Goal: Task Accomplishment & Management: Use online tool/utility

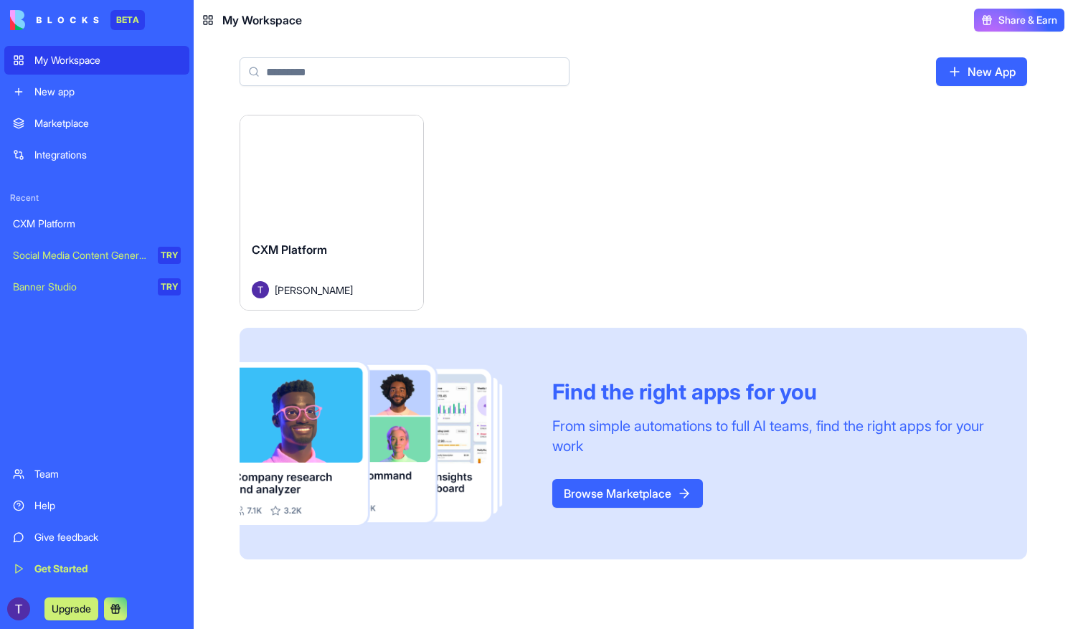
click at [347, 227] on div "Launch" at bounding box center [331, 172] width 183 height 114
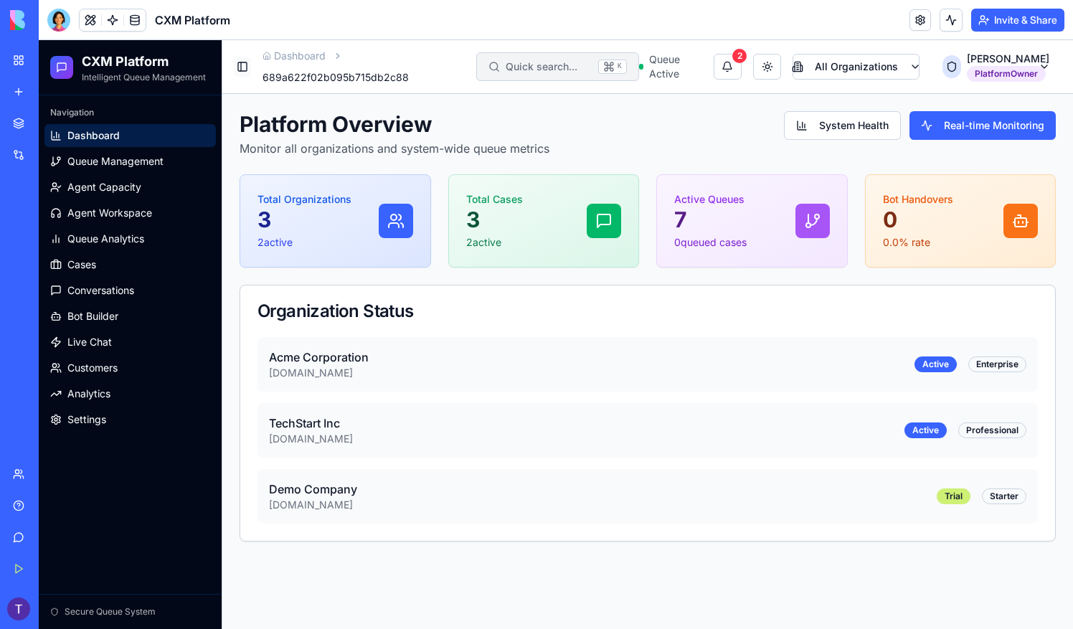
click at [241, 62] on button "Toggle Sidebar" at bounding box center [242, 67] width 17 height 20
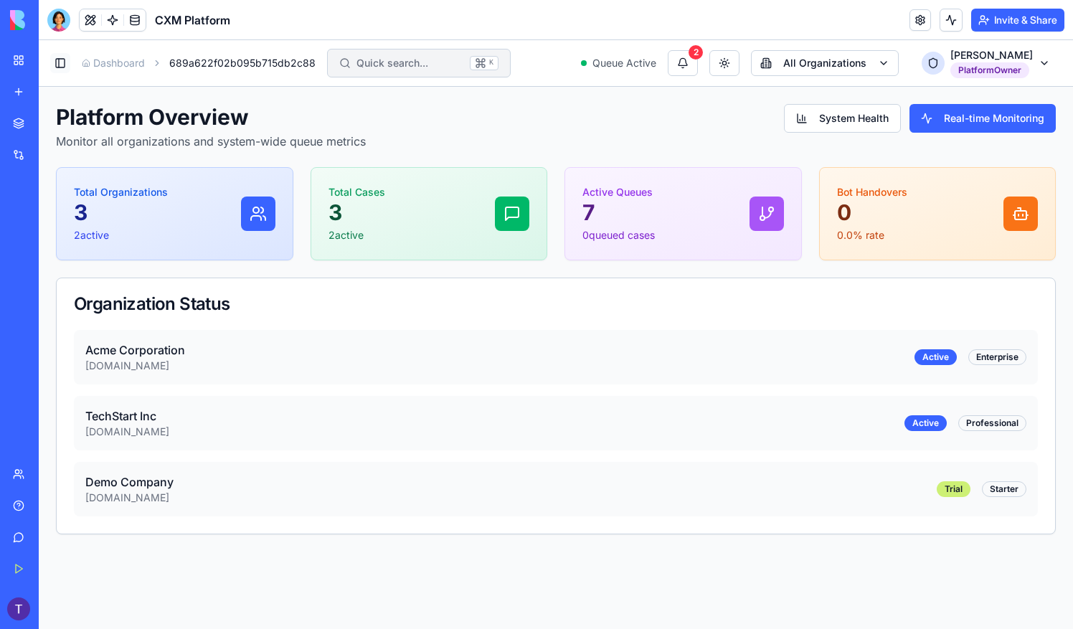
click at [62, 66] on button "Toggle Sidebar" at bounding box center [60, 63] width 20 height 20
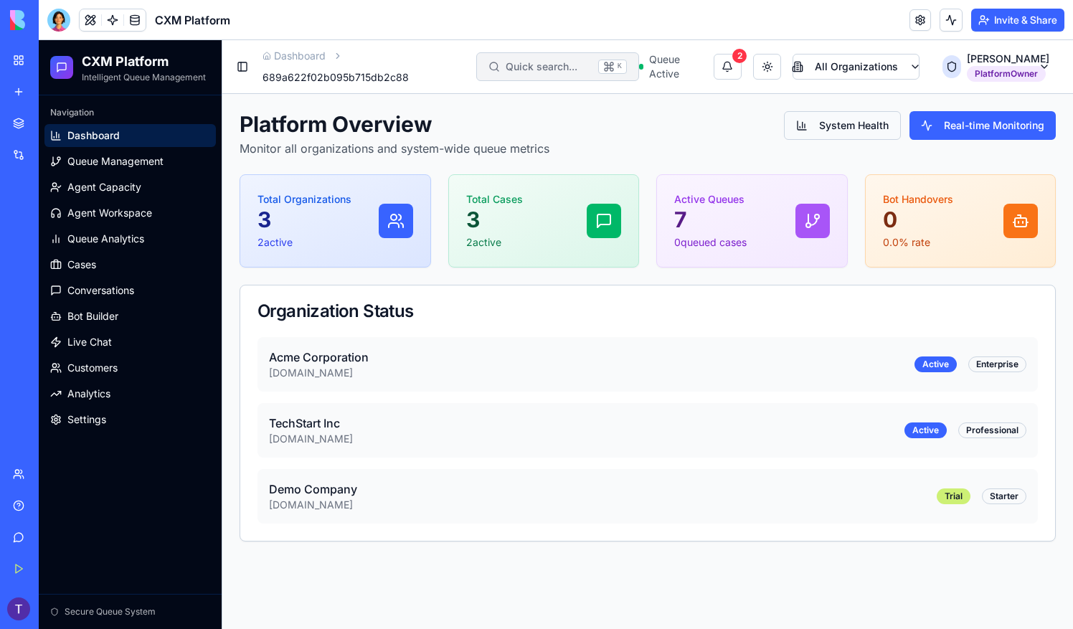
click at [844, 125] on button "System Health" at bounding box center [842, 125] width 117 height 29
click at [998, 131] on button "Real-time Monitoring" at bounding box center [983, 125] width 146 height 29
click at [96, 158] on span "Queue Management" at bounding box center [115, 161] width 96 height 14
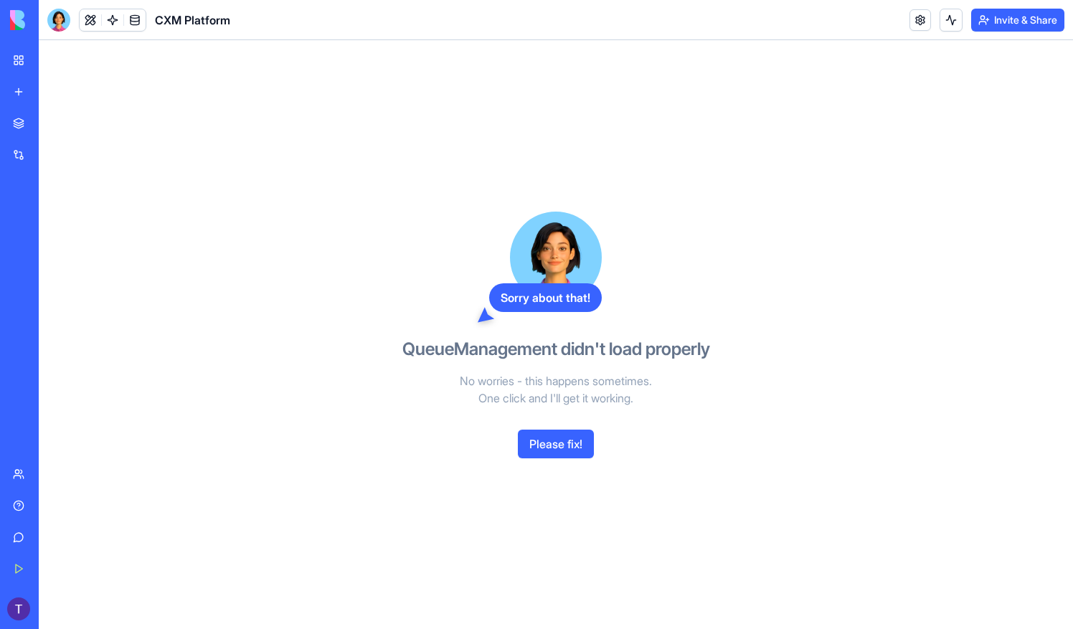
click at [231, 21] on header "CXM Platform Invite & Share" at bounding box center [556, 20] width 1034 height 40
click at [216, 19] on span "CXM Platform" at bounding box center [192, 19] width 75 height 17
click at [922, 14] on link at bounding box center [921, 20] width 22 height 22
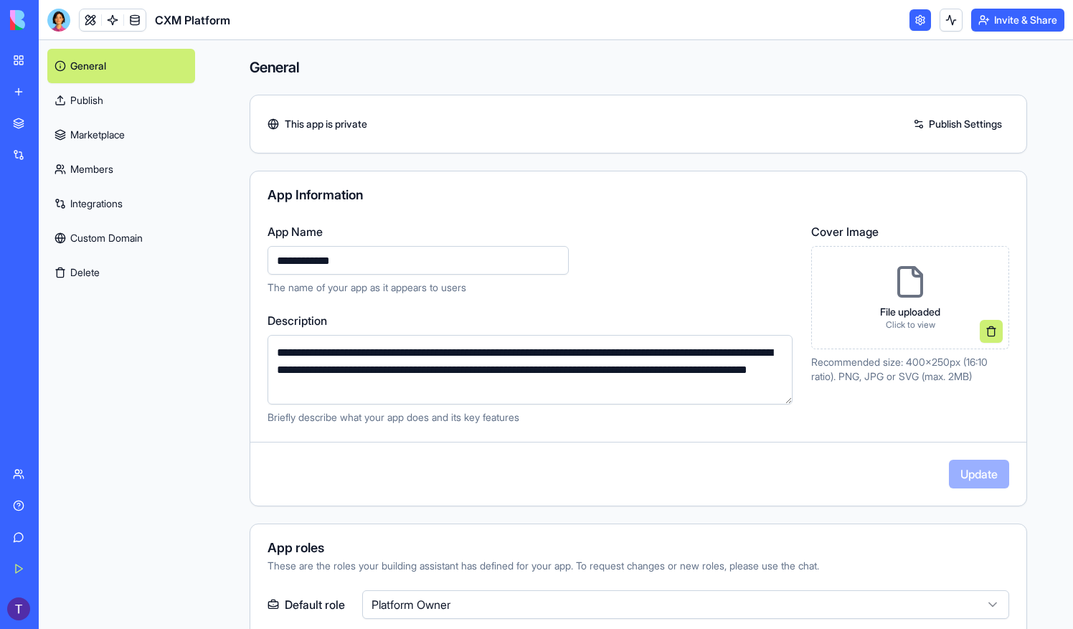
click at [702, 22] on header "CXM Platform Invite & Share" at bounding box center [556, 20] width 1034 height 40
click at [186, 20] on span "CXM Platform" at bounding box center [192, 19] width 75 height 17
click at [94, 17] on link at bounding box center [91, 20] width 22 height 22
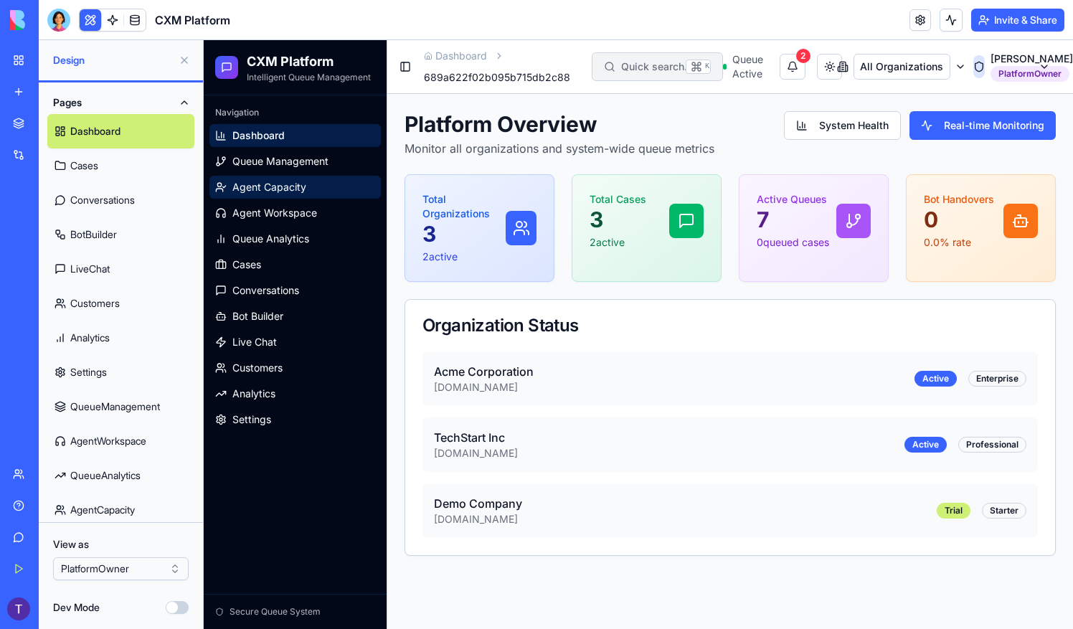
click at [301, 183] on span "Agent Capacity" at bounding box center [269, 187] width 74 height 14
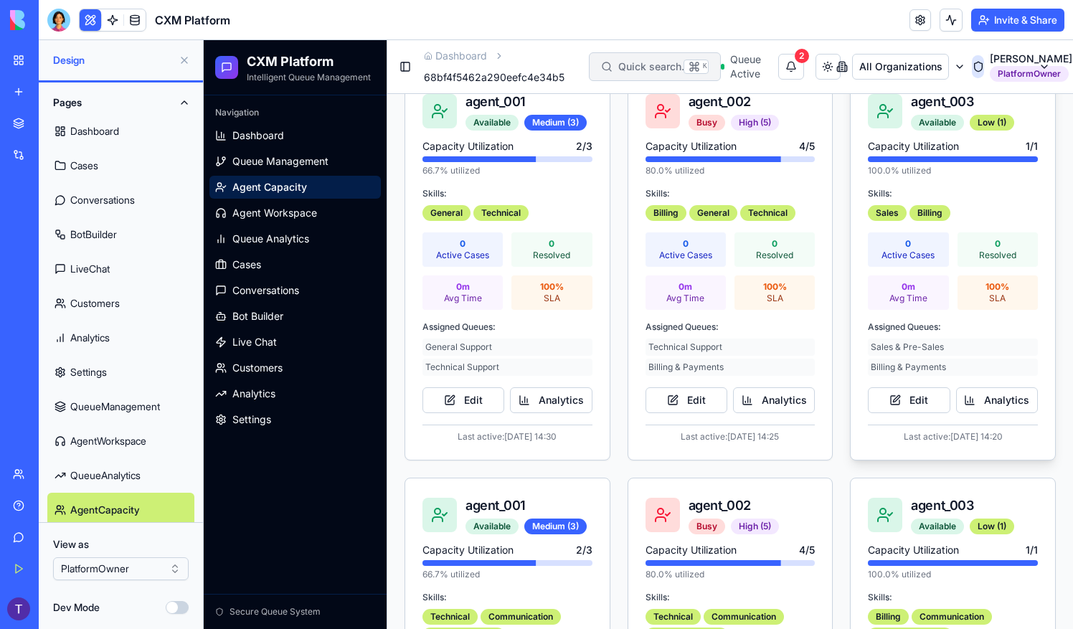
scroll to position [215, 0]
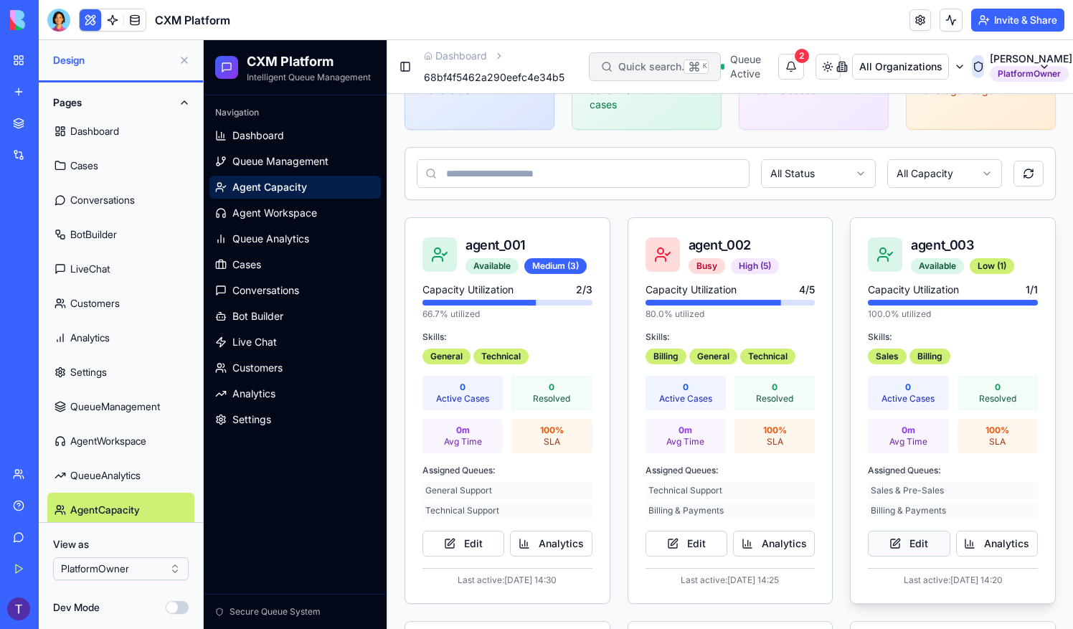
click at [900, 544] on button "Edit" at bounding box center [909, 544] width 82 height 26
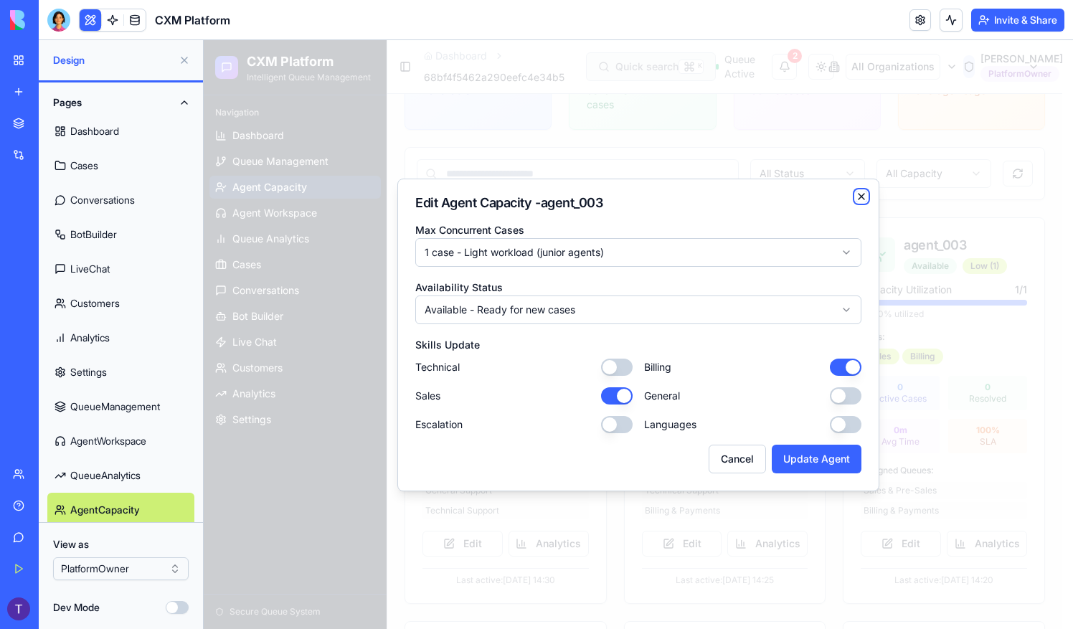
click at [862, 192] on icon "button" at bounding box center [861, 196] width 11 height 11
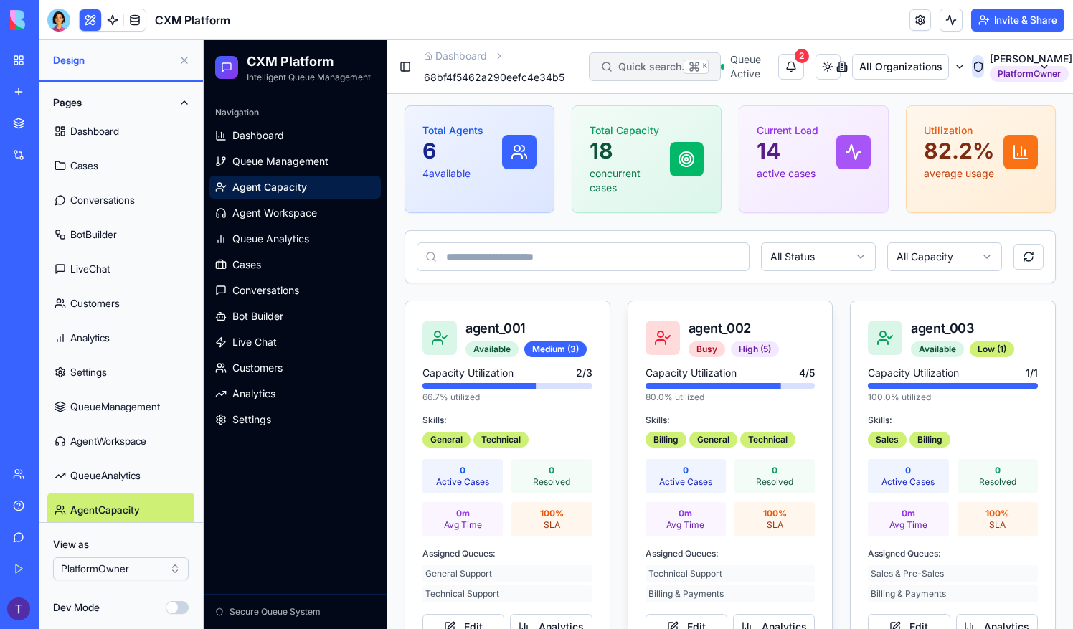
scroll to position [69, 0]
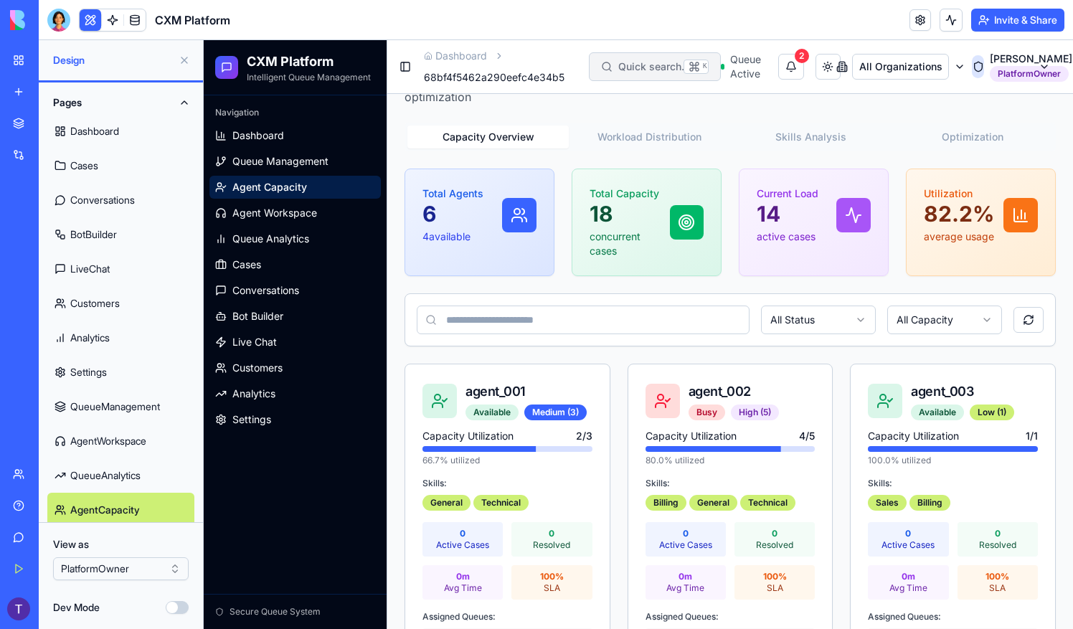
click at [621, 141] on button "Workload Distribution" at bounding box center [649, 137] width 161 height 23
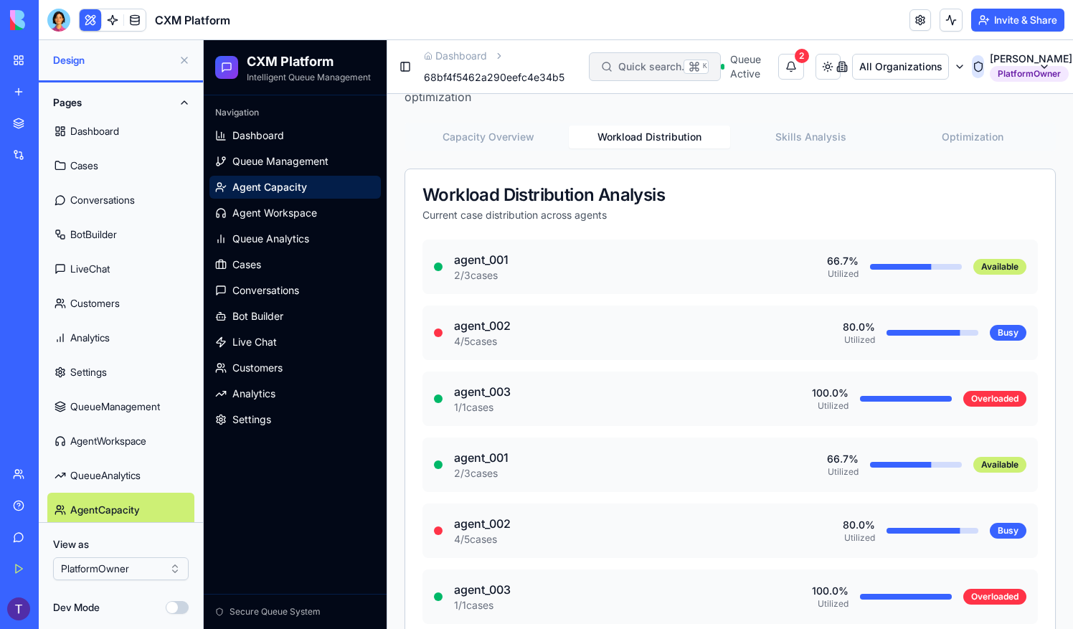
scroll to position [29, 0]
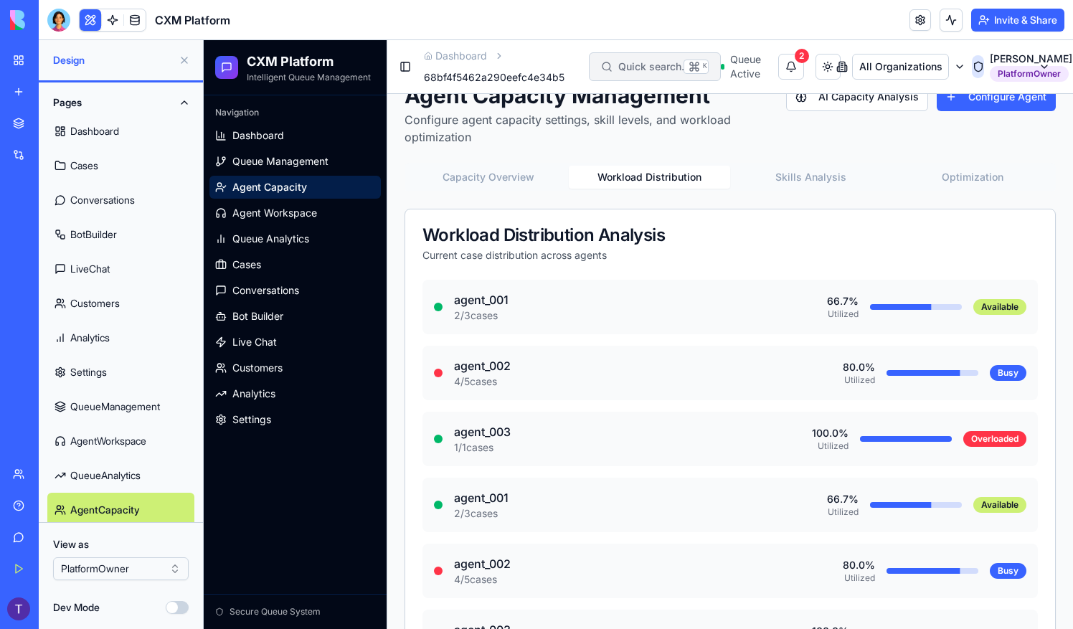
click at [784, 132] on div "Agent Capacity Management Configure agent capacity settings, skill levels, and …" at bounding box center [730, 382] width 651 height 600
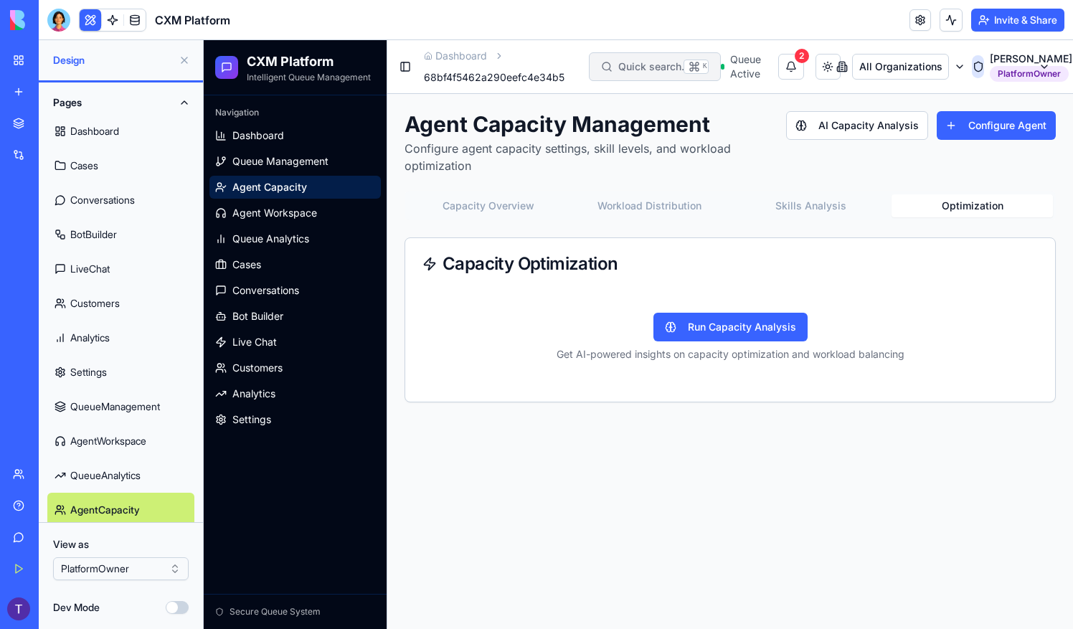
scroll to position [0, 0]
click at [980, 174] on div "Agent Capacity Management Configure agent capacity settings, skill levels, and …" at bounding box center [730, 256] width 651 height 291
click at [271, 215] on span "Agent Workspace" at bounding box center [274, 213] width 85 height 14
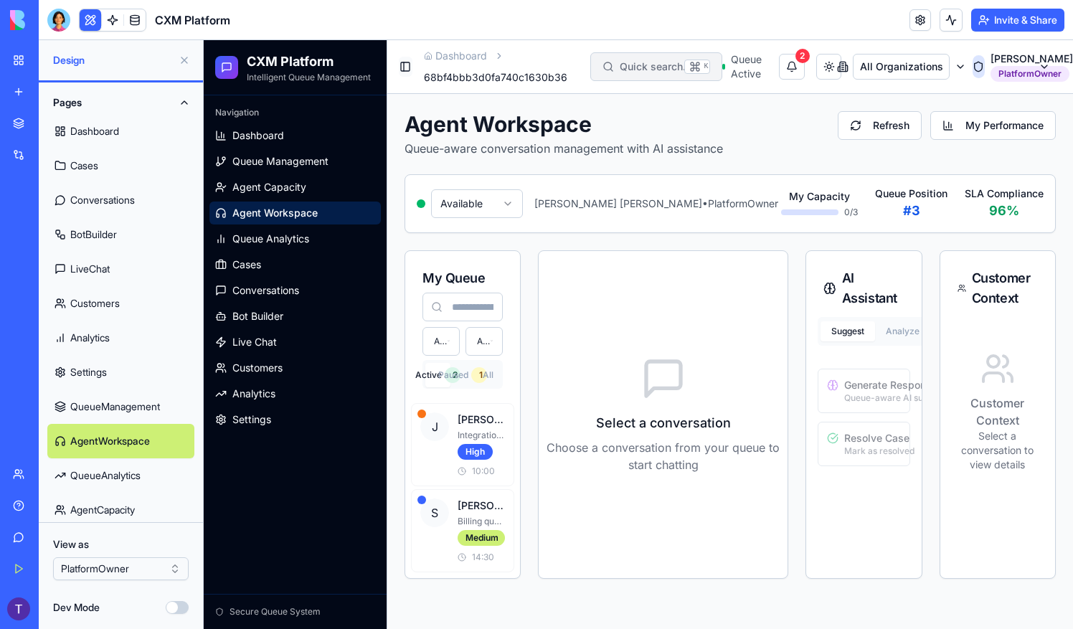
click at [406, 66] on button "Toggle Sidebar" at bounding box center [406, 67] width 14 height 20
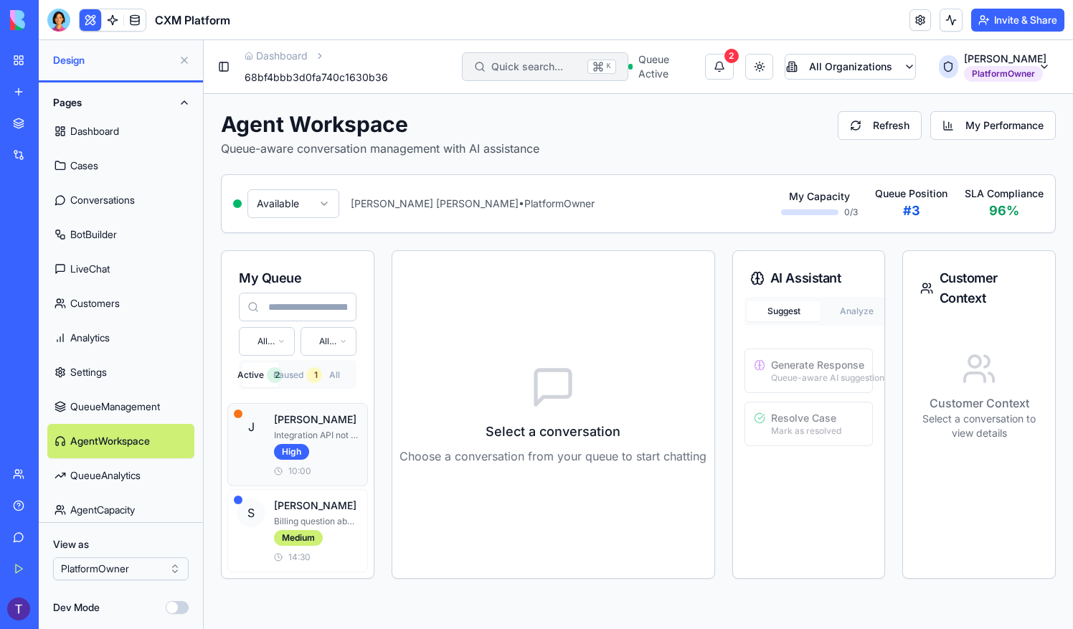
click at [303, 439] on p "Integration API not working" at bounding box center [316, 435] width 85 height 11
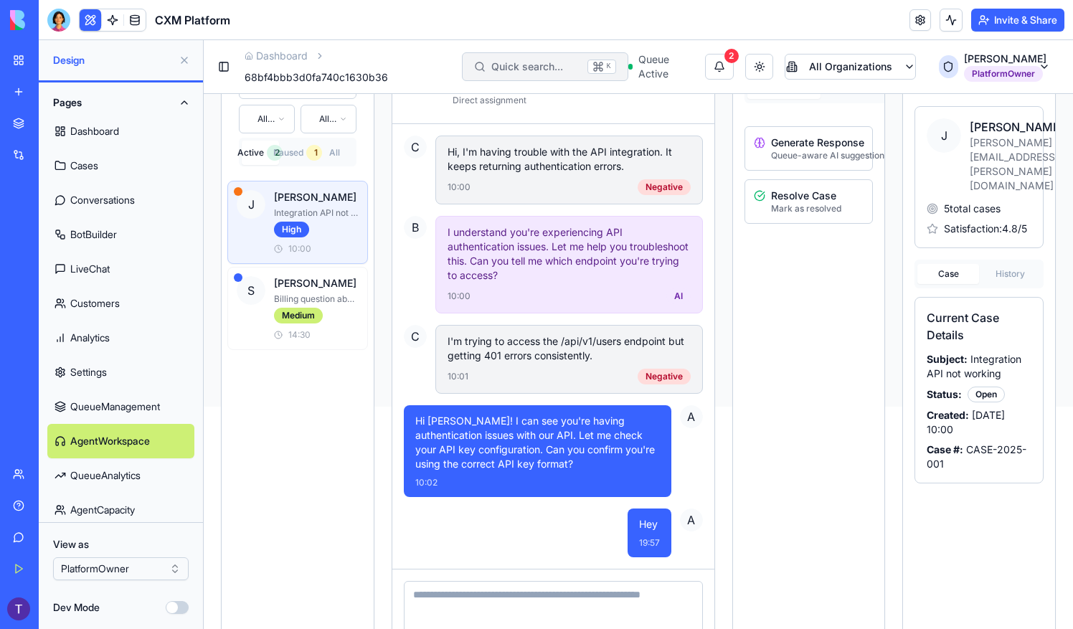
scroll to position [273, 0]
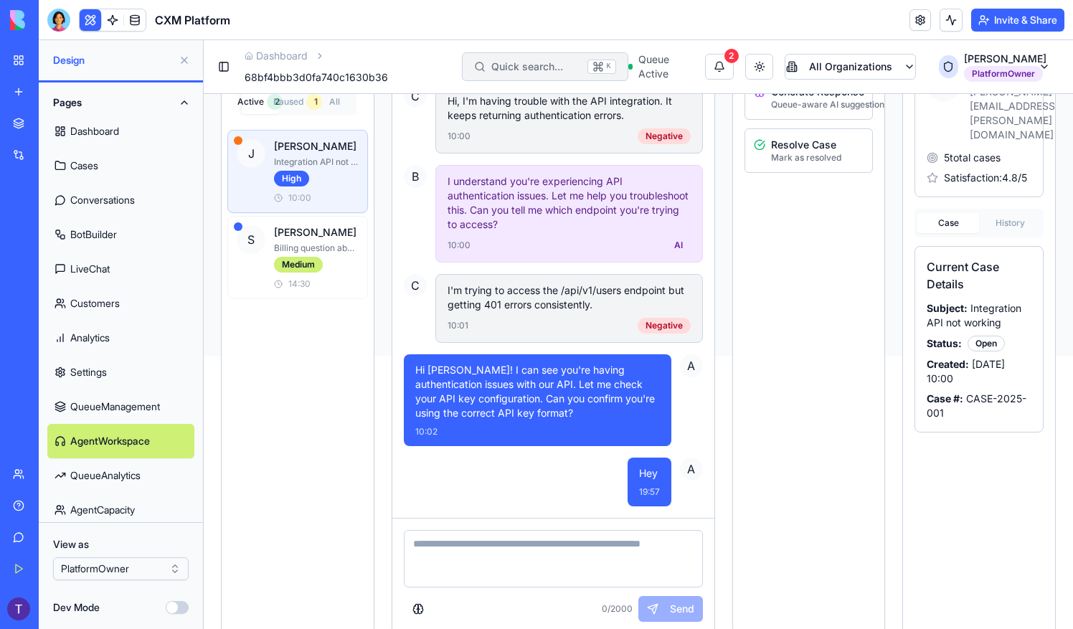
click at [534, 550] on textarea at bounding box center [553, 558] width 299 height 57
type textarea "***"
click at [669, 604] on button "Send" at bounding box center [670, 609] width 65 height 26
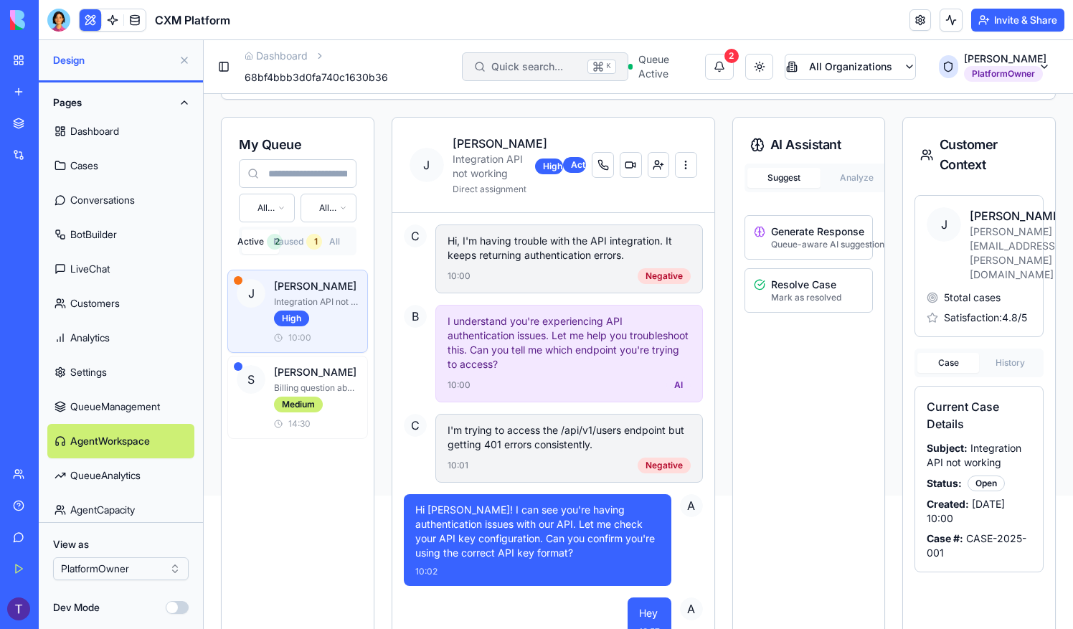
scroll to position [0, 0]
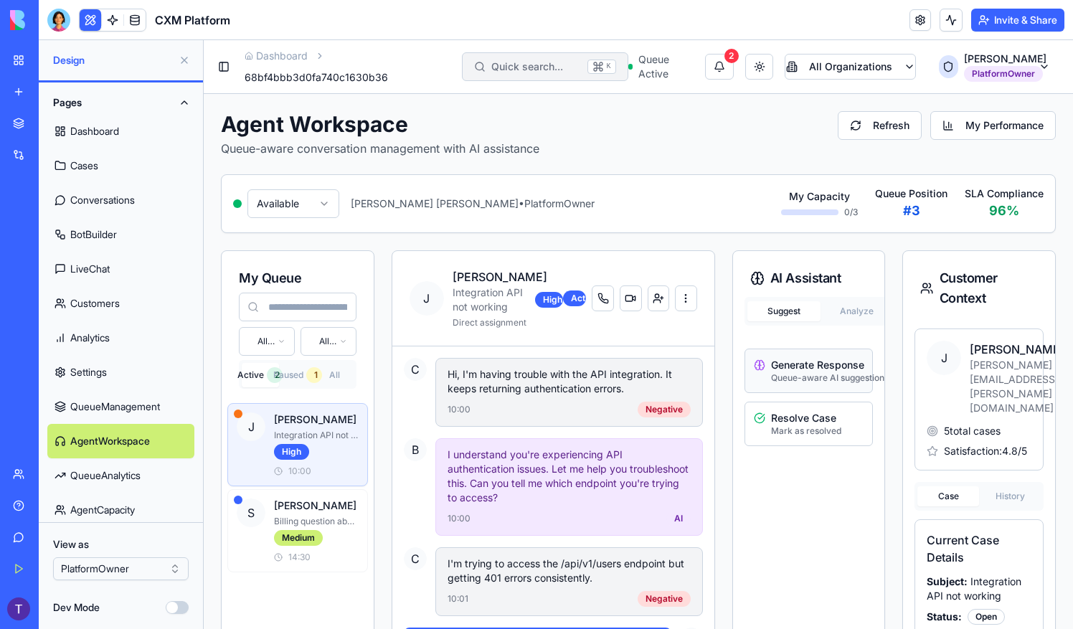
click at [795, 369] on p "Generate Response" at bounding box center [817, 365] width 93 height 14
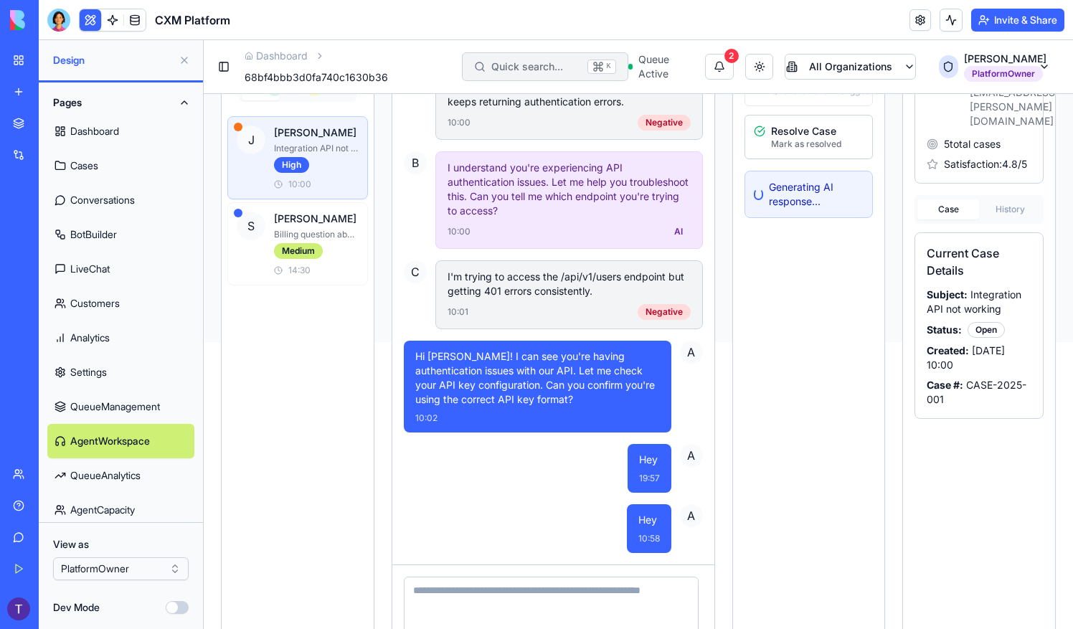
click at [113, 471] on link "QueueAnalytics" at bounding box center [120, 475] width 147 height 34
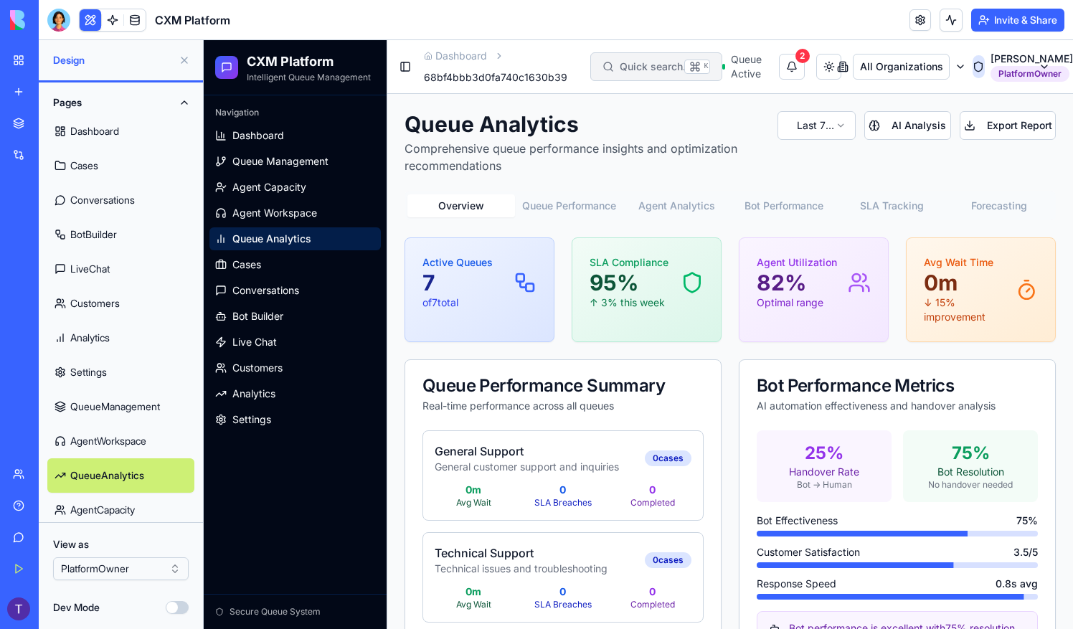
click at [555, 203] on button "Queue Performance" at bounding box center [569, 205] width 108 height 23
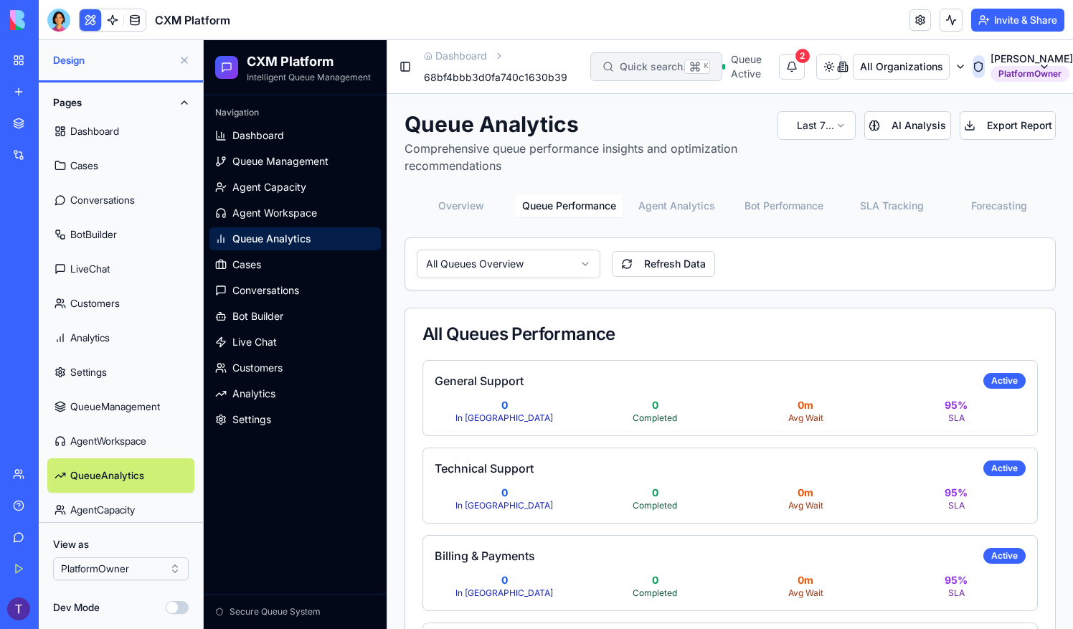
click at [666, 198] on button "Agent Analytics" at bounding box center [677, 205] width 108 height 23
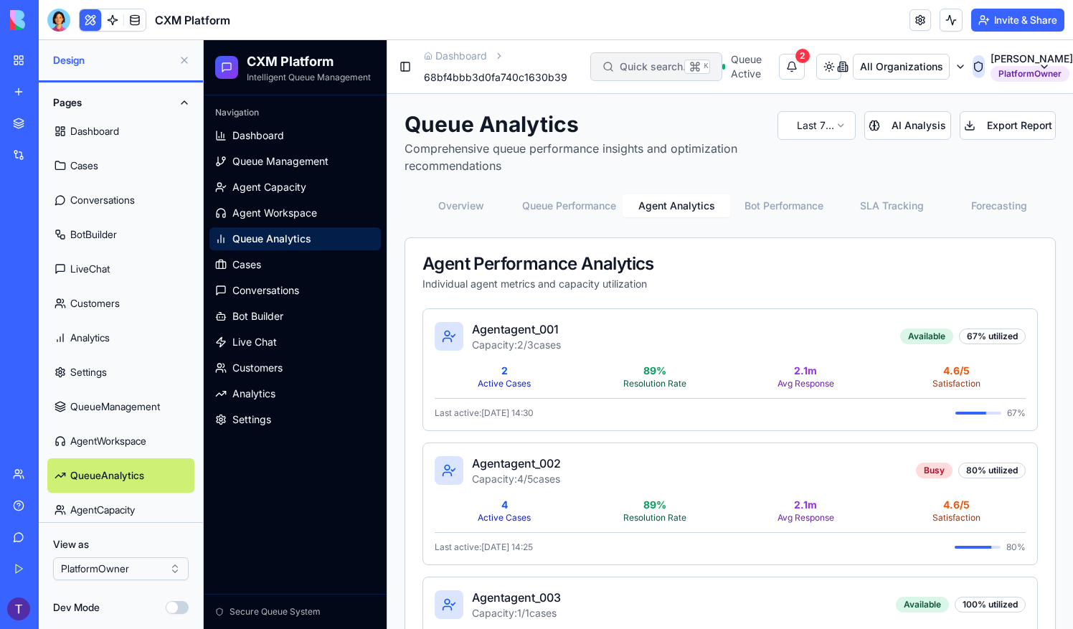
click at [786, 194] on div "Overview Queue Performance Agent Analytics Bot Performance SLA Tracking Forecas…" at bounding box center [730, 206] width 651 height 29
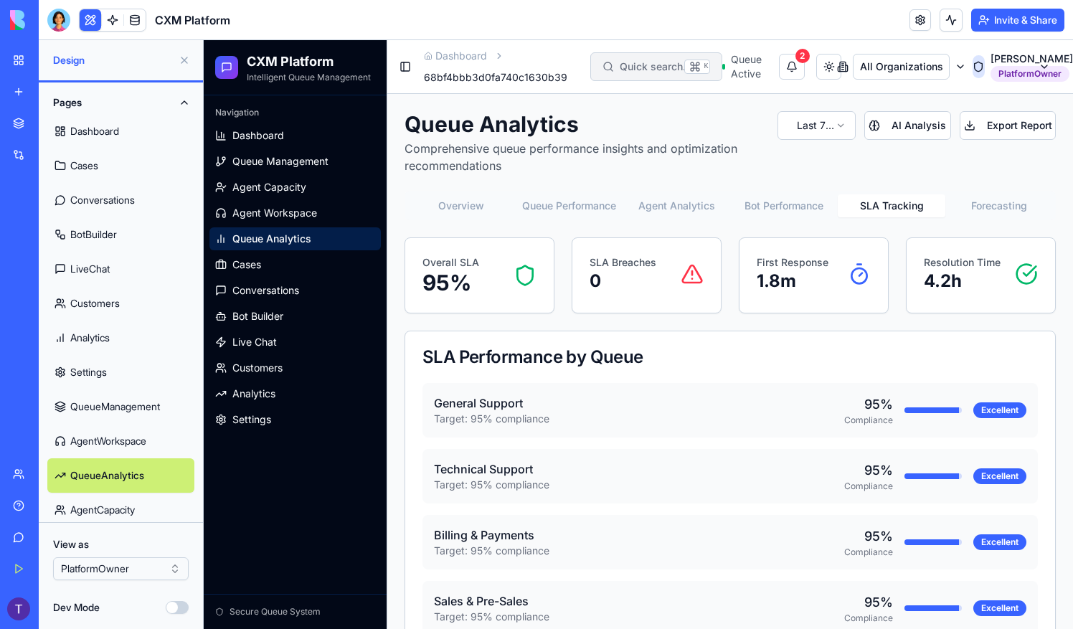
click at [902, 201] on button "SLA Tracking" at bounding box center [892, 205] width 108 height 23
click at [1001, 201] on button "Forecasting" at bounding box center [999, 205] width 108 height 23
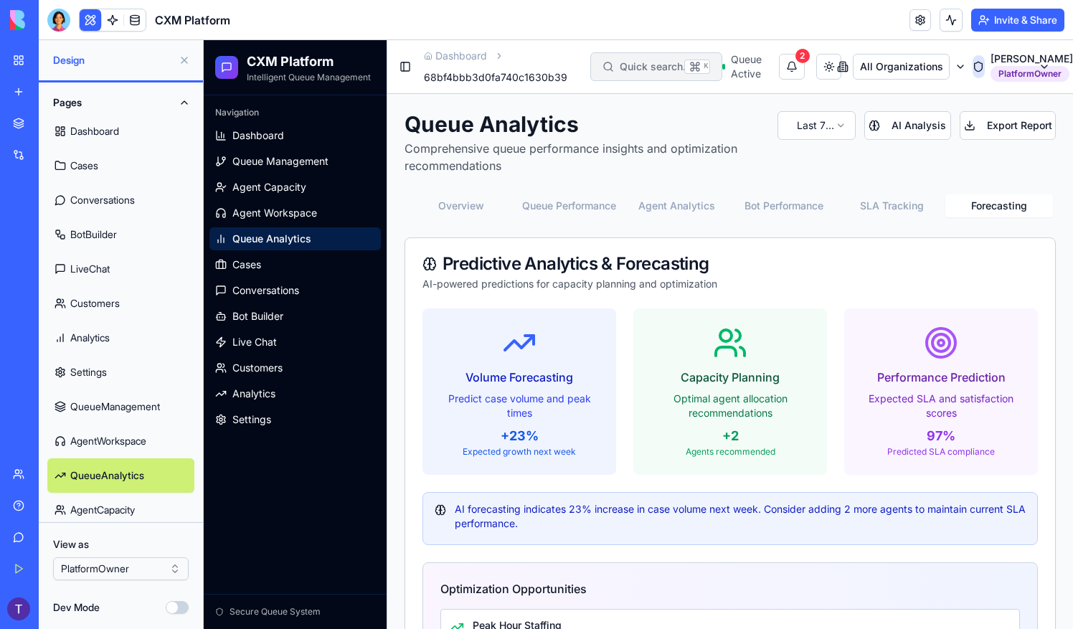
click at [783, 210] on button "Bot Performance" at bounding box center [784, 205] width 108 height 23
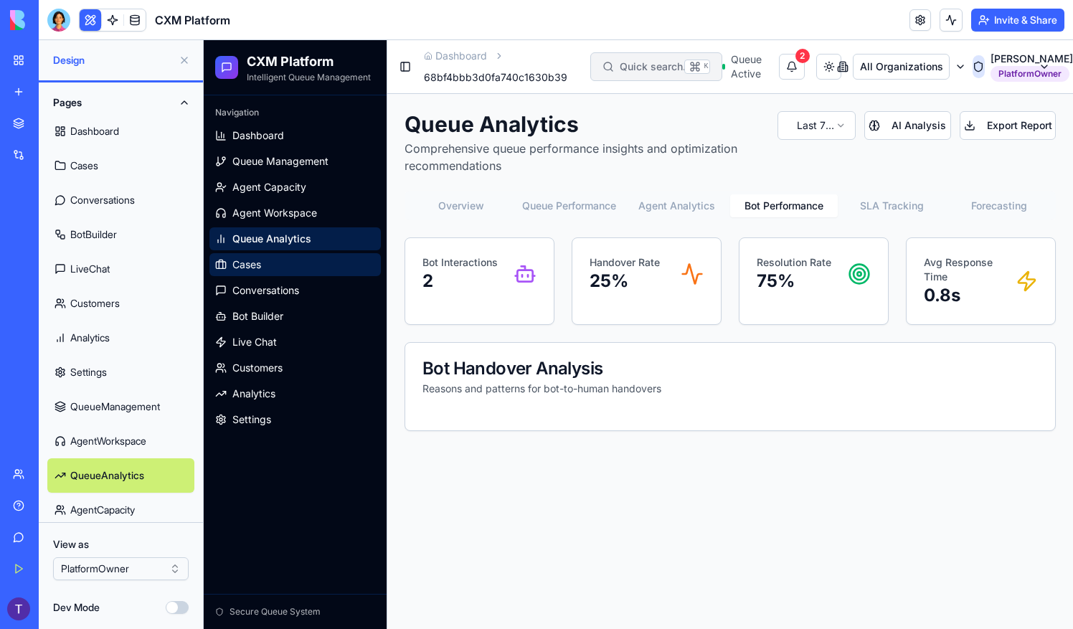
click at [263, 263] on link "Cases" at bounding box center [294, 264] width 171 height 23
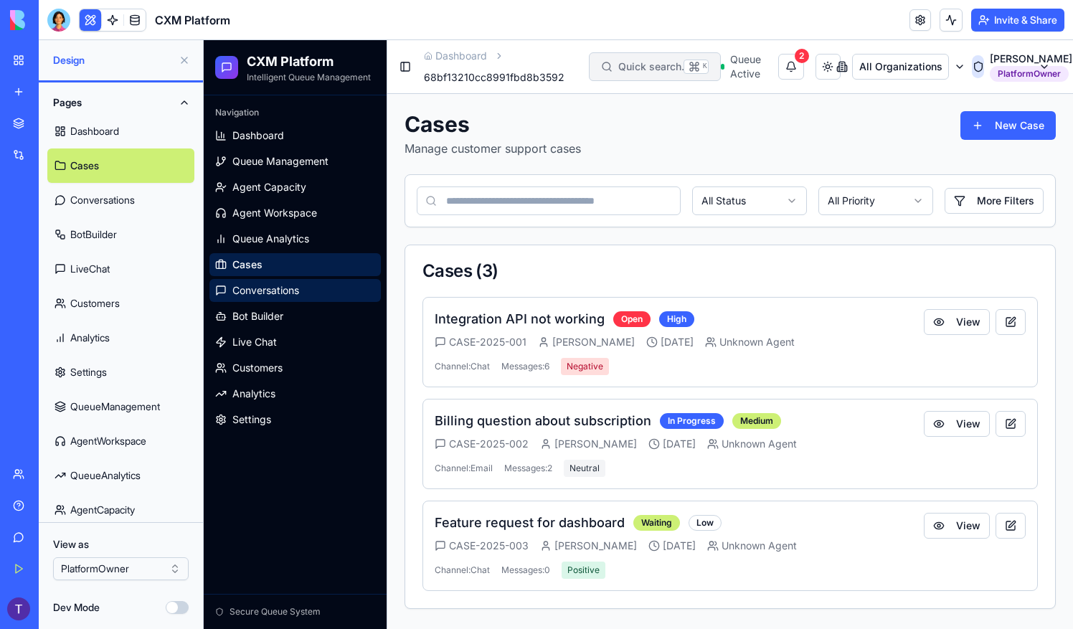
click at [273, 288] on span "Conversations" at bounding box center [265, 290] width 67 height 14
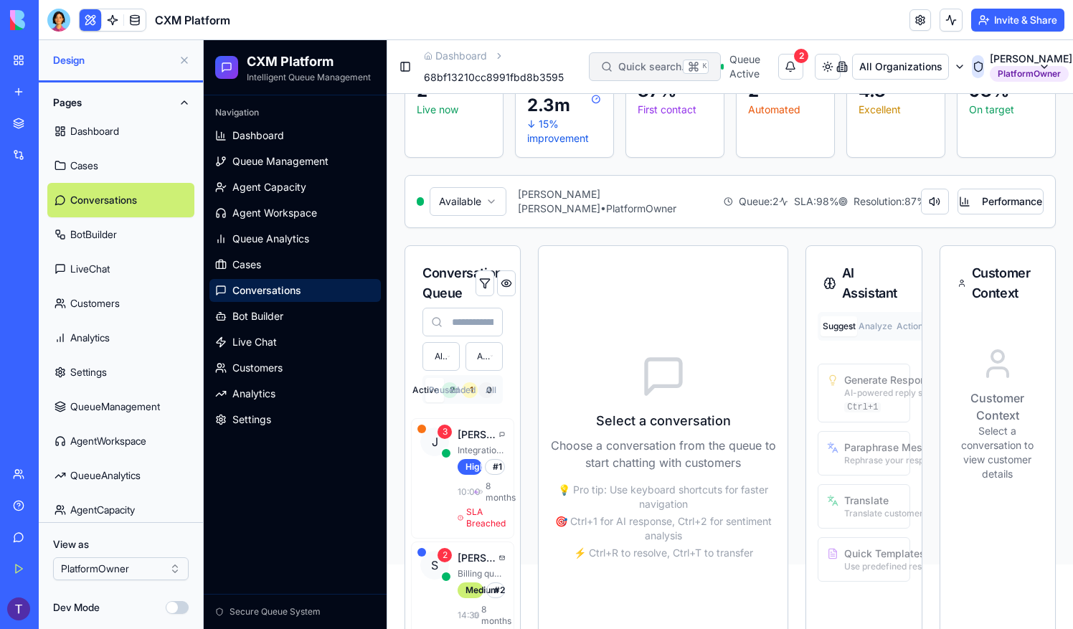
scroll to position [188, 0]
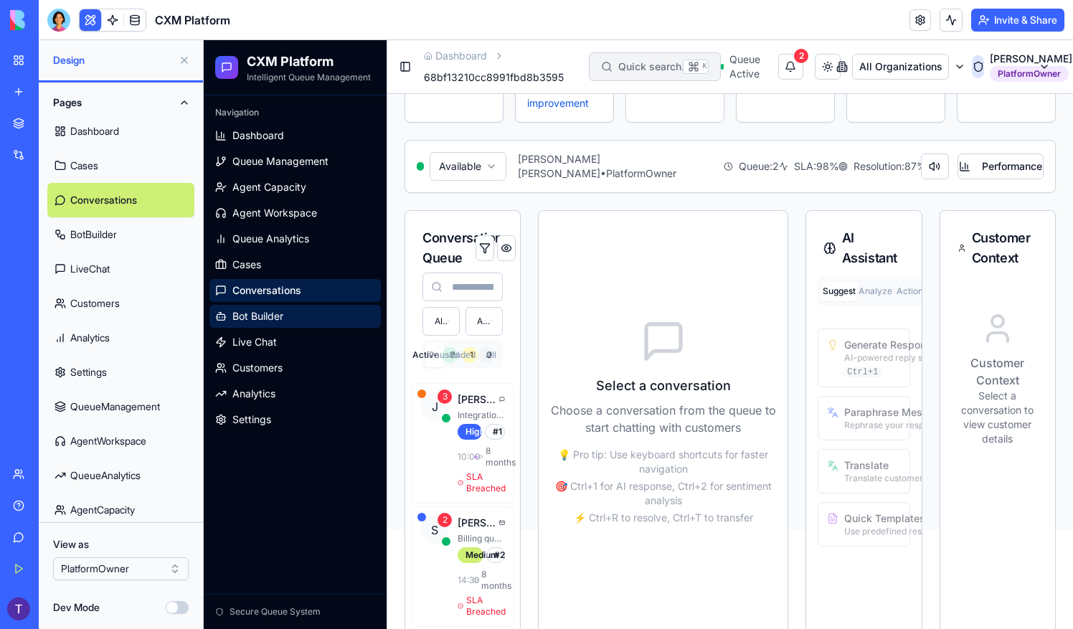
click at [255, 308] on link "Bot Builder" at bounding box center [294, 316] width 171 height 23
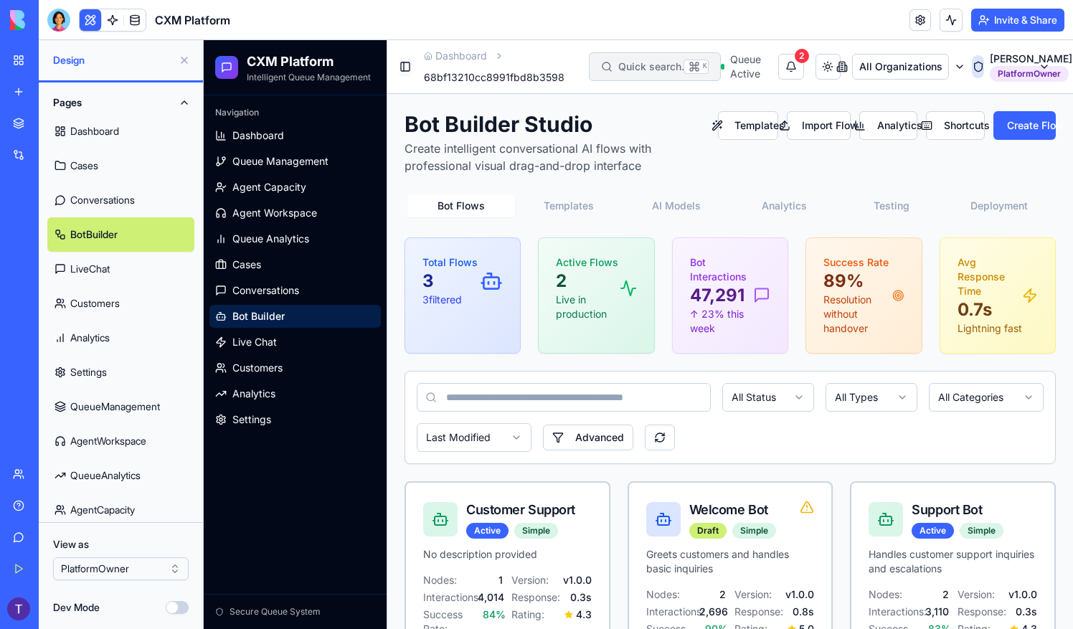
click at [405, 65] on button "Toggle Sidebar" at bounding box center [406, 67] width 14 height 20
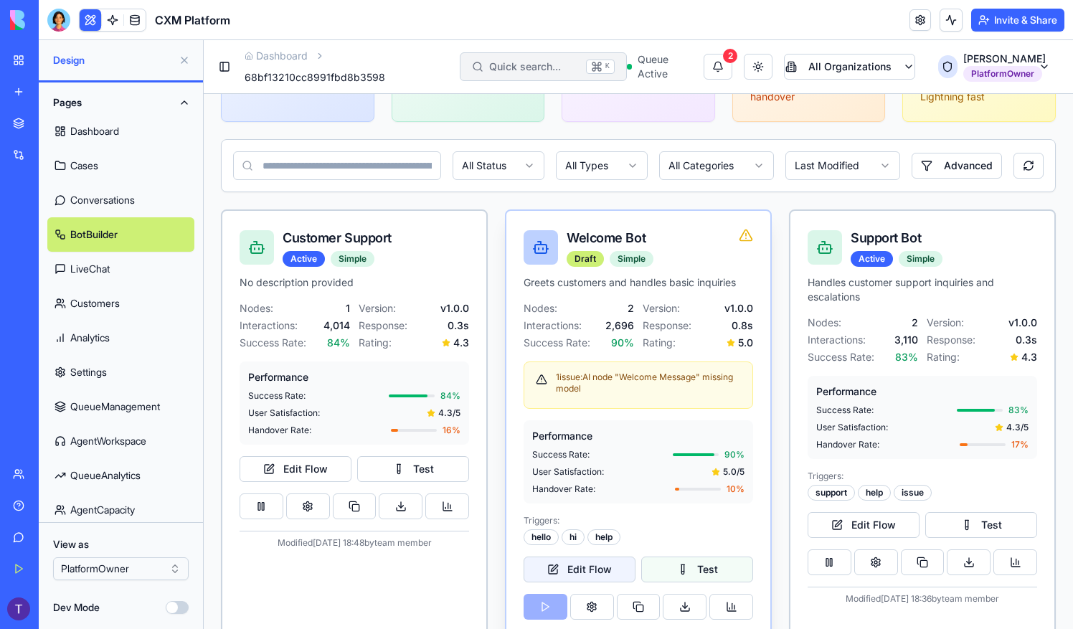
scroll to position [270, 0]
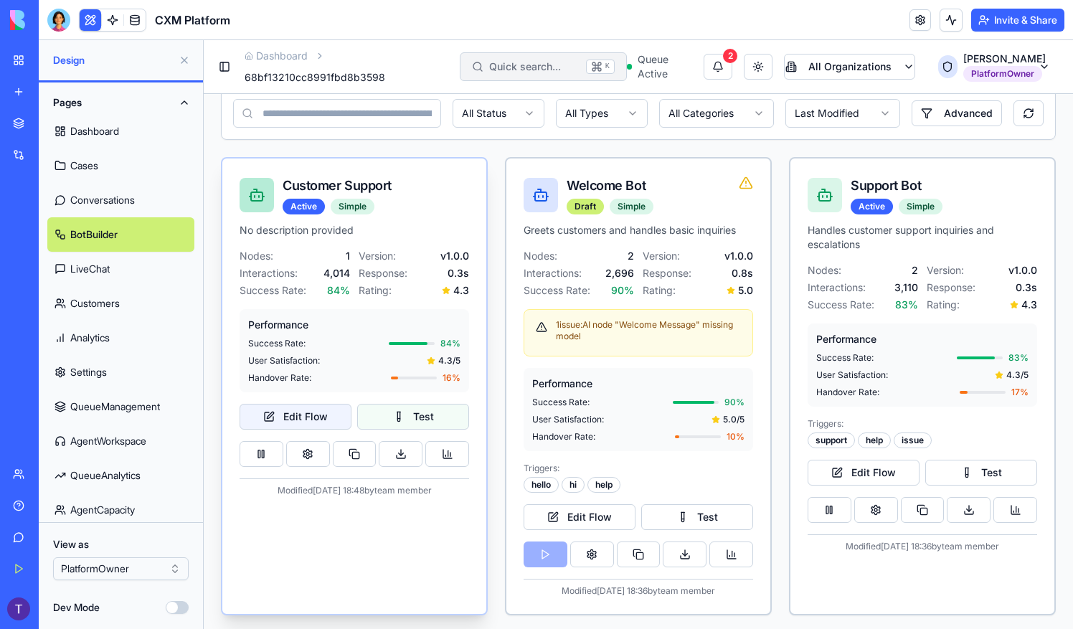
click at [291, 417] on button "Edit Flow" at bounding box center [296, 417] width 112 height 26
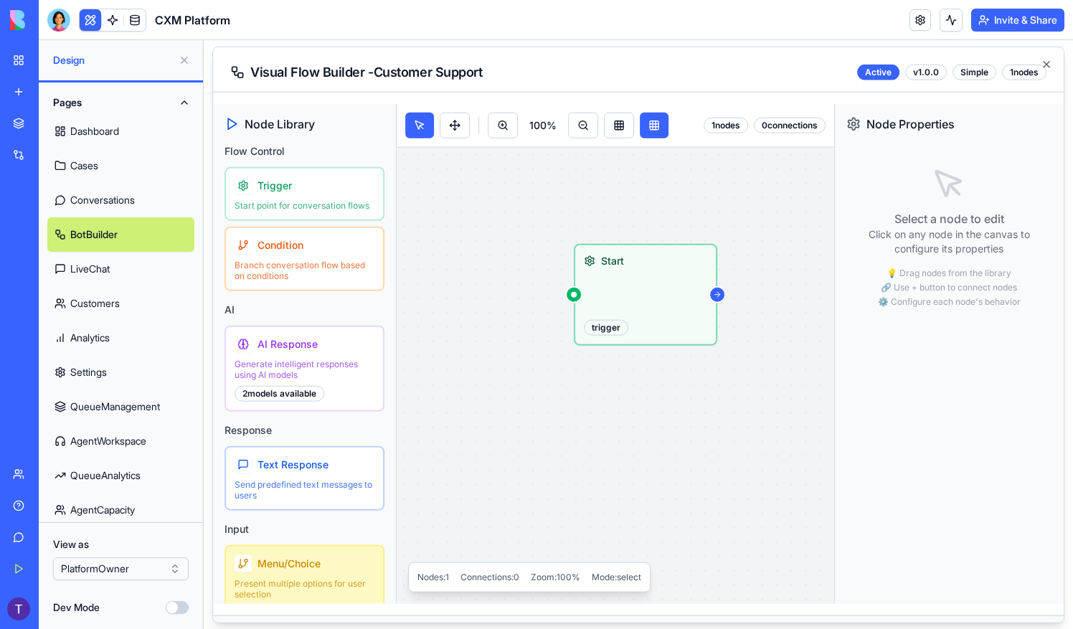
click at [933, 227] on p "Click on any node in the canvas to configure its properties" at bounding box center [949, 241] width 206 height 29
click at [603, 323] on div "trigger" at bounding box center [606, 328] width 44 height 16
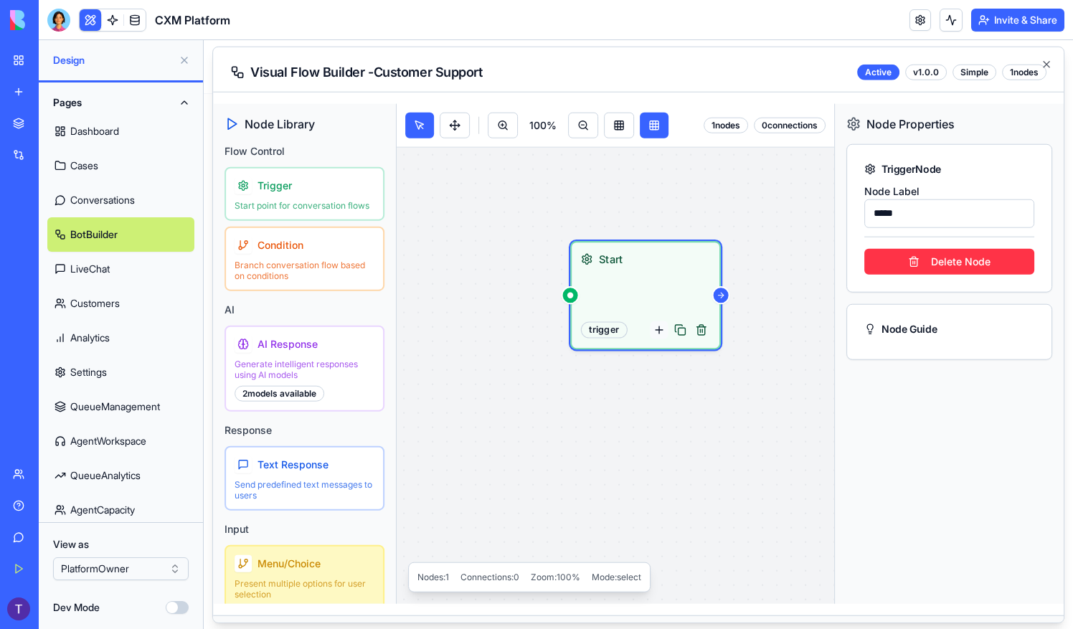
click at [661, 326] on button at bounding box center [660, 330] width 18 height 18
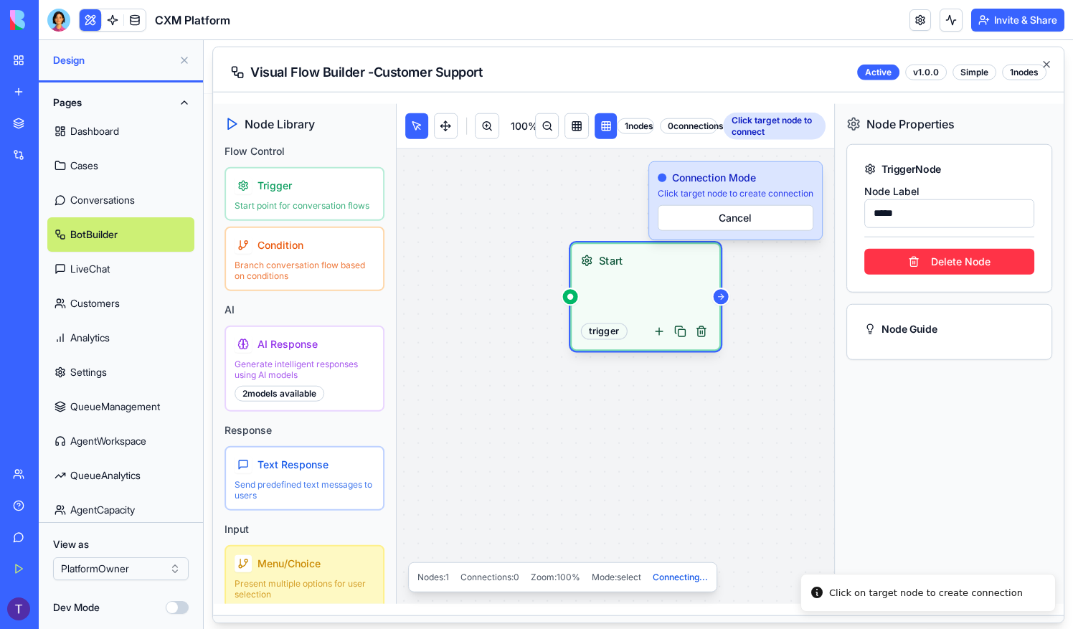
click at [735, 192] on p "Click target node to create connection" at bounding box center [736, 192] width 156 height 11
drag, startPoint x: 766, startPoint y: 174, endPoint x: 701, endPoint y: 202, distance: 71.0
click at [701, 202] on div "Connection Mode Click target node to create connection Cancel" at bounding box center [735, 200] width 174 height 79
click at [743, 185] on div "Connection Mode Click target node to create connection Cancel" at bounding box center [735, 200] width 174 height 79
click at [319, 282] on p "Branch conversation flow based on conditions" at bounding box center [304, 270] width 147 height 23
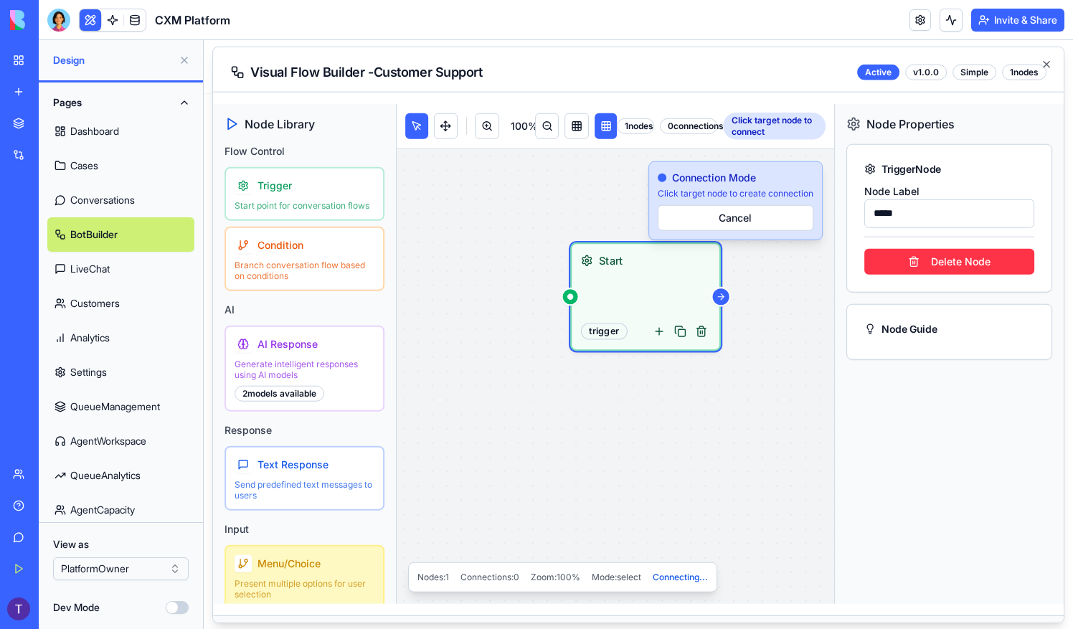
click at [718, 292] on icon at bounding box center [721, 297] width 10 height 10
click at [753, 214] on button "Cancel" at bounding box center [736, 217] width 156 height 26
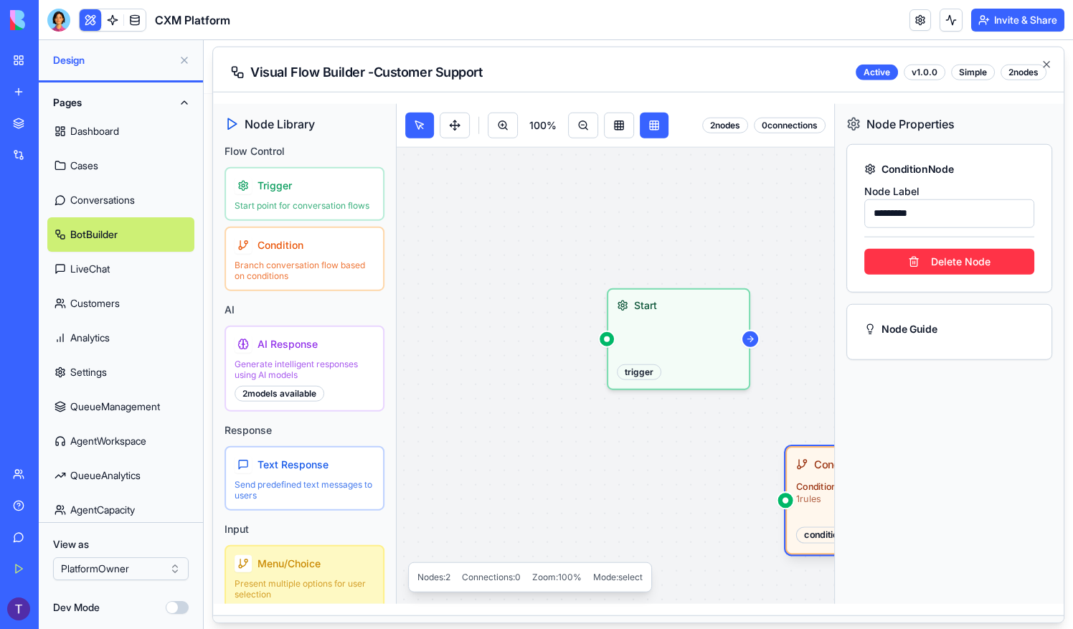
click at [753, 332] on div at bounding box center [750, 338] width 19 height 19
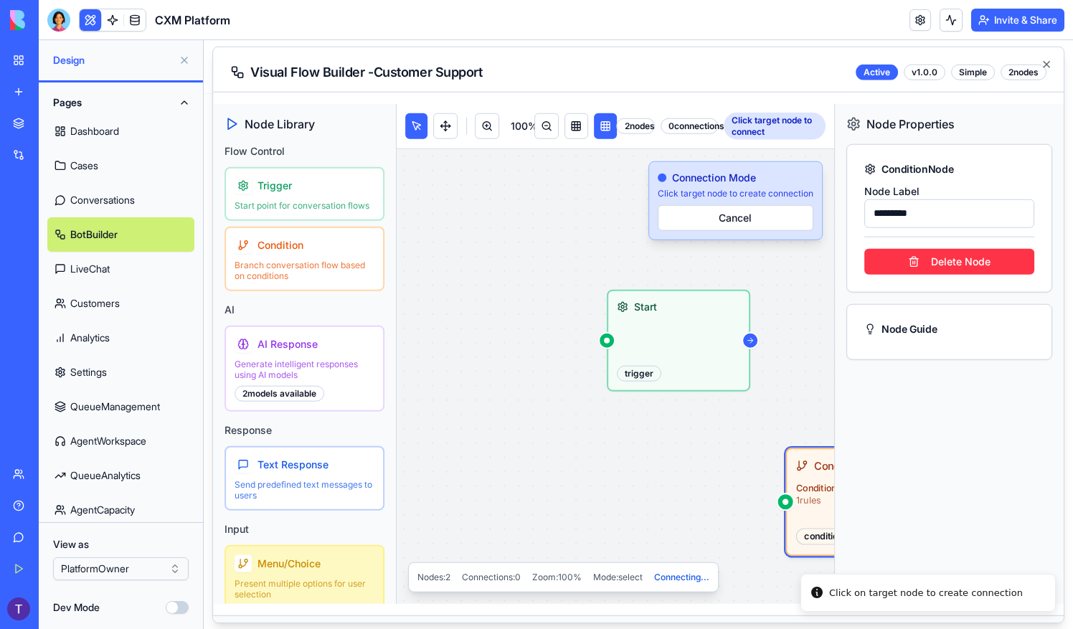
click at [782, 499] on div at bounding box center [786, 502] width 18 height 18
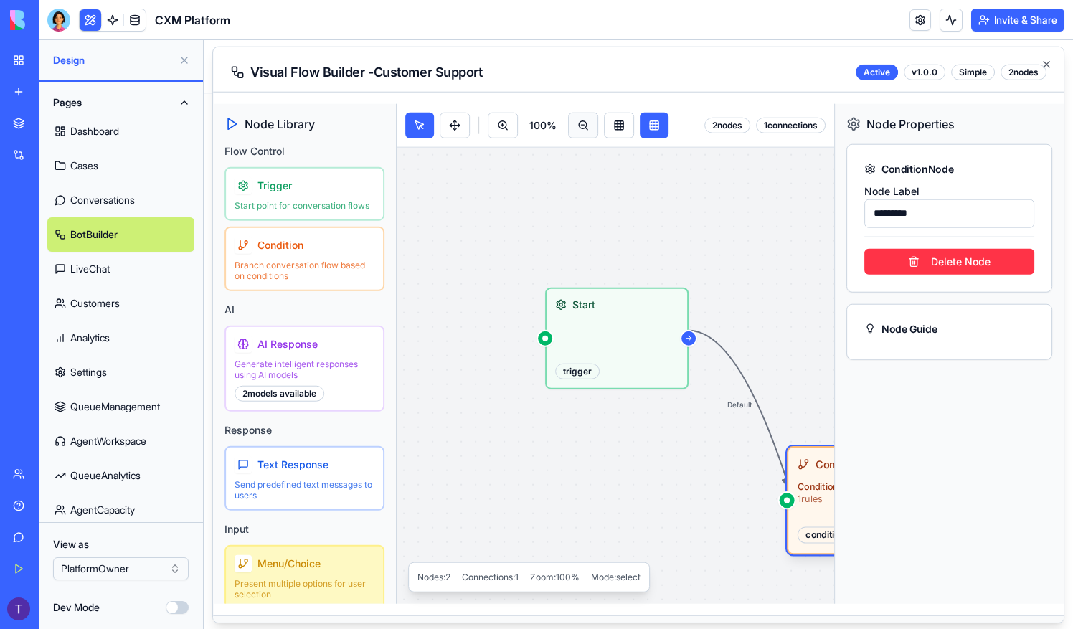
click at [577, 121] on button at bounding box center [583, 125] width 30 height 26
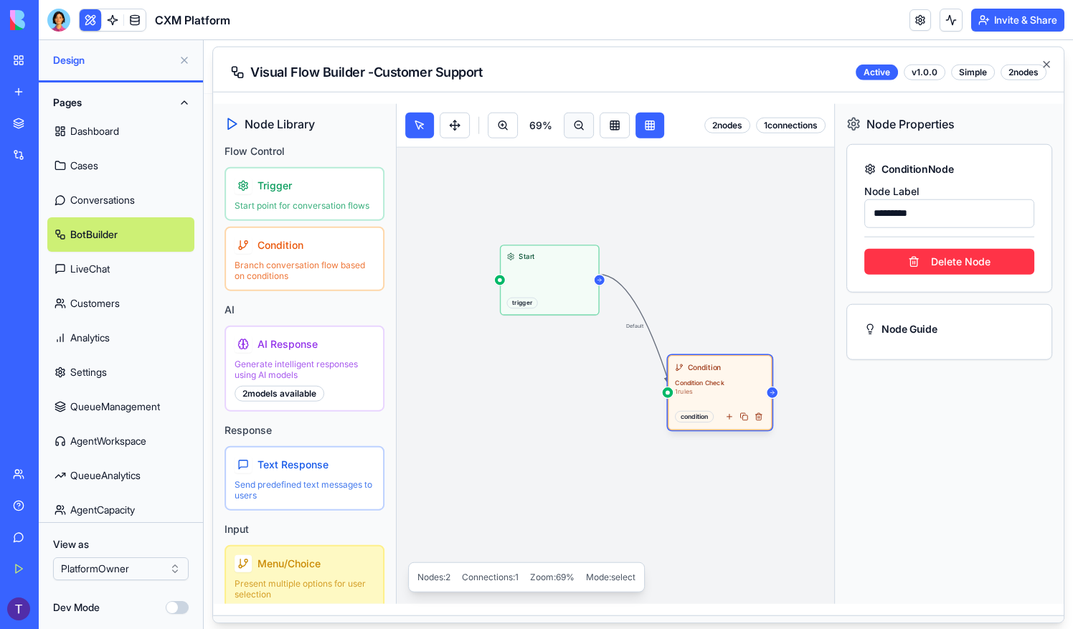
click at [577, 121] on button at bounding box center [579, 125] width 30 height 26
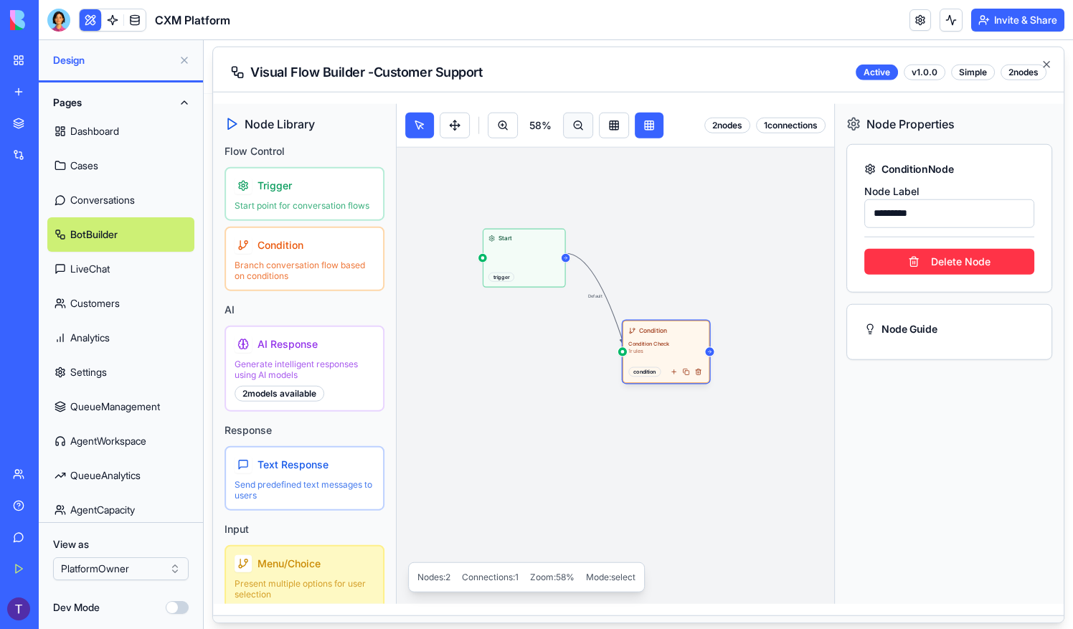
click at [577, 121] on button at bounding box center [578, 125] width 30 height 26
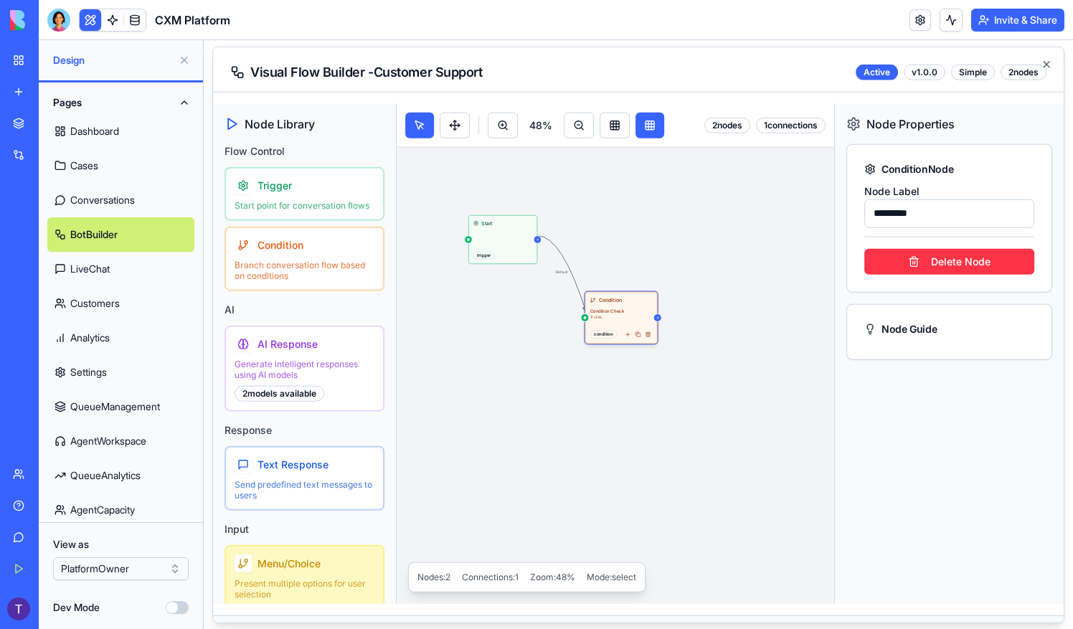
drag, startPoint x: 615, startPoint y: 217, endPoint x: 625, endPoint y: 250, distance: 34.7
click at [625, 250] on div "Default Start trigger Condition Condition Check 1 rules condition" at bounding box center [604, 285] width 415 height 277
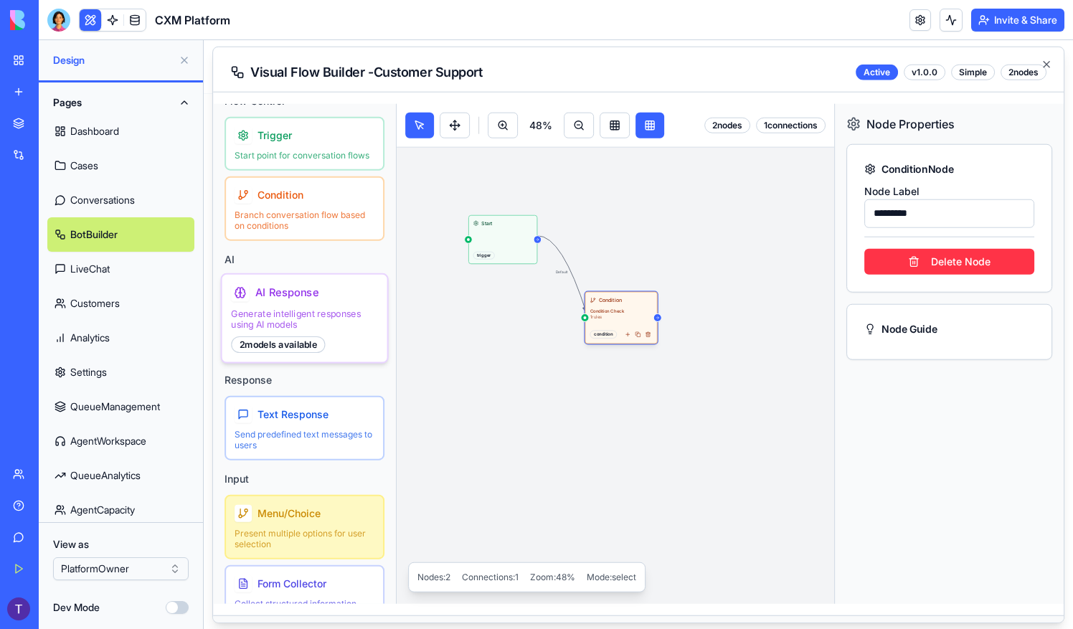
scroll to position [72, 0]
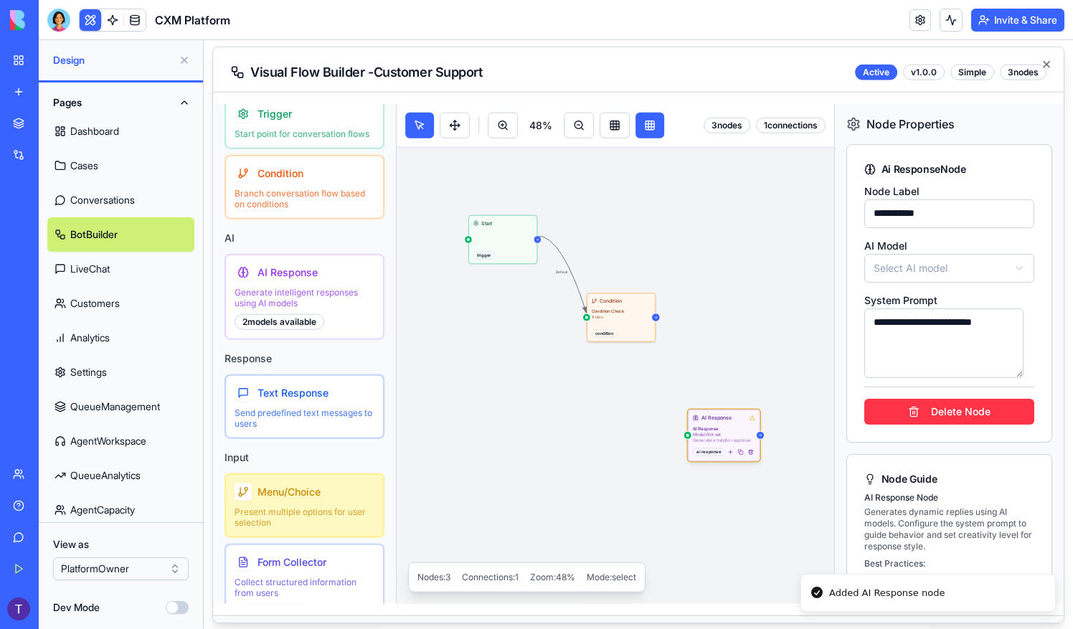
click at [657, 316] on icon at bounding box center [655, 317] width 4 height 4
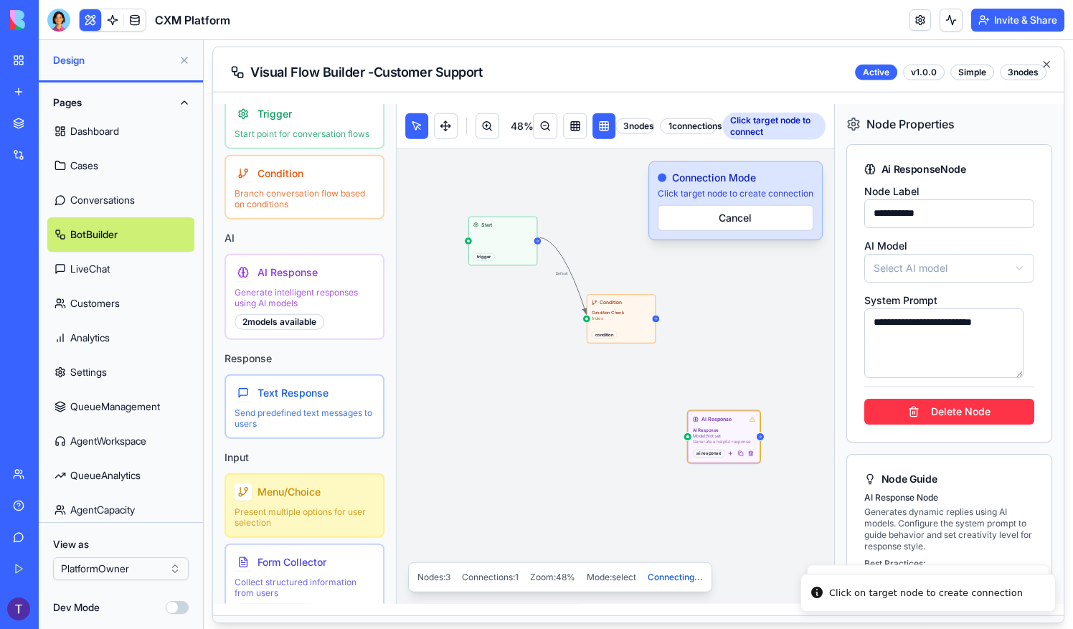
click at [686, 435] on div at bounding box center [687, 436] width 3 height 3
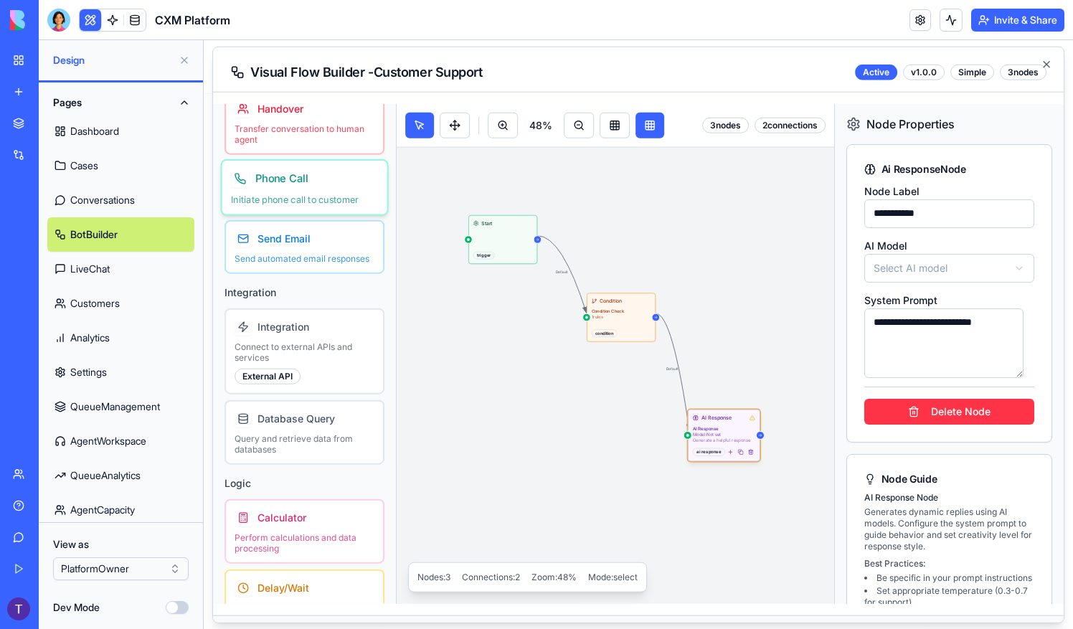
scroll to position [574, 0]
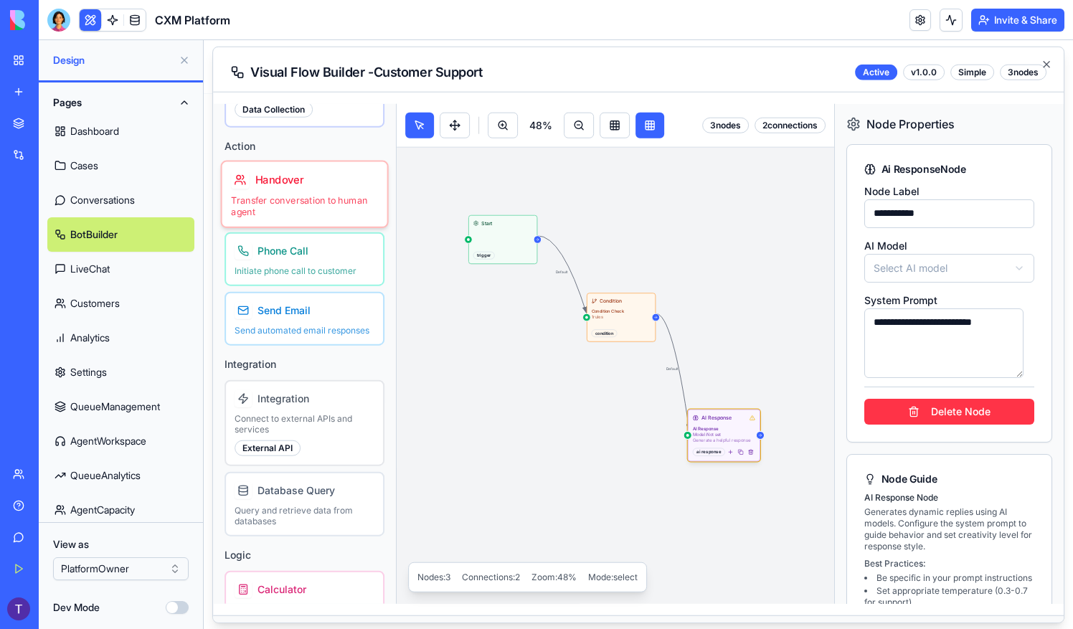
click at [316, 197] on div "Handover Transfer conversation to human agent" at bounding box center [305, 194] width 168 height 68
click at [359, 216] on p "Transfer conversation to human agent" at bounding box center [305, 205] width 140 height 22
click at [340, 216] on p "Transfer conversation to human agent" at bounding box center [305, 205] width 140 height 22
drag, startPoint x: 340, startPoint y: 218, endPoint x: 603, endPoint y: 410, distance: 325.4
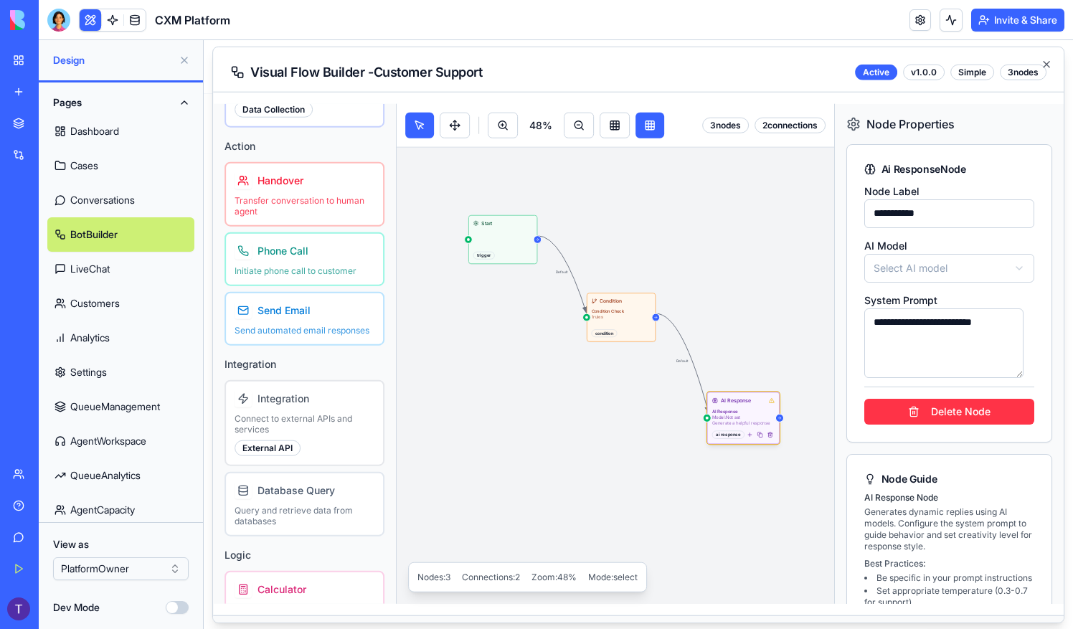
click at [600, 407] on div "Node Library Flow Control Trigger Start point for conversation flows Condition …" at bounding box center [638, 353] width 851 height 501
click at [344, 287] on div "Phone Call Initiate phone call to customer" at bounding box center [305, 258] width 168 height 57
click at [344, 336] on p "Send automated email responses" at bounding box center [304, 330] width 147 height 11
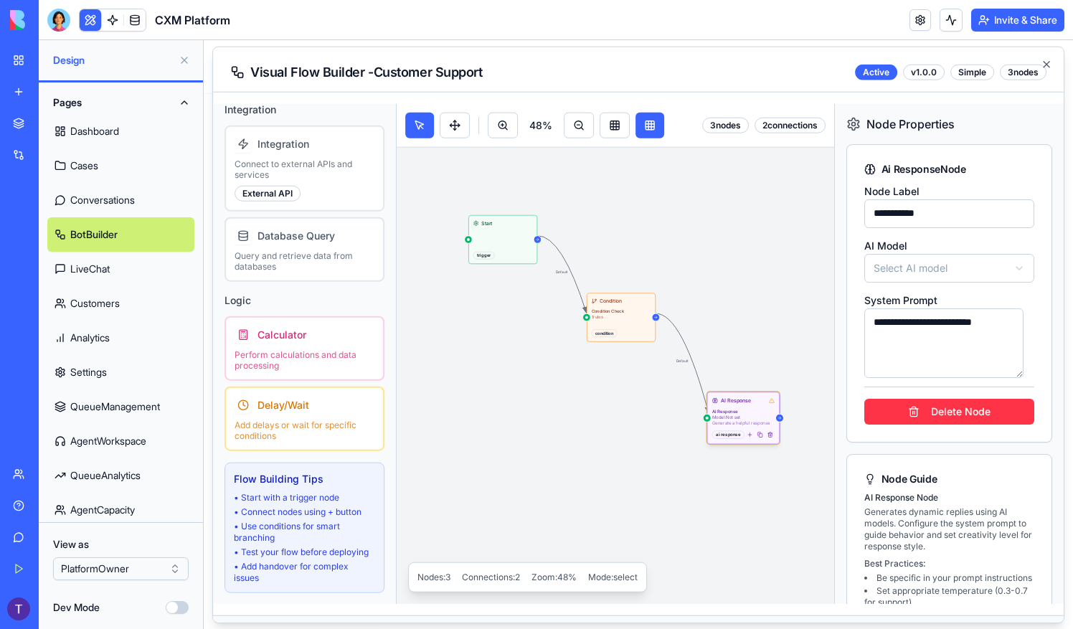
scroll to position [859, 0]
click at [960, 270] on body "CXM Platform Intelligent Queue Management Navigation Dashboard Queue Management…" at bounding box center [633, 201] width 859 height 862
click at [927, 334] on textarea "**********" at bounding box center [944, 343] width 160 height 70
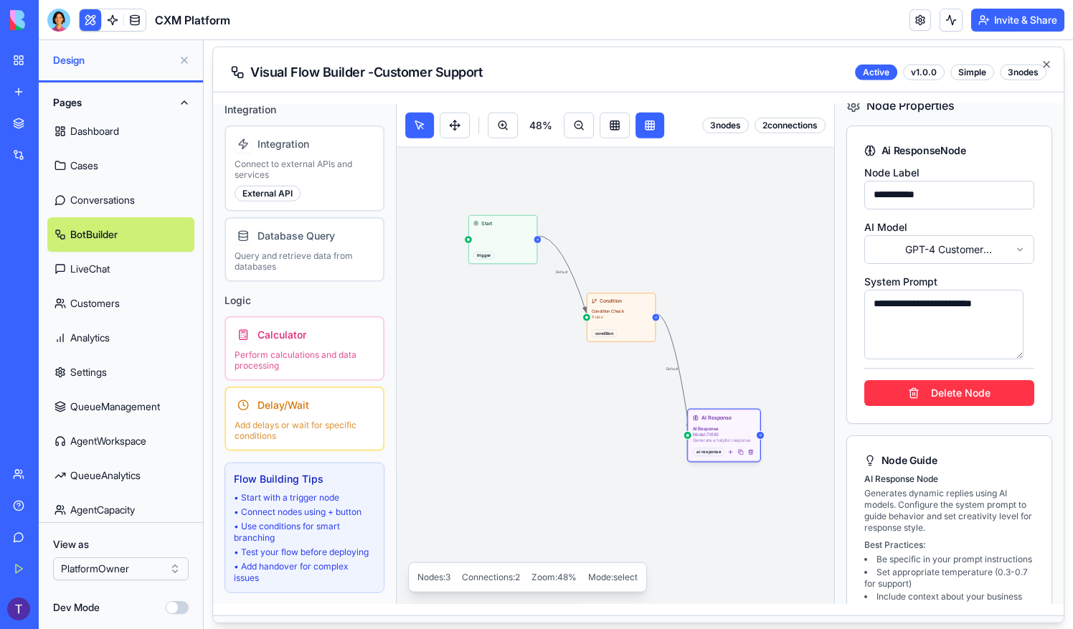
scroll to position [56, 0]
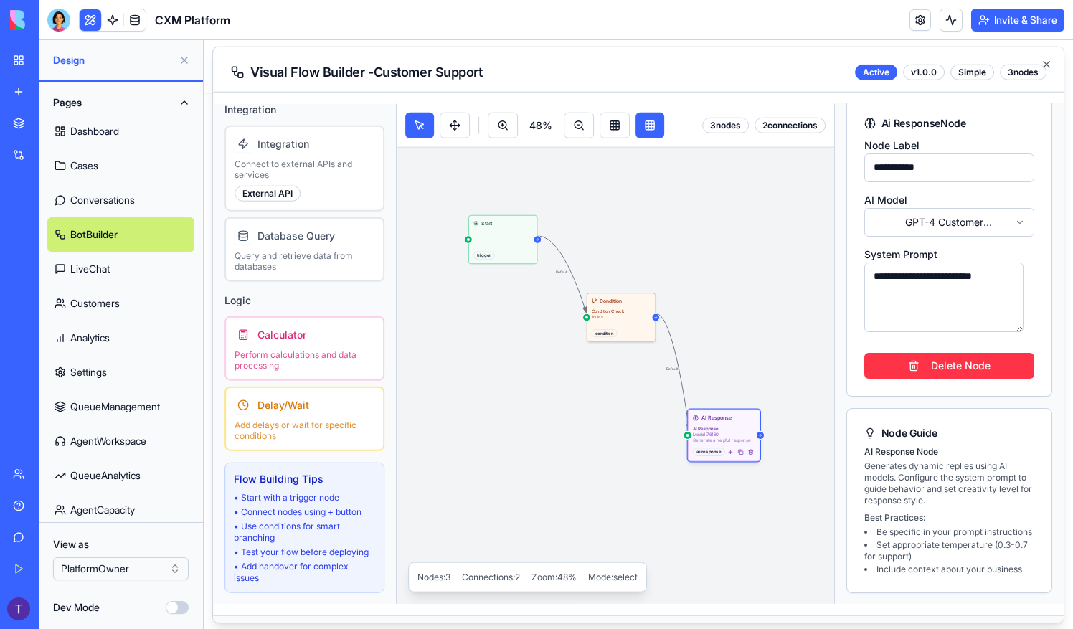
click at [622, 318] on div "Condition Check 1 rules" at bounding box center [622, 316] width 60 height 16
type input "*********"
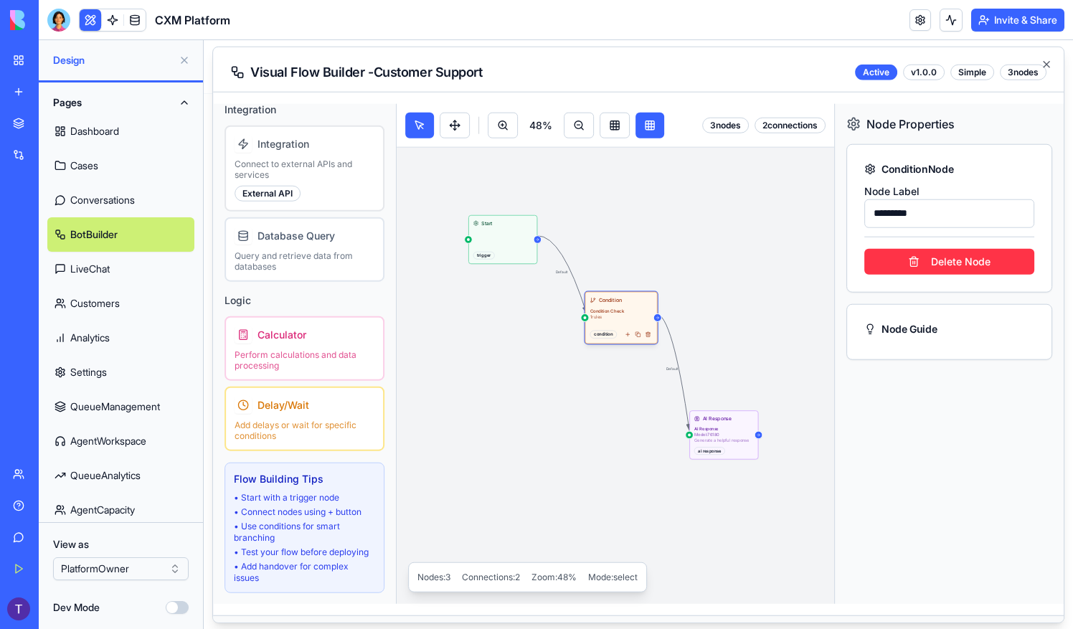
click at [940, 210] on input "*********" at bounding box center [949, 213] width 170 height 29
click at [929, 314] on div "Node Guide" at bounding box center [949, 322] width 204 height 37
click at [928, 332] on div "Node Guide" at bounding box center [949, 328] width 170 height 14
click at [628, 290] on div "Default Default Start trigger Condition Condition Check 1 rules condition AI Re…" at bounding box center [604, 285] width 415 height 277
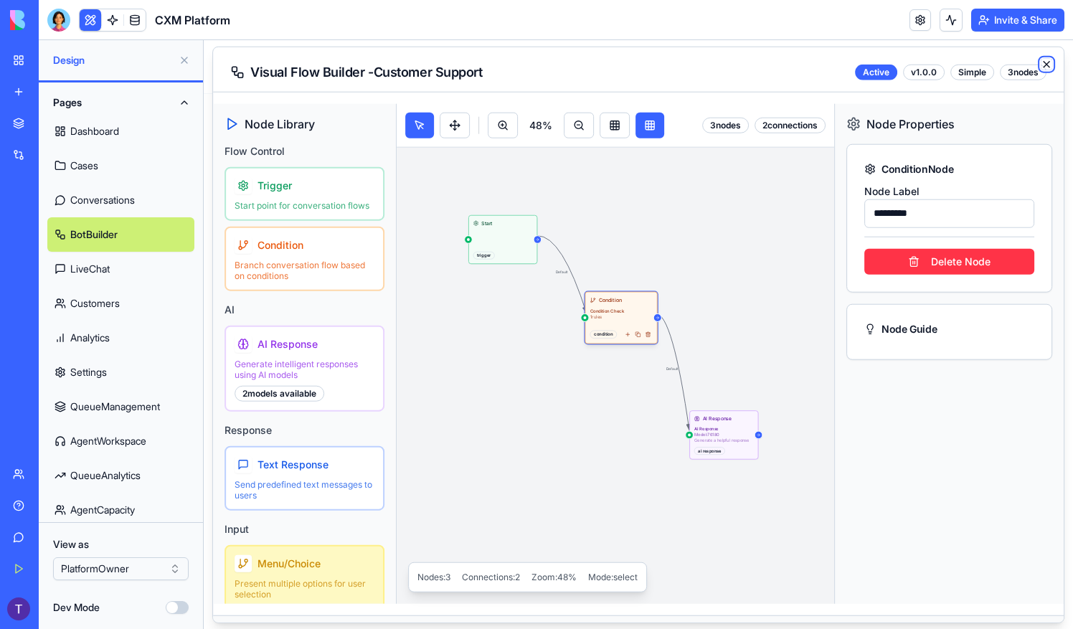
click at [1049, 64] on icon "button" at bounding box center [1046, 63] width 11 height 11
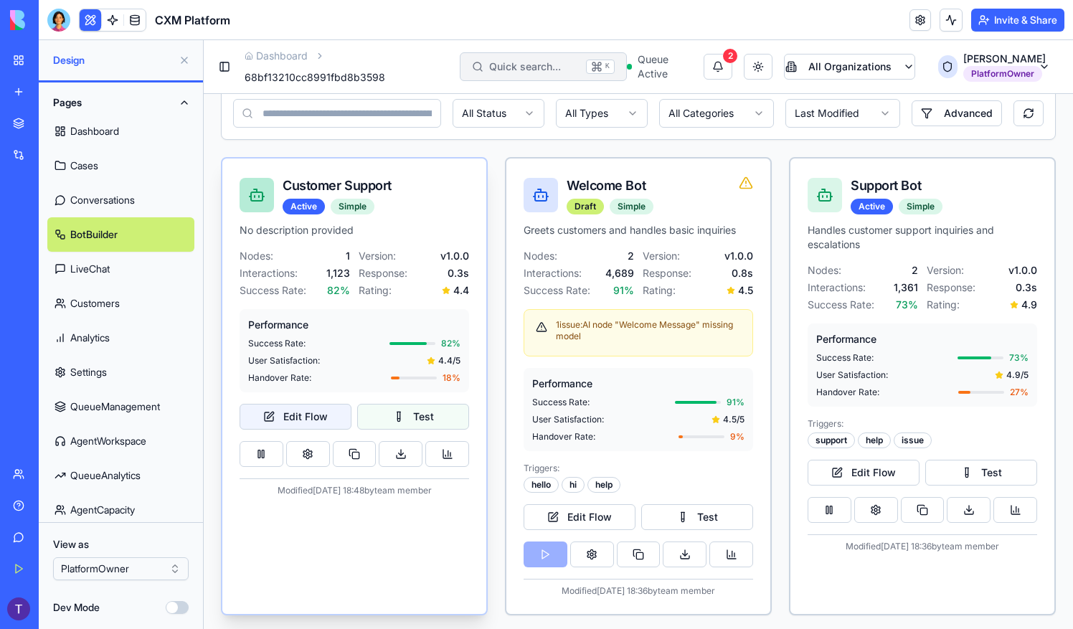
click at [420, 411] on button "Test" at bounding box center [413, 417] width 112 height 26
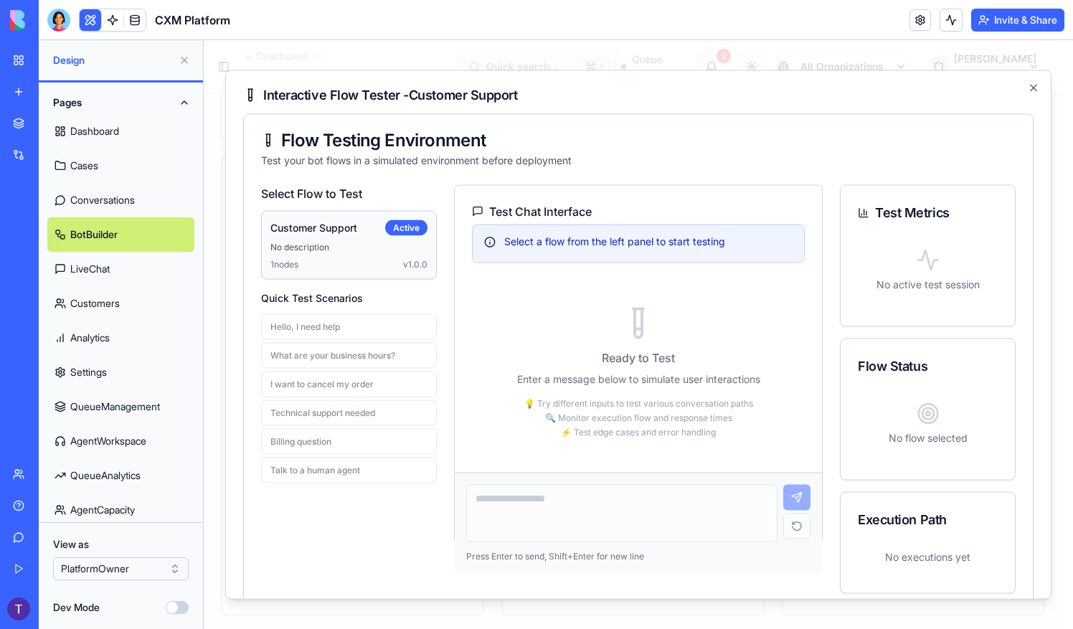
click at [314, 235] on div "Customer Support Active No description 1 nodes v 1.0.0" at bounding box center [349, 244] width 174 height 67
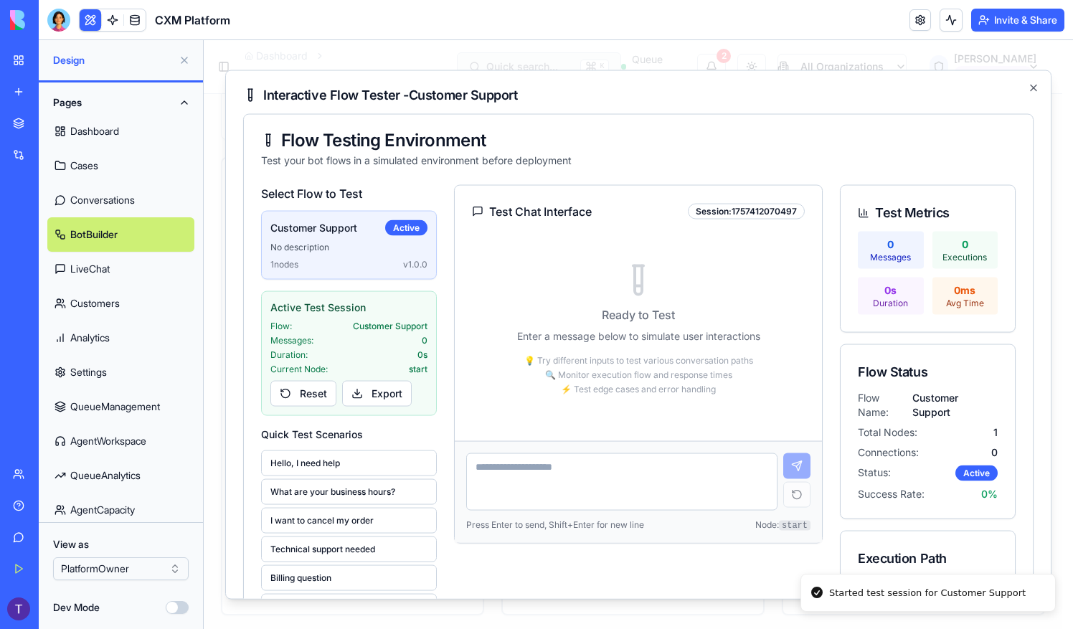
click at [577, 476] on textarea at bounding box center [621, 481] width 311 height 57
type textarea "***"
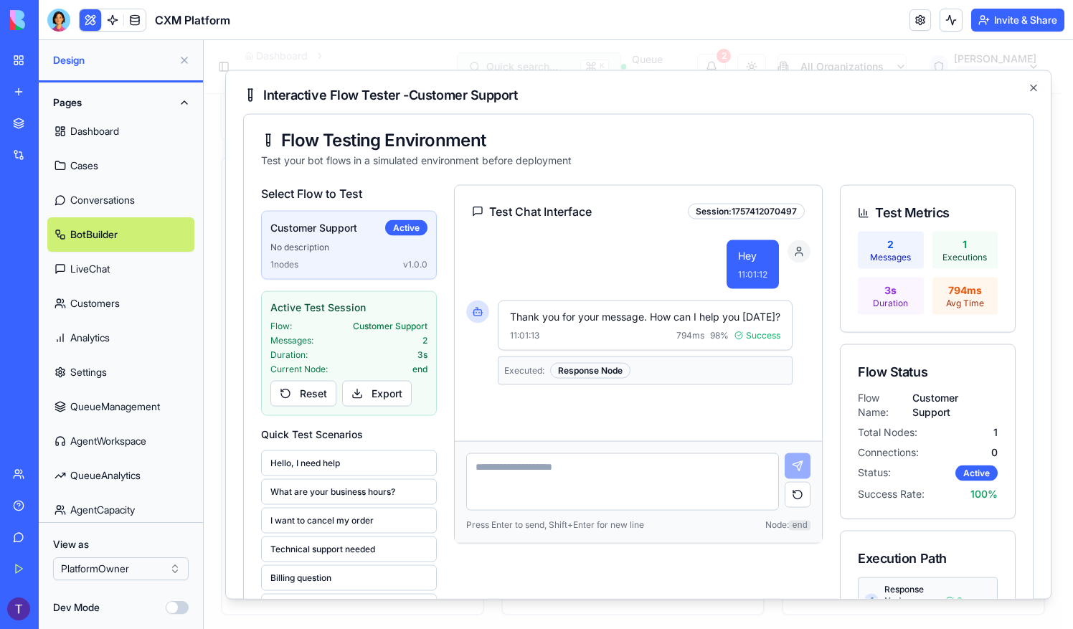
click at [572, 468] on textarea at bounding box center [622, 481] width 313 height 57
click at [359, 496] on button "What are your business hours?" at bounding box center [349, 491] width 176 height 26
type textarea "**********"
click at [802, 458] on button at bounding box center [798, 466] width 26 height 26
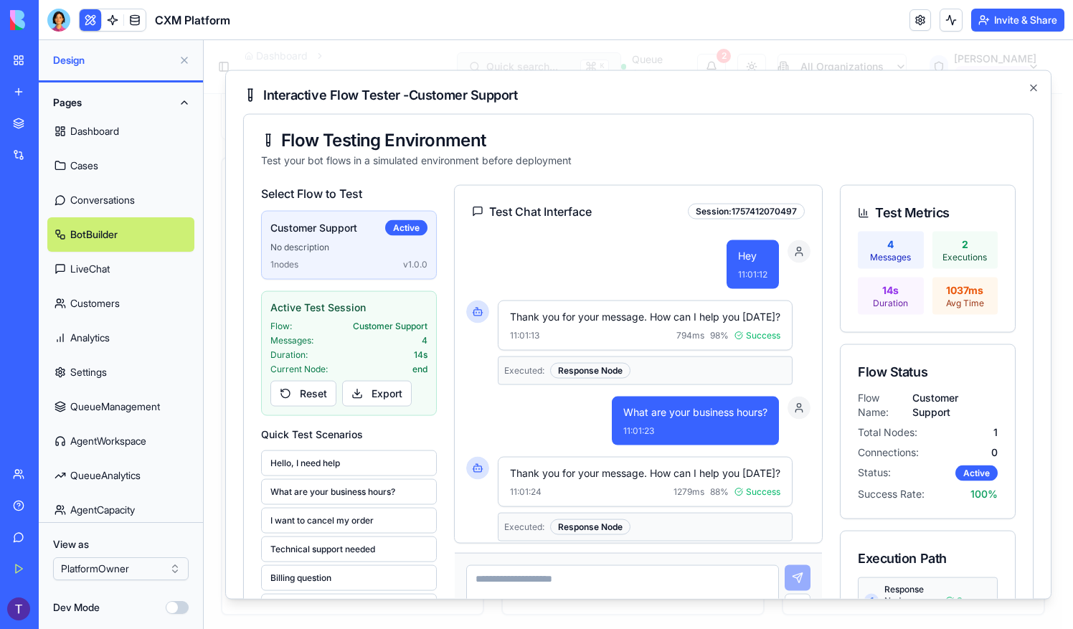
click at [653, 573] on textarea at bounding box center [622, 593] width 313 height 57
click at [1034, 83] on icon "button" at bounding box center [1033, 87] width 11 height 11
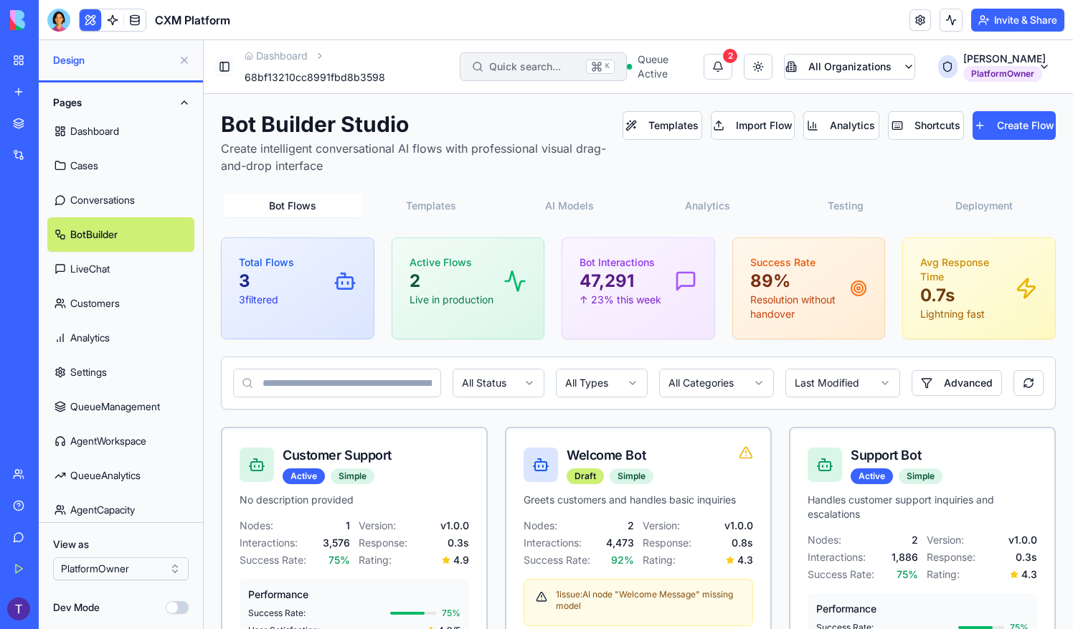
click at [222, 64] on button "Toggle Sidebar" at bounding box center [224, 67] width 18 height 20
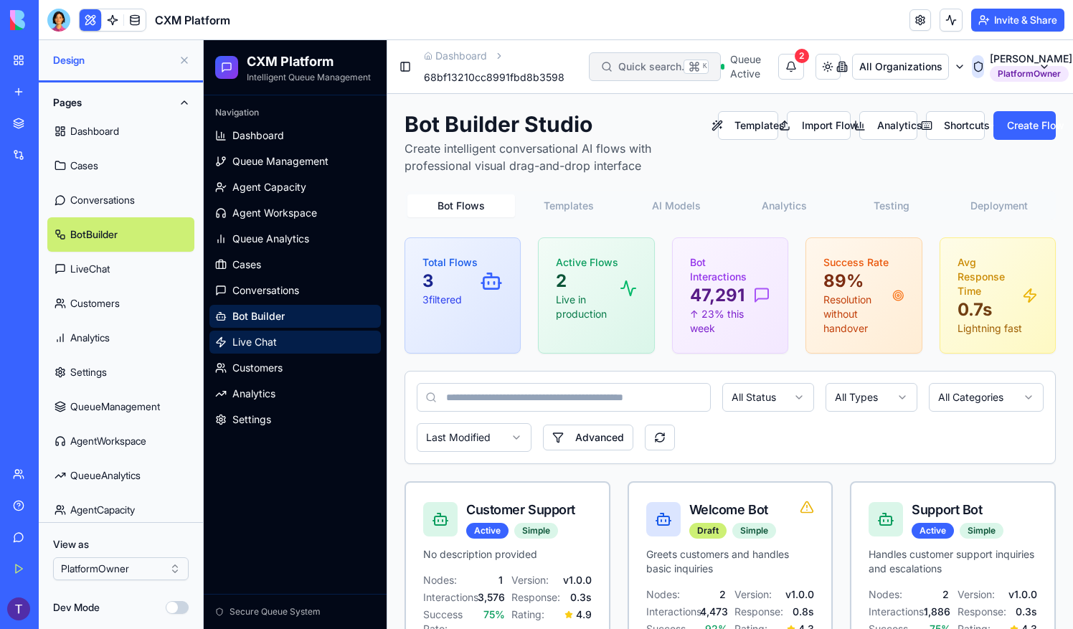
click at [273, 341] on span "Live Chat" at bounding box center [254, 342] width 44 height 14
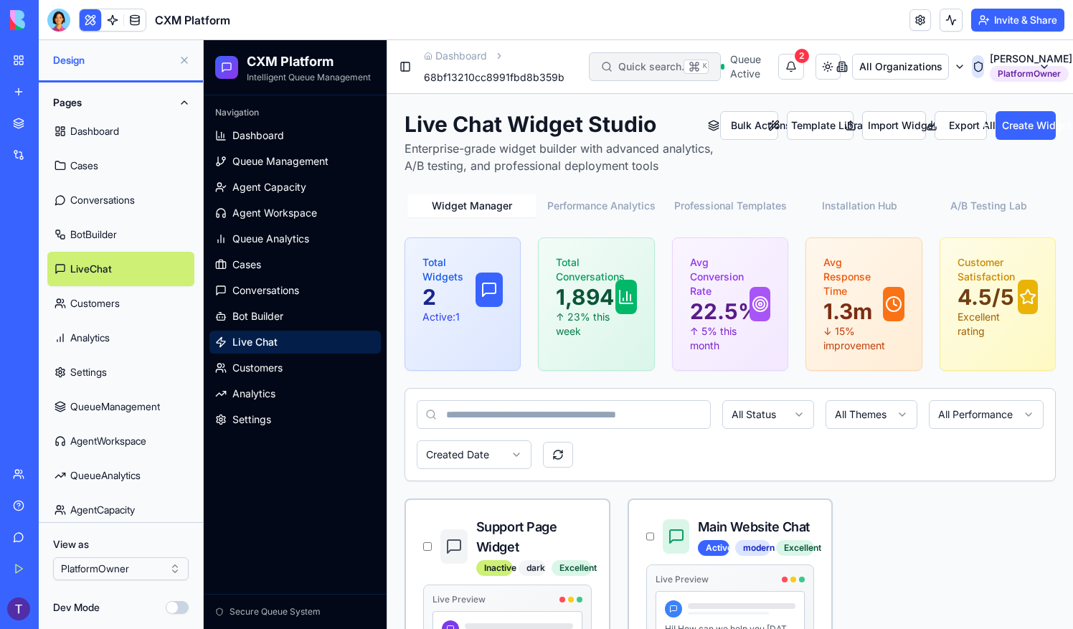
click at [895, 468] on div "All Status All Themes All Performance Created Date" at bounding box center [730, 435] width 650 height 92
click at [400, 64] on button "Toggle Sidebar" at bounding box center [406, 67] width 14 height 20
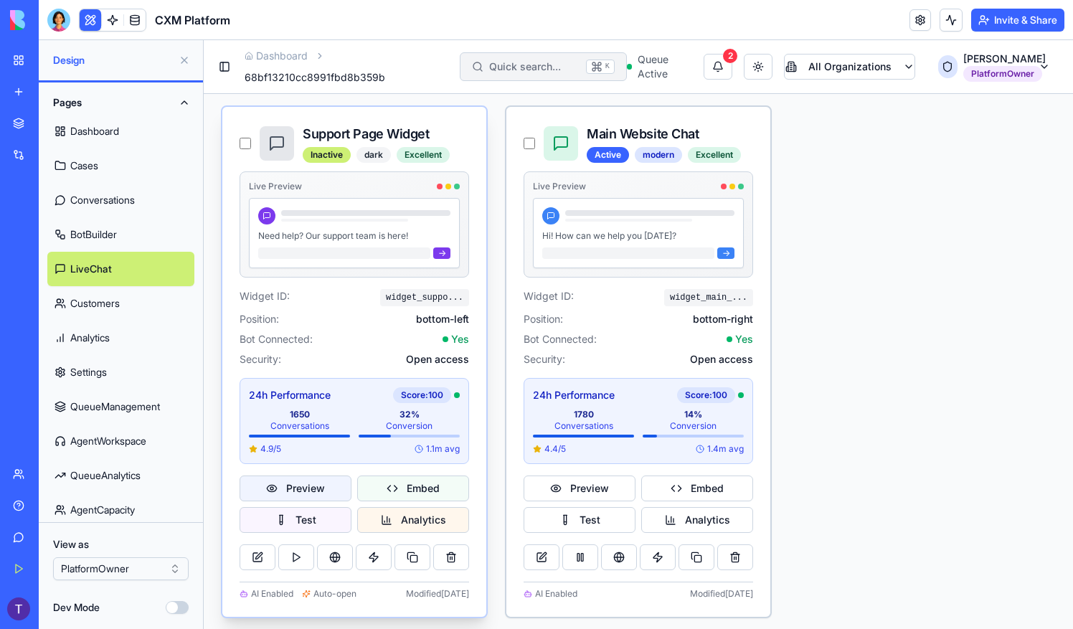
scroll to position [341, 0]
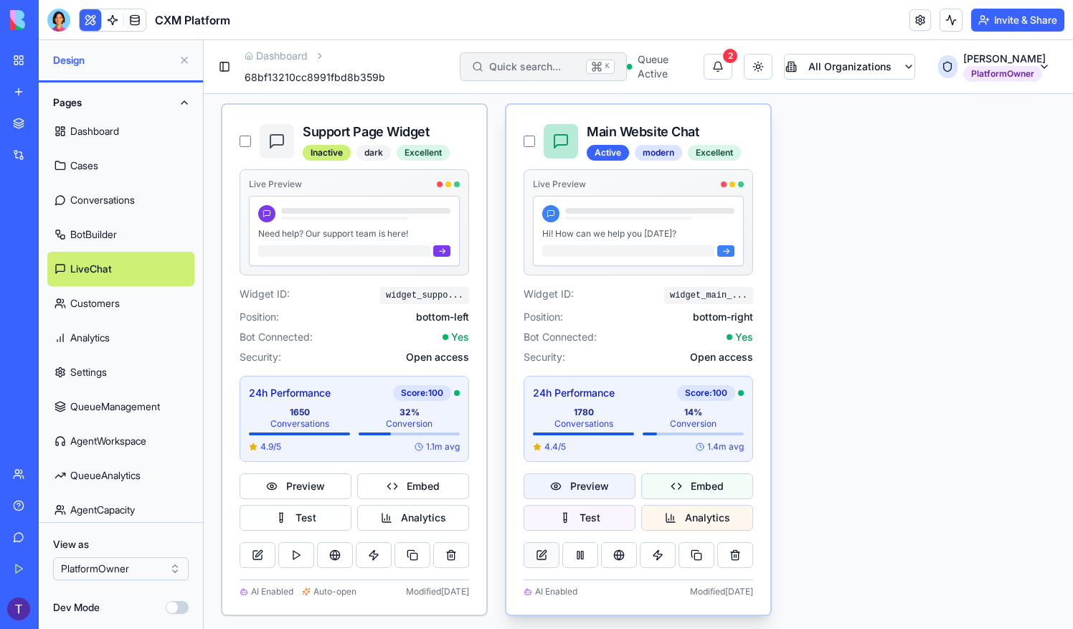
click at [537, 551] on button at bounding box center [542, 555] width 36 height 26
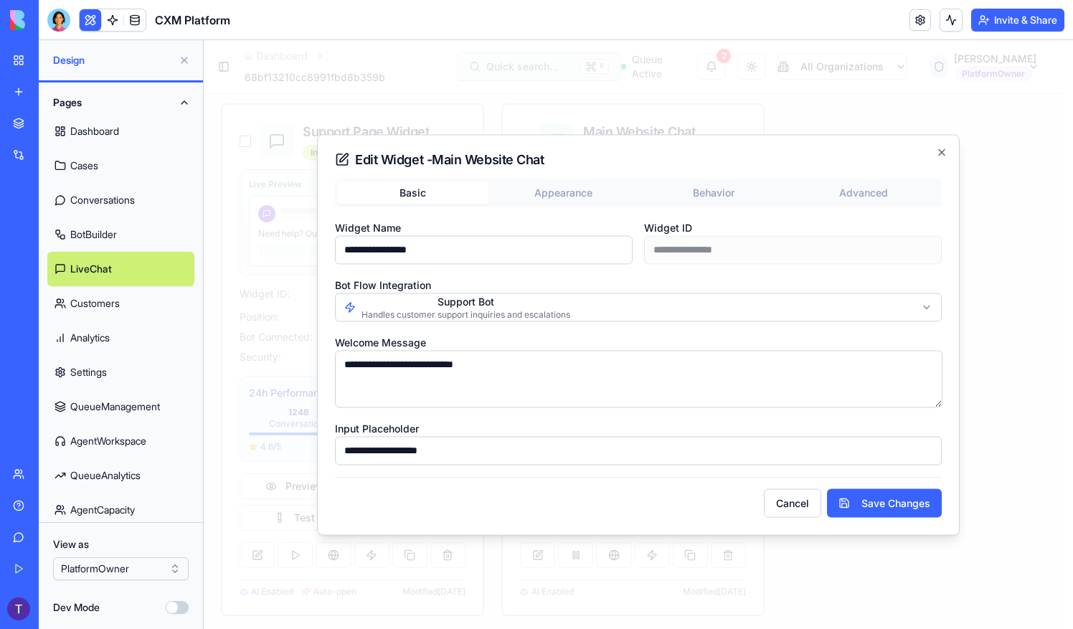
click at [568, 182] on div "**********" at bounding box center [638, 321] width 607 height 287
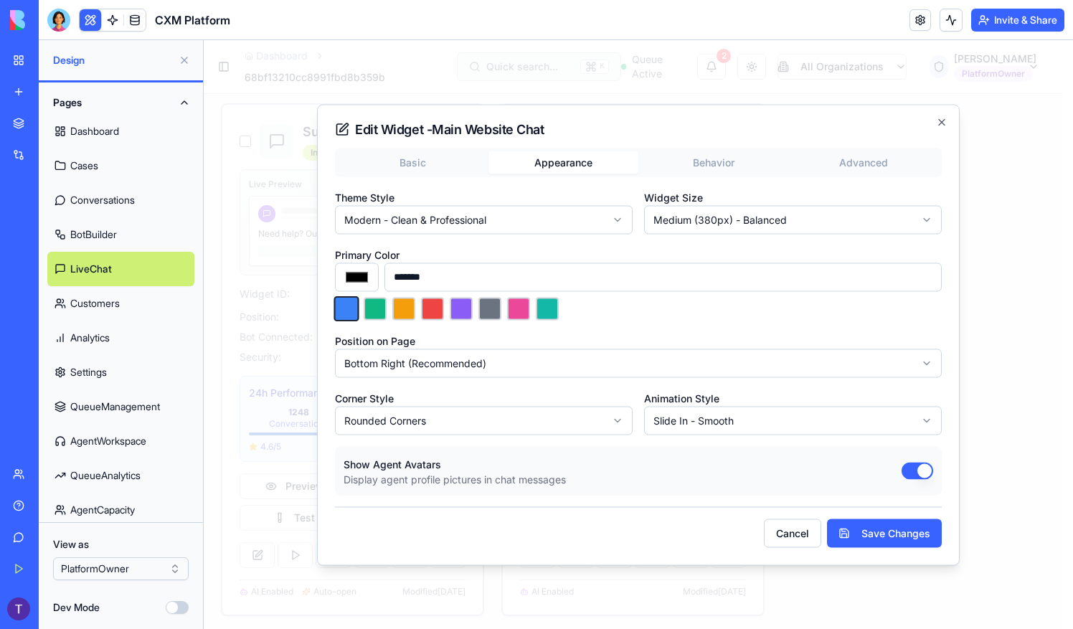
click at [720, 154] on button "Behavior" at bounding box center [713, 162] width 151 height 23
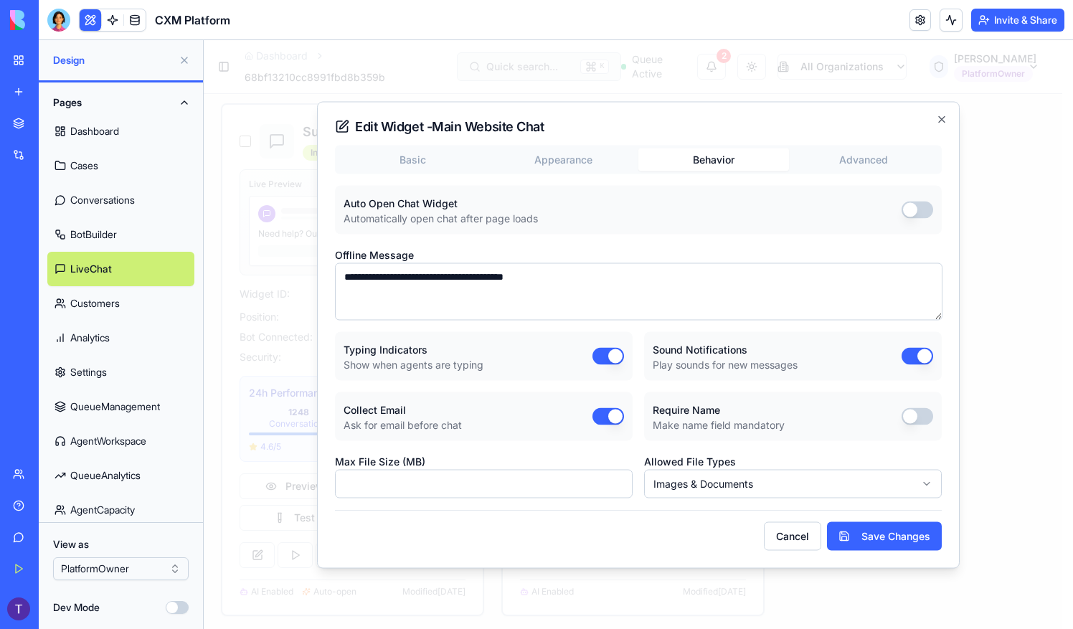
click at [902, 163] on div "**********" at bounding box center [638, 334] width 643 height 467
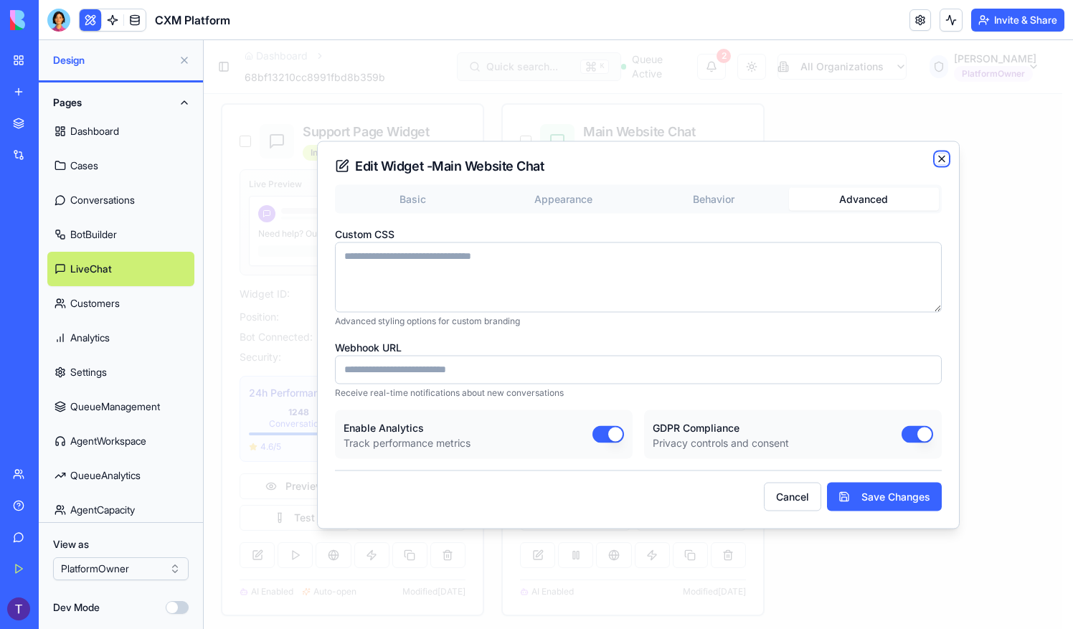
click at [940, 158] on icon "button" at bounding box center [941, 158] width 11 height 11
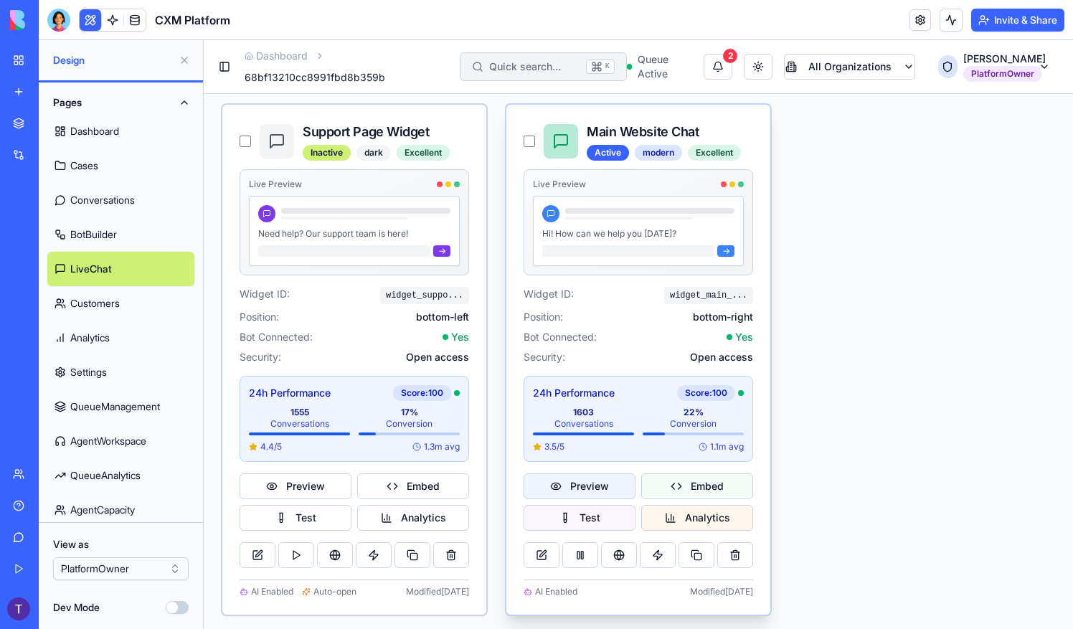
click at [590, 488] on button "Preview" at bounding box center [580, 486] width 112 height 26
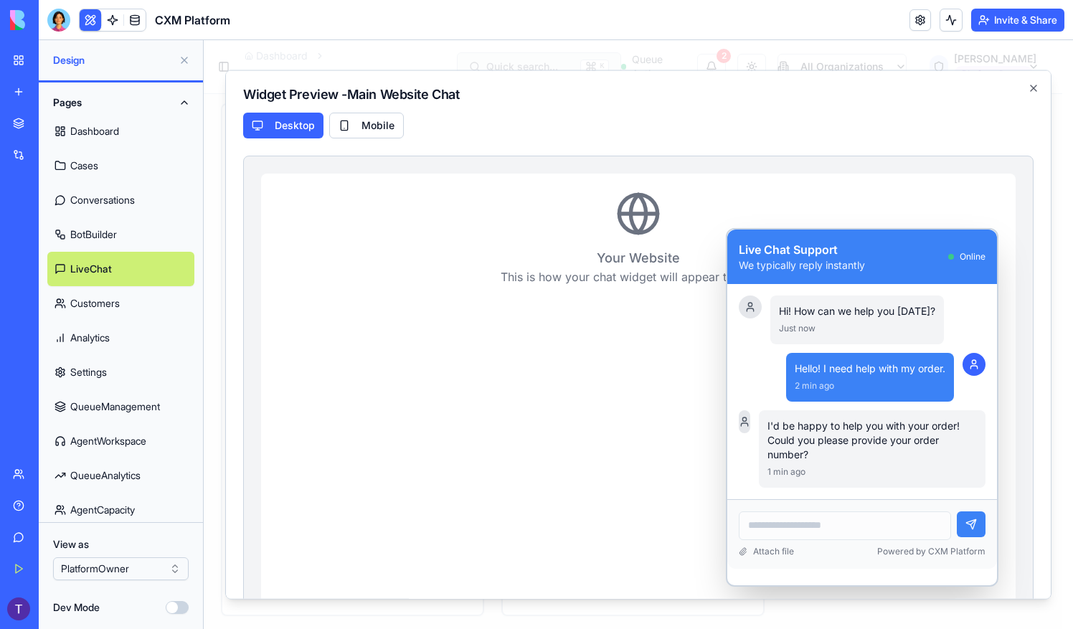
click at [828, 262] on p "We typically reply instantly" at bounding box center [839, 265] width 201 height 14
click at [1028, 86] on icon "button" at bounding box center [1033, 87] width 11 height 11
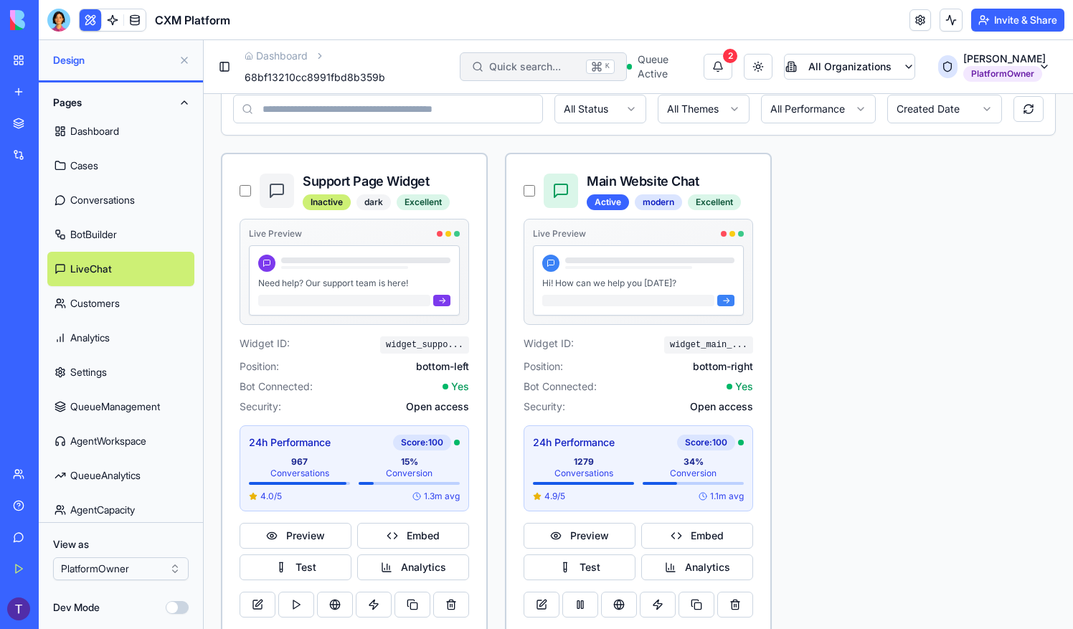
scroll to position [269, 0]
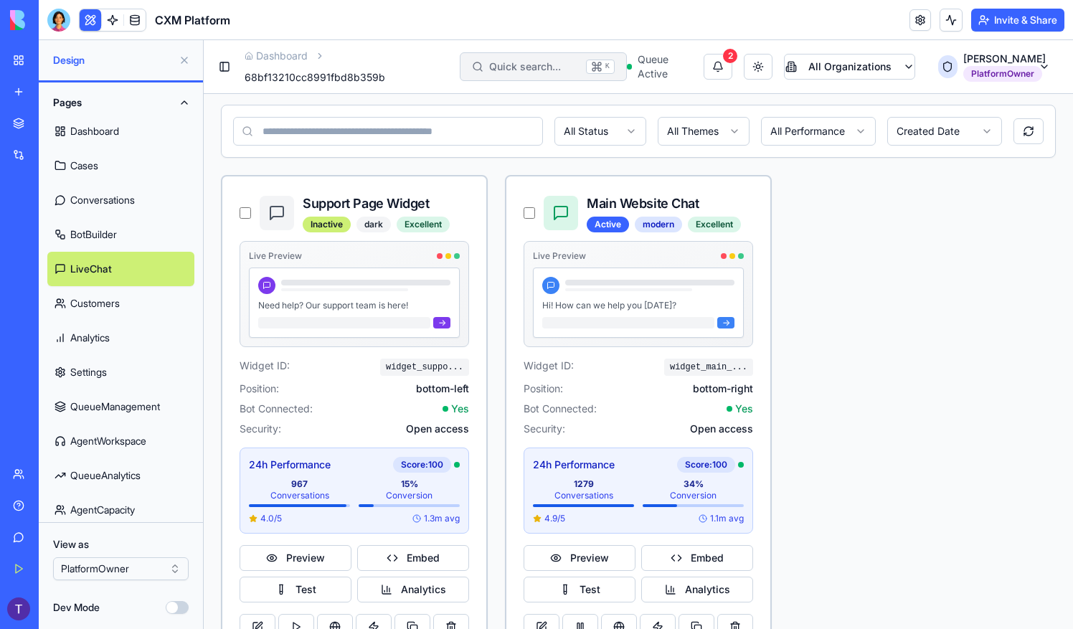
click at [99, 294] on link "Customers" at bounding box center [120, 303] width 147 height 34
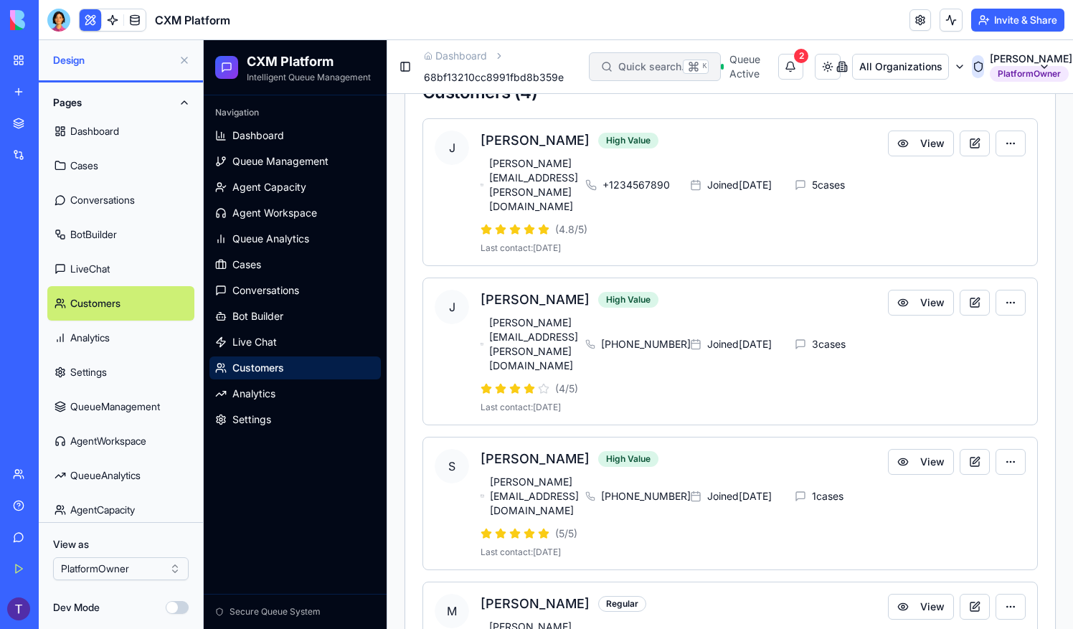
click at [102, 337] on link "Analytics" at bounding box center [120, 338] width 147 height 34
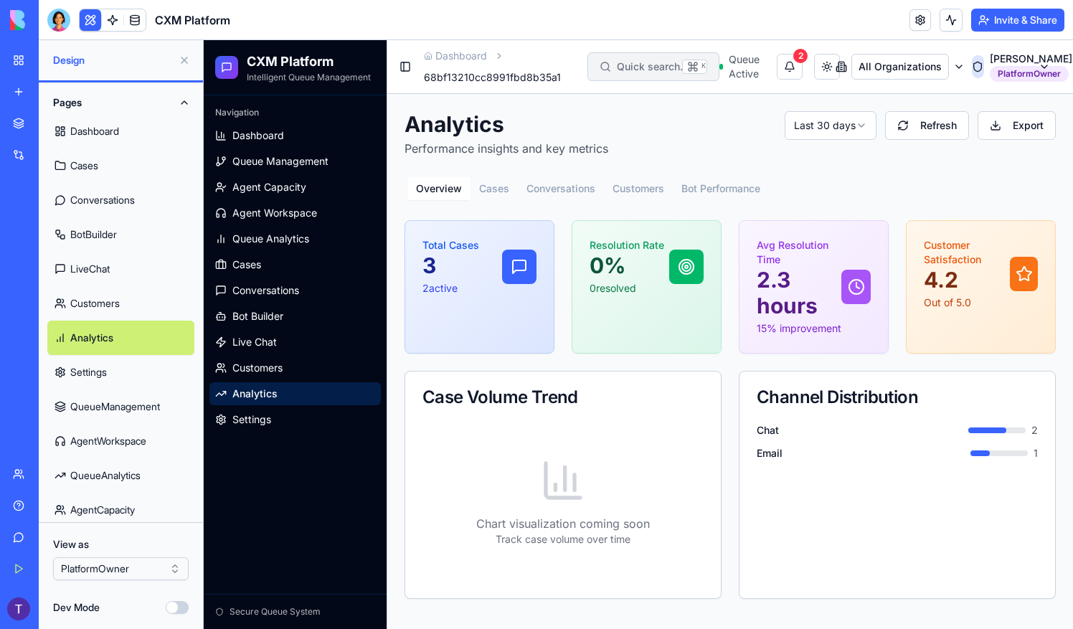
click at [121, 311] on link "Customers" at bounding box center [120, 303] width 147 height 34
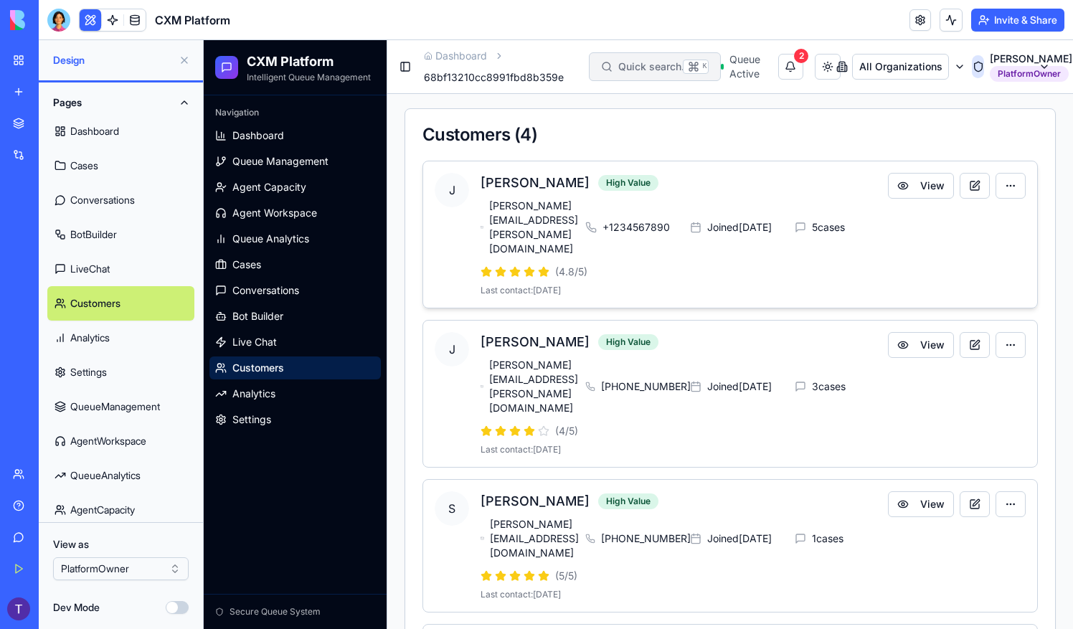
scroll to position [287, 0]
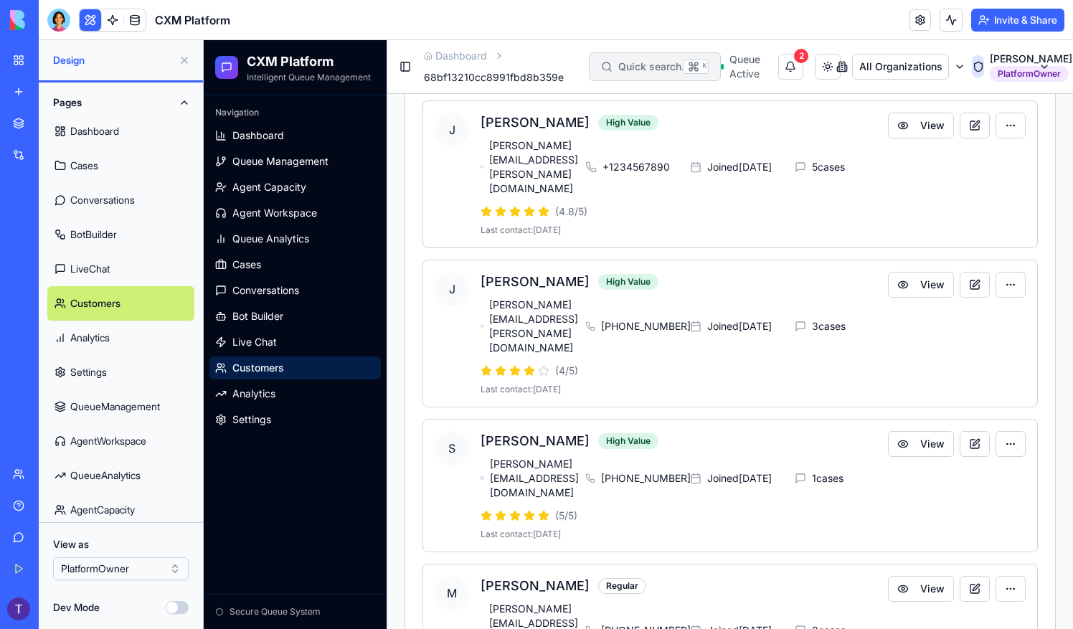
click at [110, 338] on link "Analytics" at bounding box center [120, 338] width 147 height 34
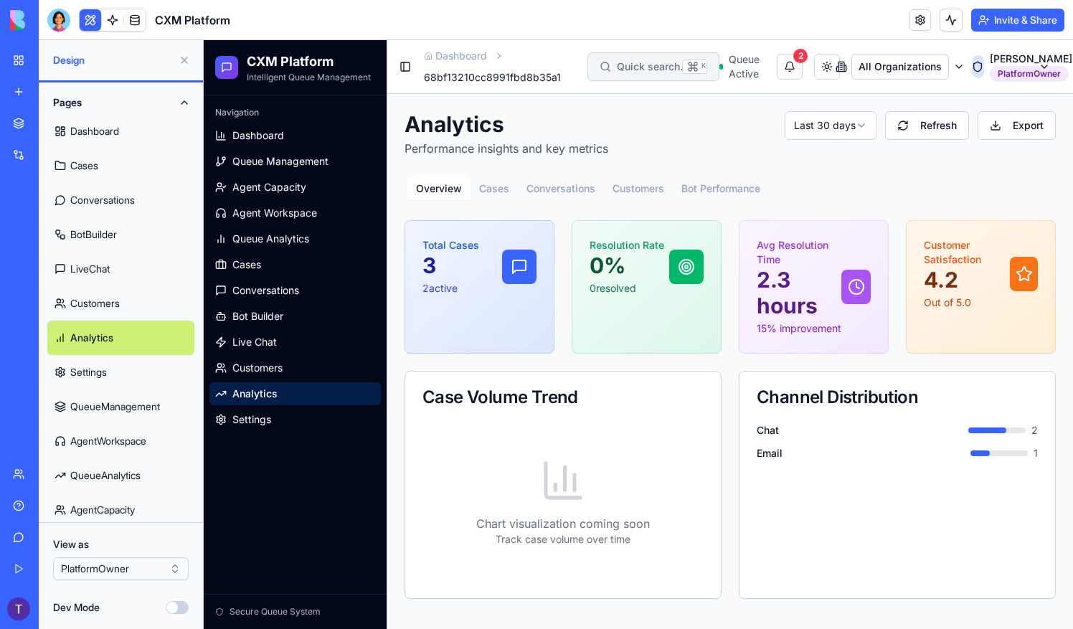
click at [110, 378] on link "Settings" at bounding box center [120, 372] width 147 height 34
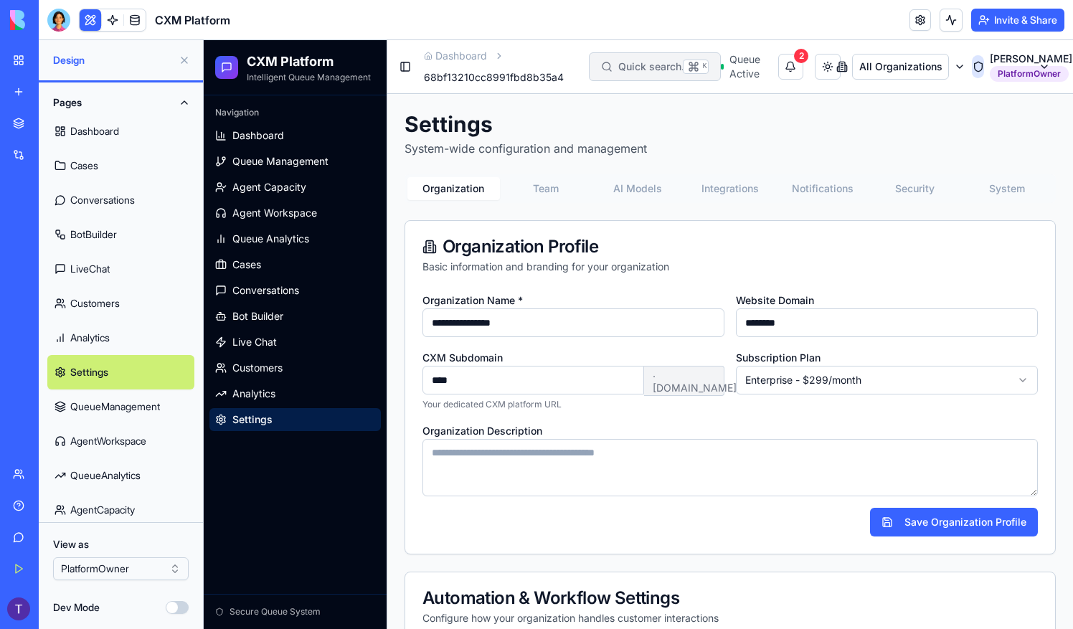
click at [540, 175] on div "Organization Team AI Models Integrations Notifications Security System" at bounding box center [730, 188] width 651 height 29
click at [560, 182] on button "Team" at bounding box center [546, 188] width 93 height 23
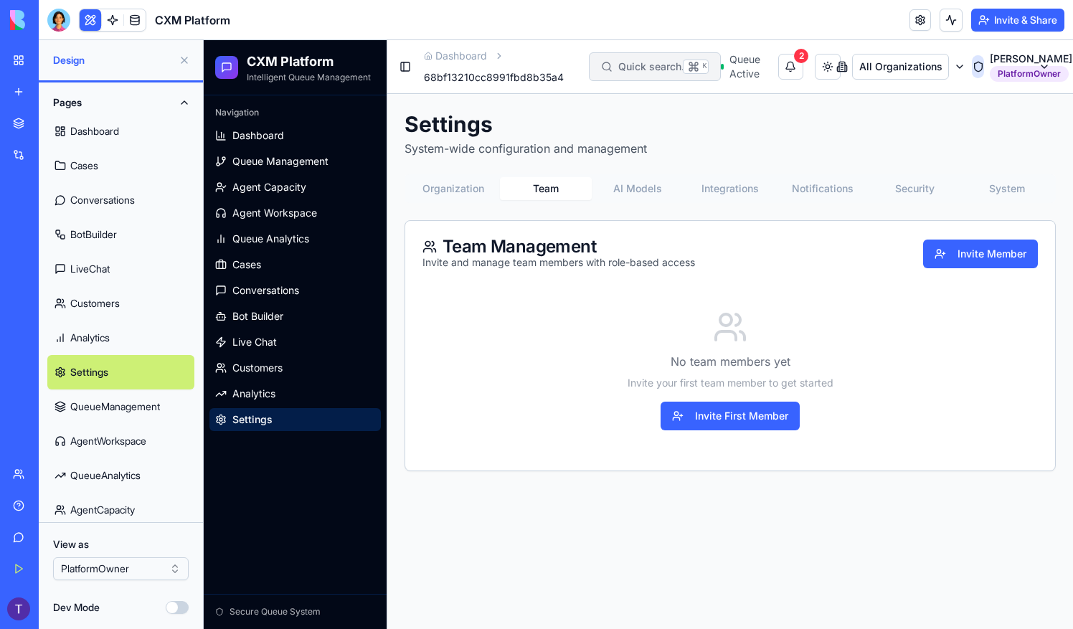
click at [650, 184] on button "AI Models" at bounding box center [638, 188] width 93 height 23
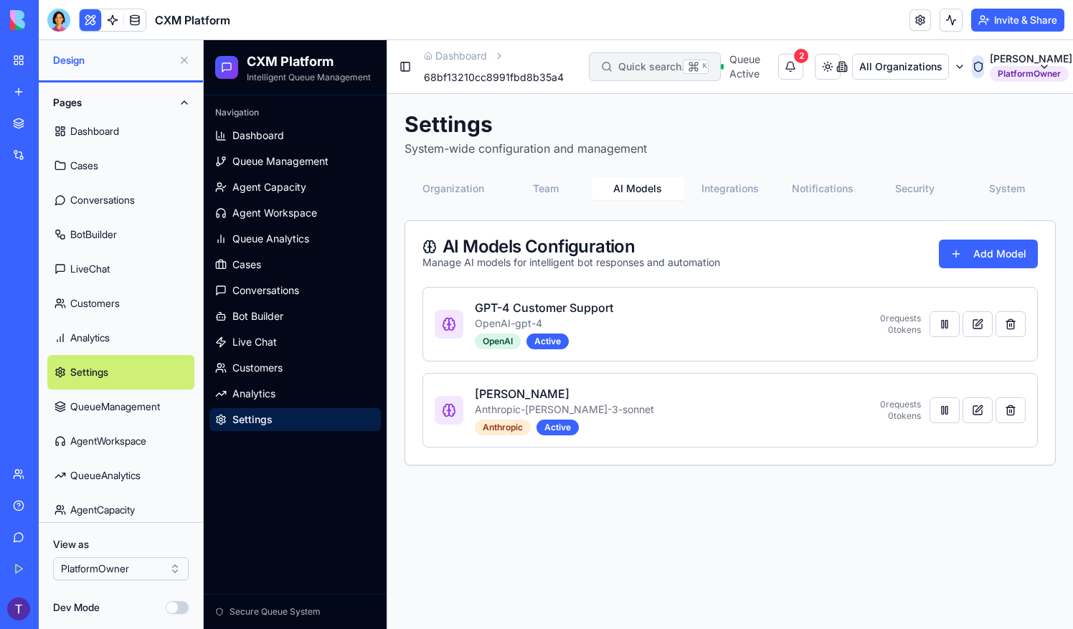
click at [733, 189] on button "Integrations" at bounding box center [730, 188] width 93 height 23
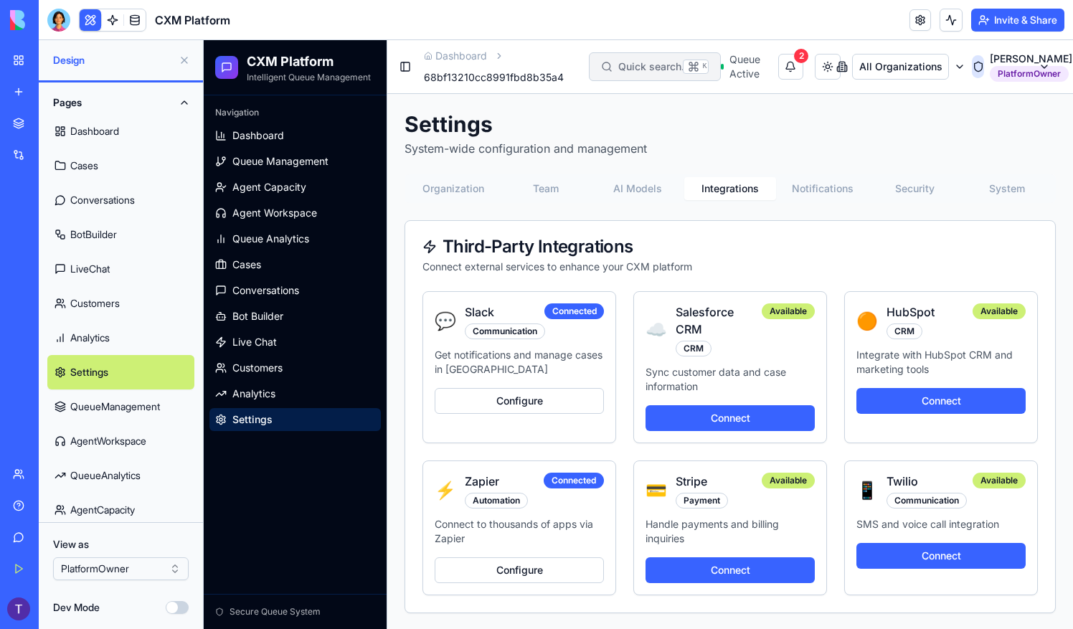
click at [844, 182] on button "Notifications" at bounding box center [822, 188] width 93 height 23
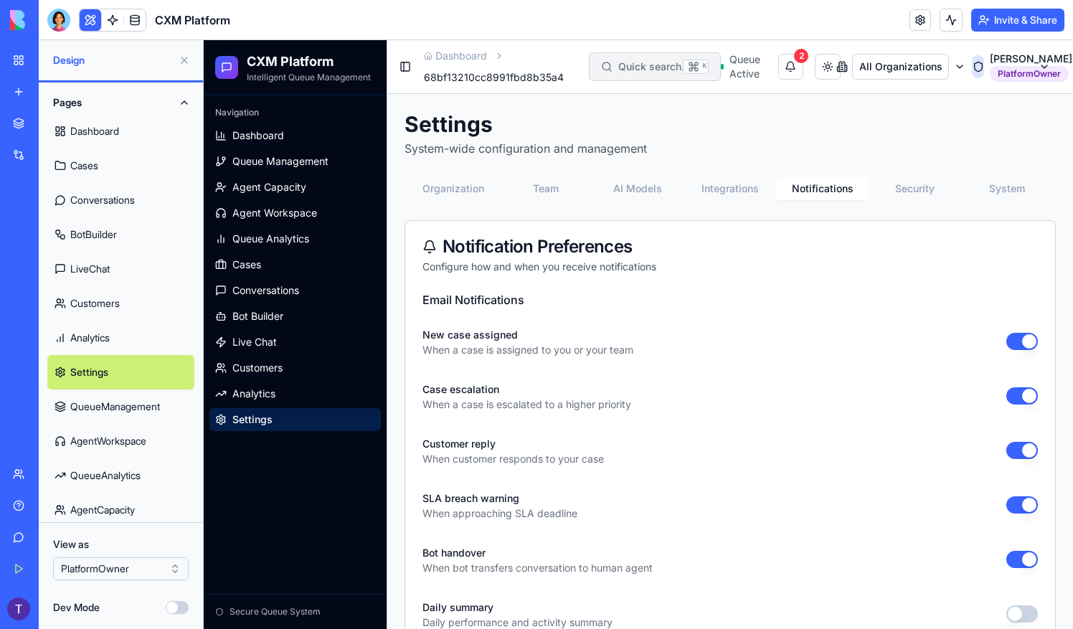
click at [899, 190] on button "Security" at bounding box center [915, 188] width 93 height 23
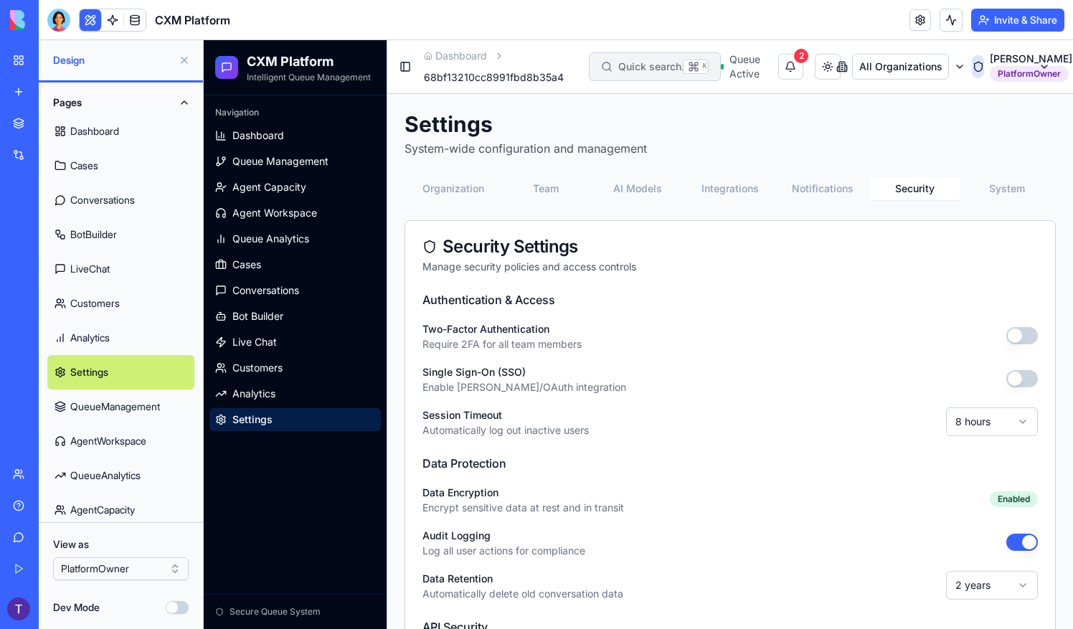
click at [1002, 185] on button "System" at bounding box center [1006, 188] width 93 height 23
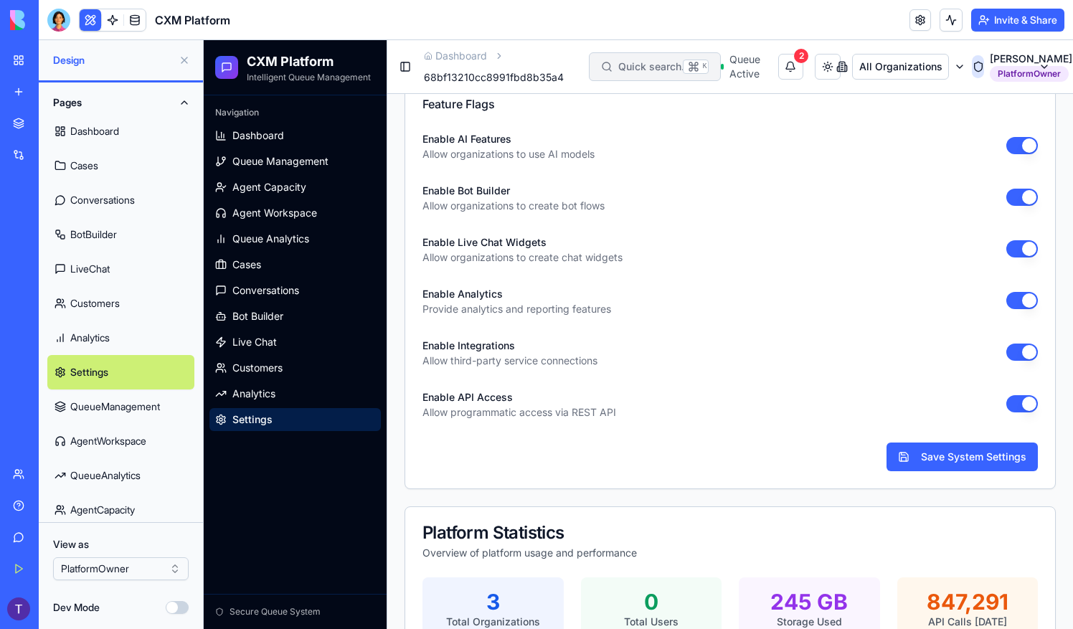
scroll to position [402, 0]
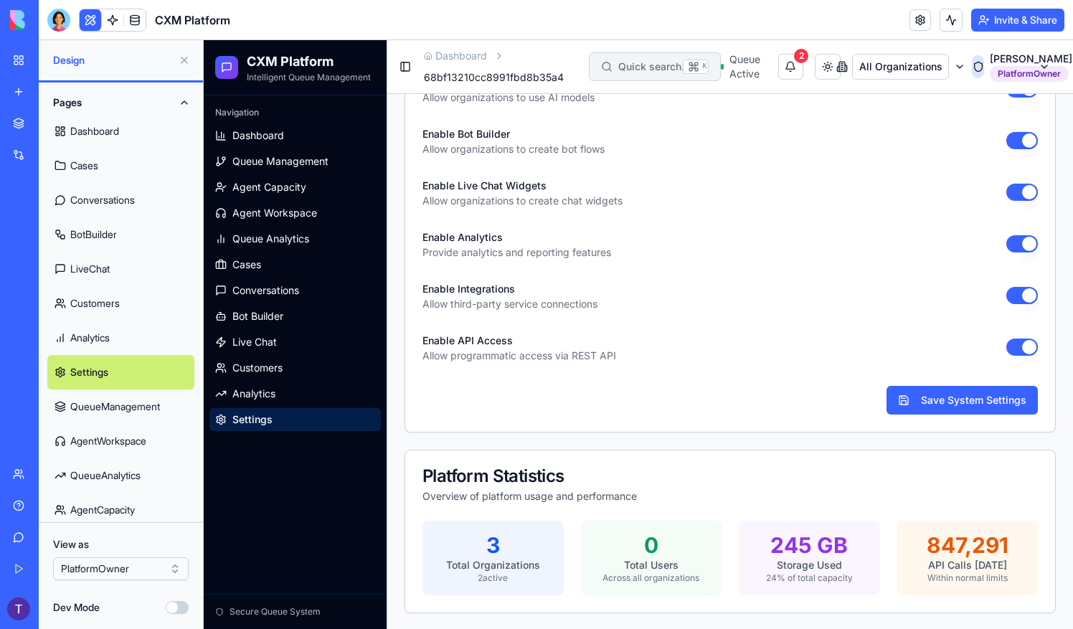
click at [98, 410] on link "QueueManagement" at bounding box center [120, 406] width 147 height 34
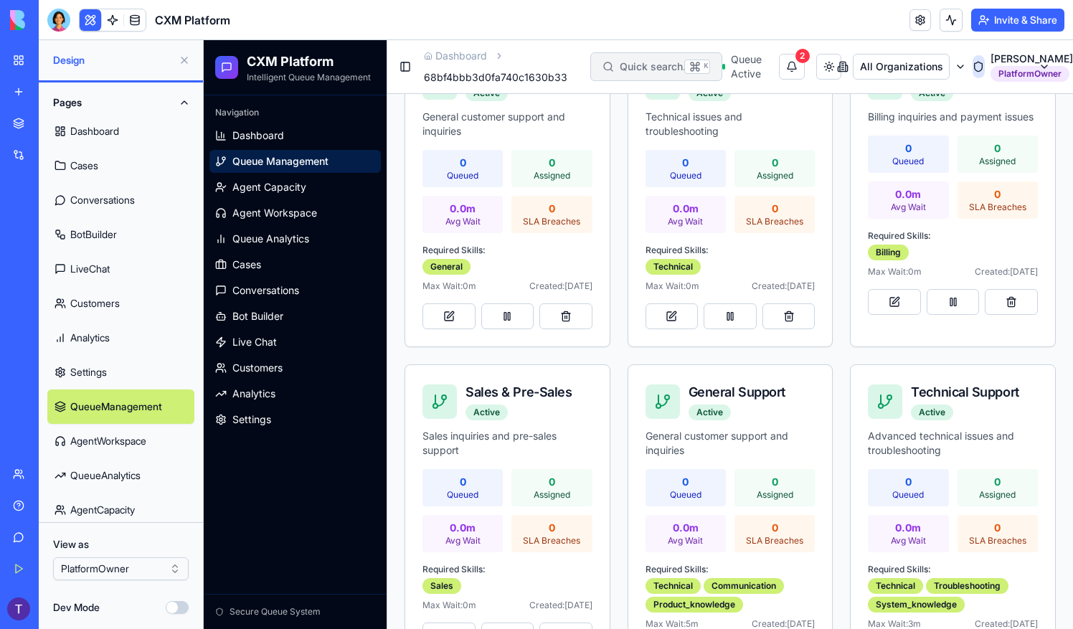
click at [109, 443] on link "AgentWorkspace" at bounding box center [120, 441] width 147 height 34
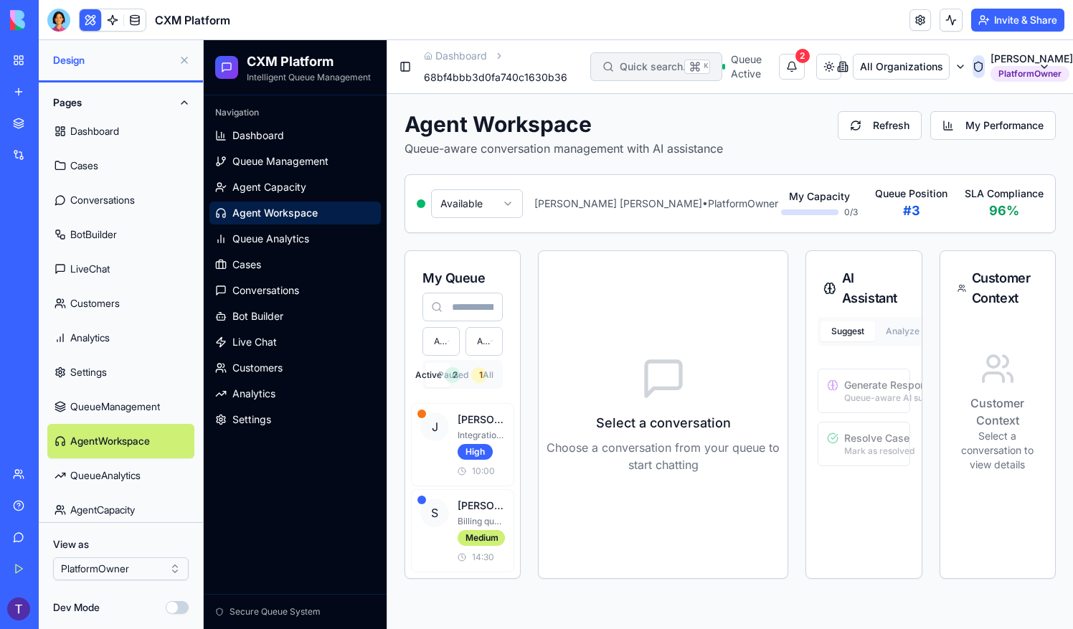
click at [119, 483] on link "QueueAnalytics" at bounding box center [120, 475] width 147 height 34
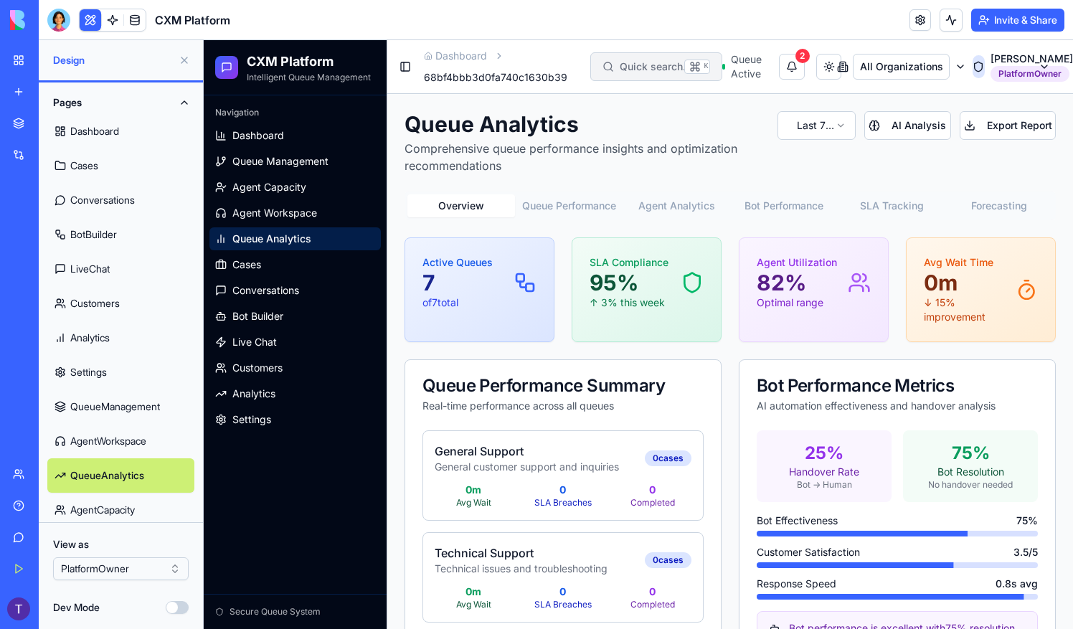
click at [118, 507] on link "AgentCapacity" at bounding box center [120, 510] width 147 height 34
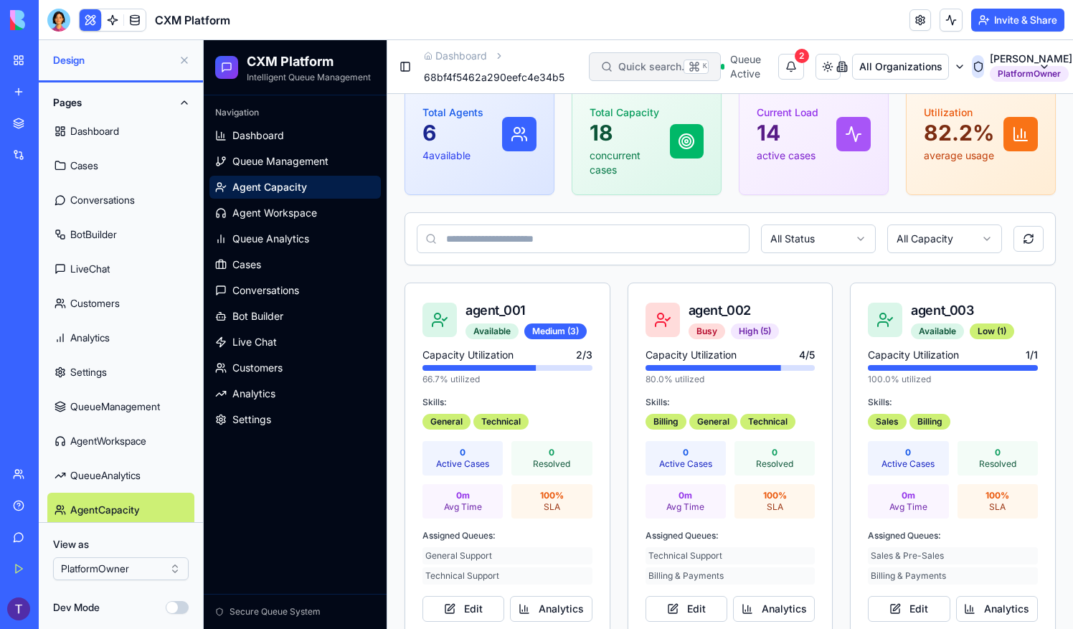
scroll to position [287, 0]
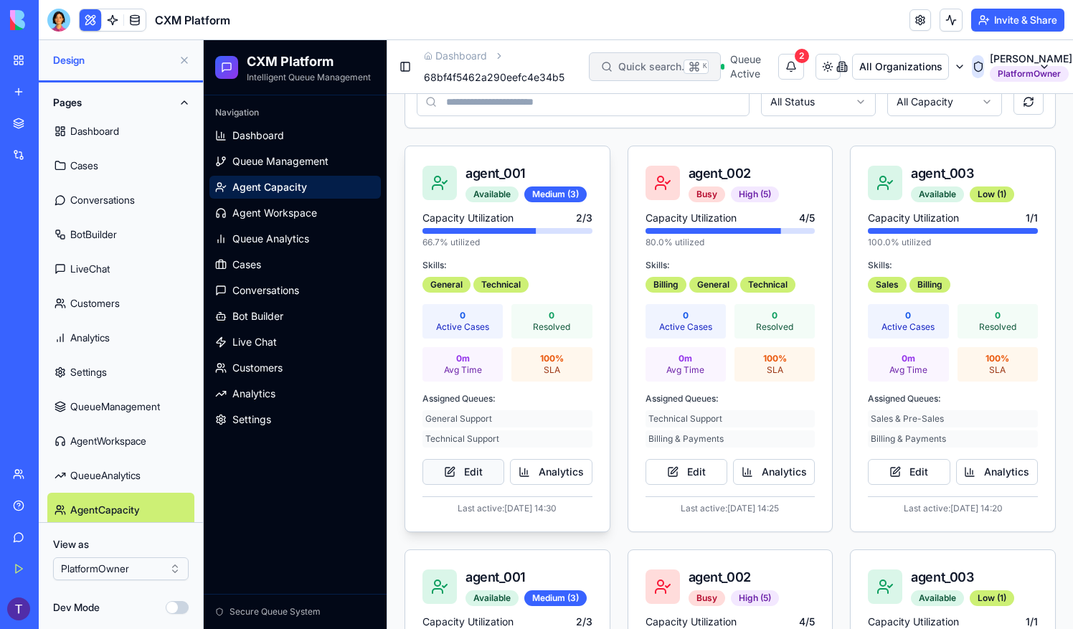
click at [466, 473] on button "Edit" at bounding box center [463, 472] width 82 height 26
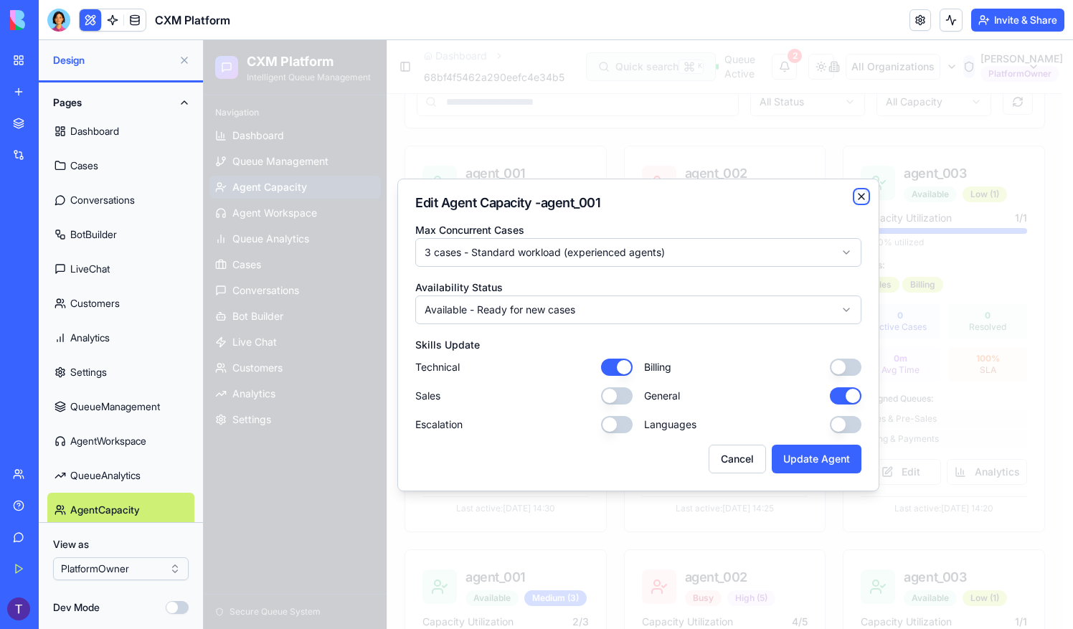
click at [865, 196] on icon "button" at bounding box center [861, 196] width 11 height 11
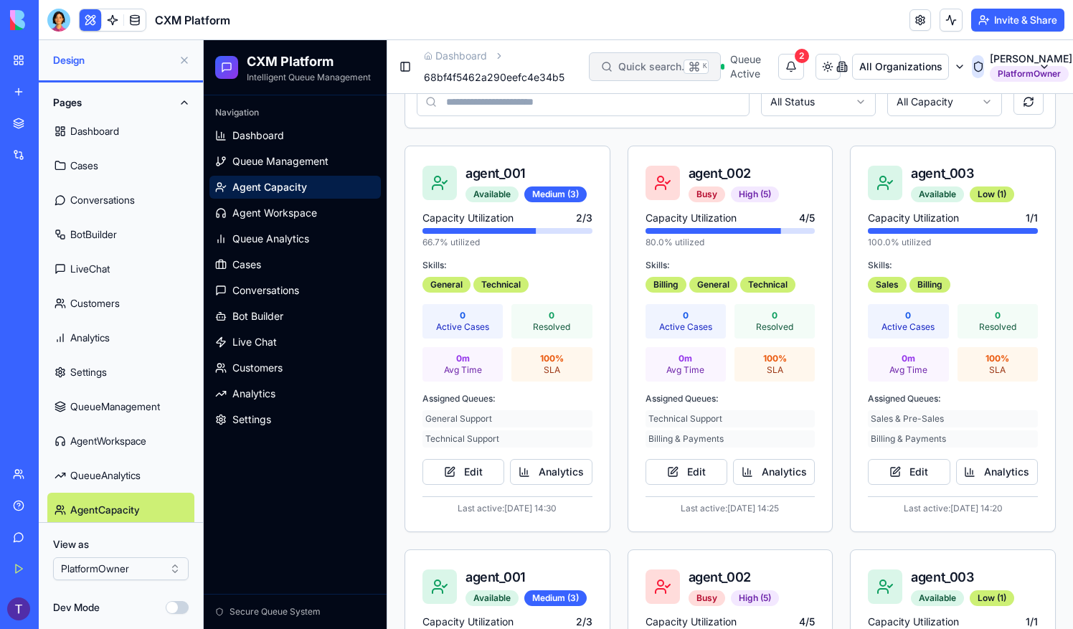
scroll to position [219, 0]
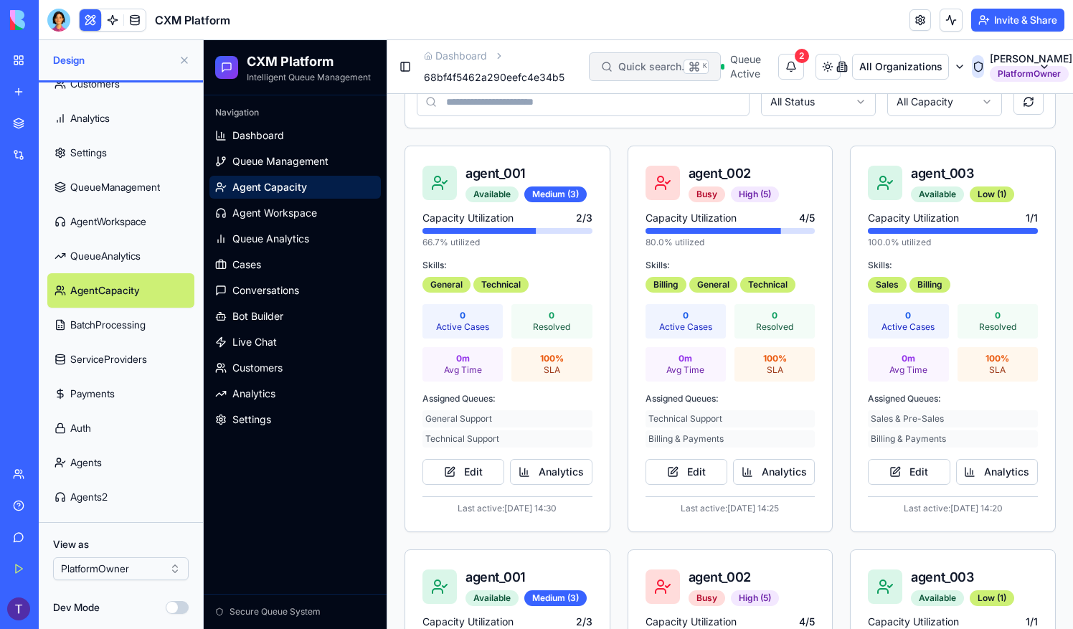
click at [110, 322] on link "BatchProcessing" at bounding box center [120, 325] width 147 height 34
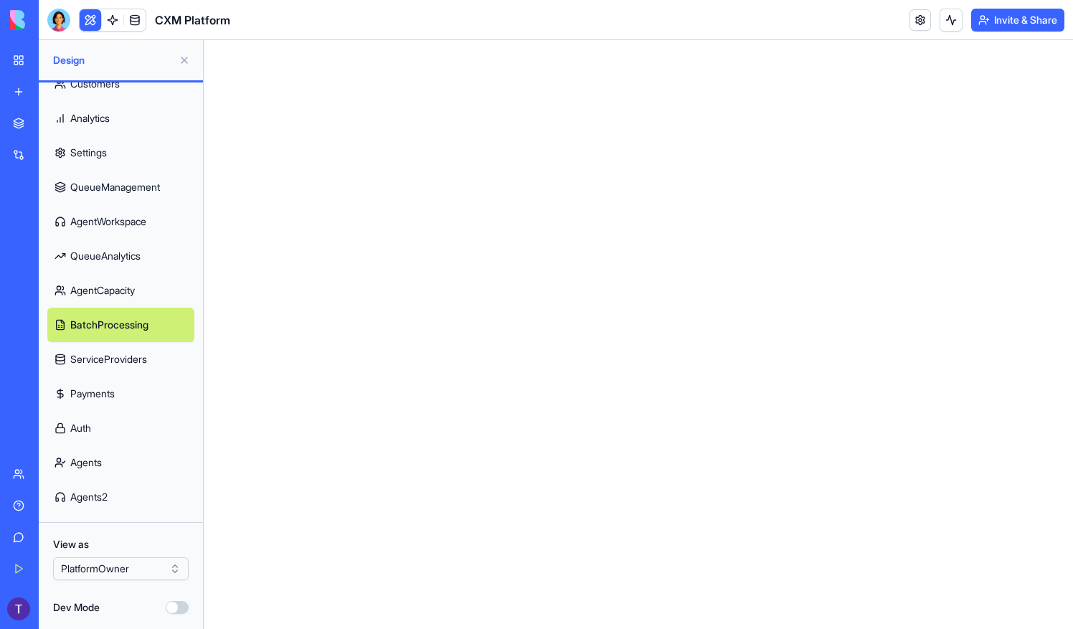
click at [121, 366] on link "ServiceProviders" at bounding box center [120, 359] width 147 height 34
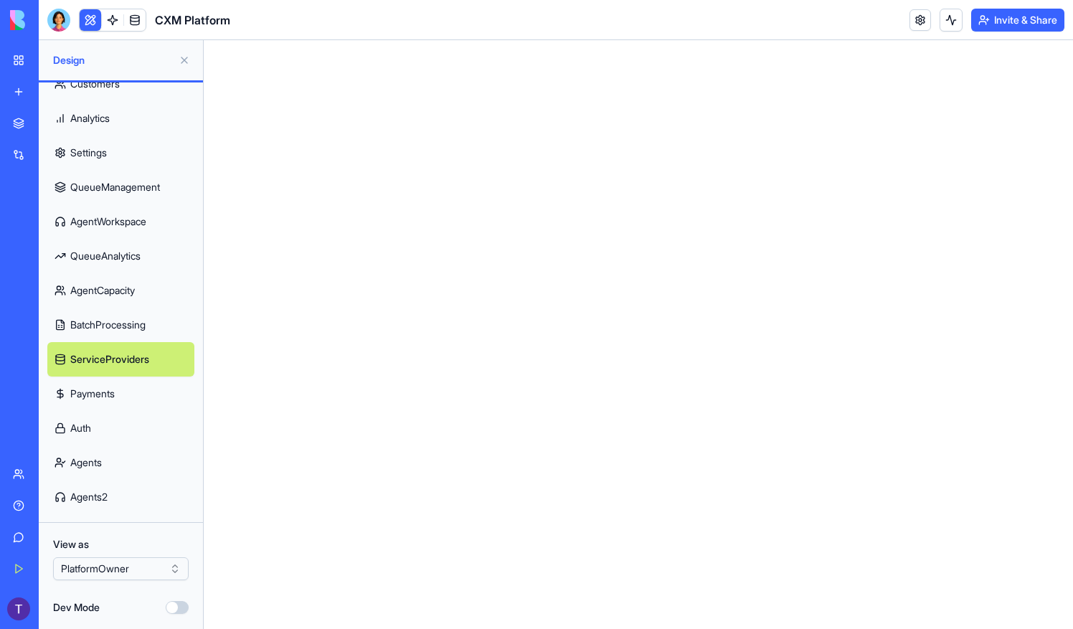
click at [113, 390] on link "Payments" at bounding box center [120, 394] width 147 height 34
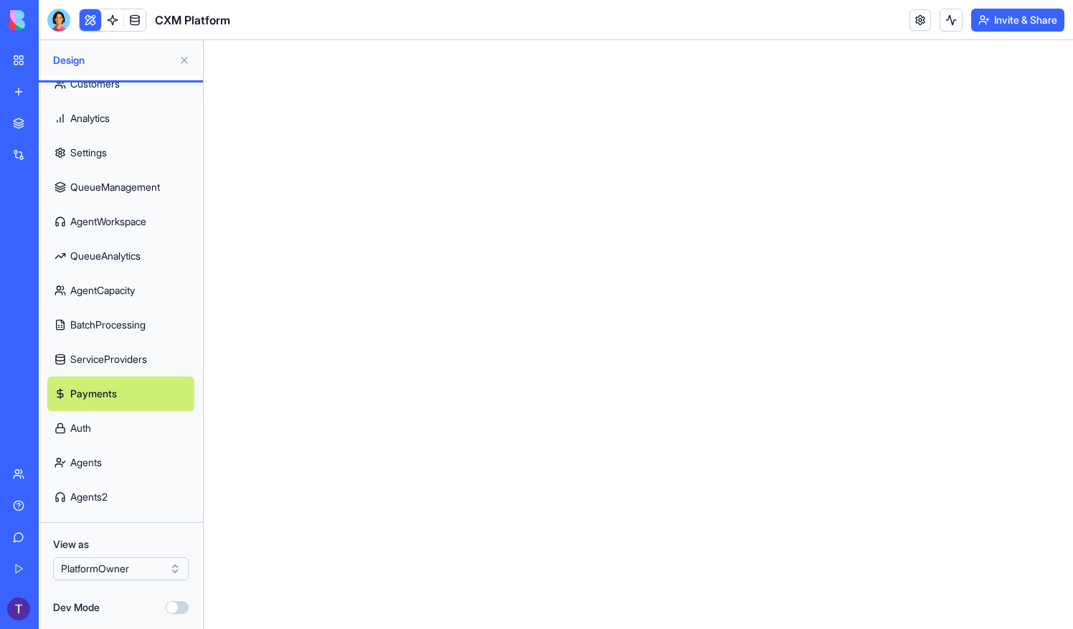
click at [92, 431] on link "Auth" at bounding box center [120, 428] width 147 height 34
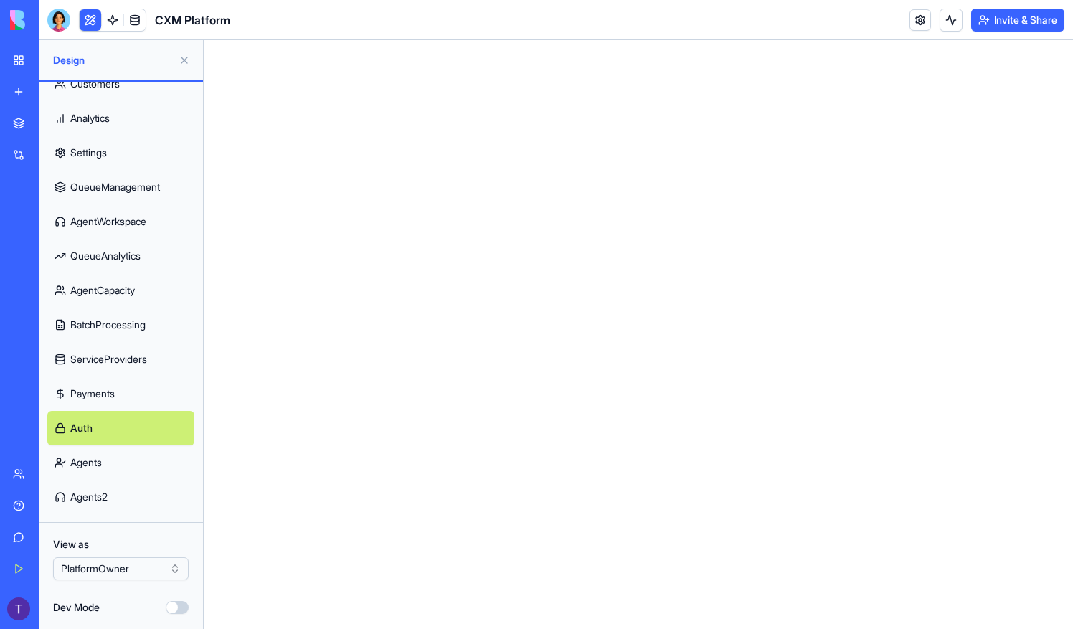
click at [100, 469] on link "Agents" at bounding box center [120, 462] width 147 height 34
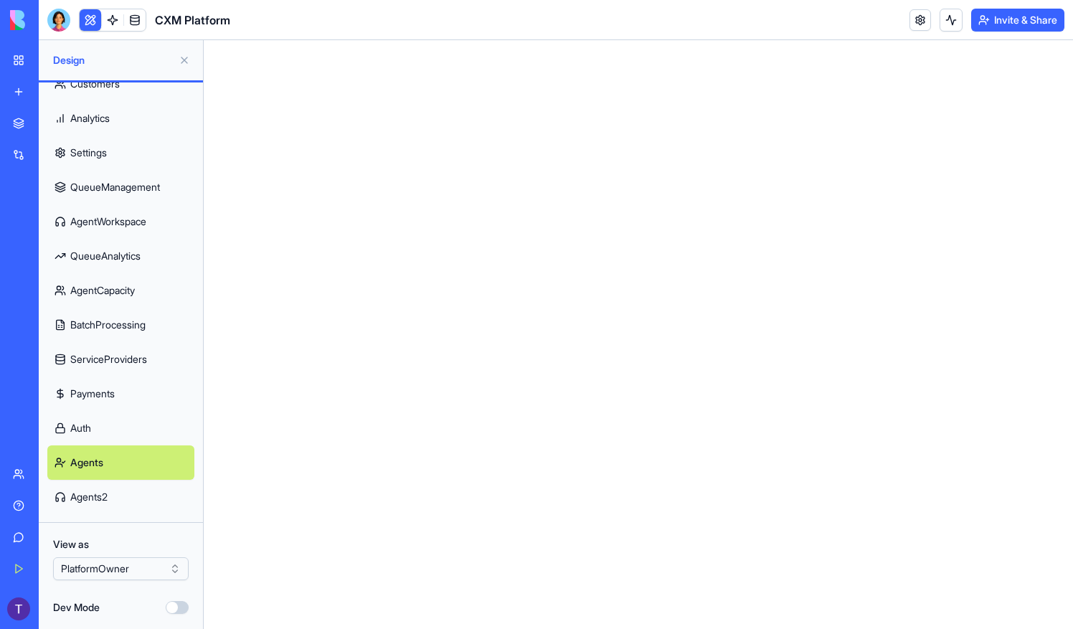
click at [98, 500] on link "Agents2" at bounding box center [120, 497] width 147 height 34
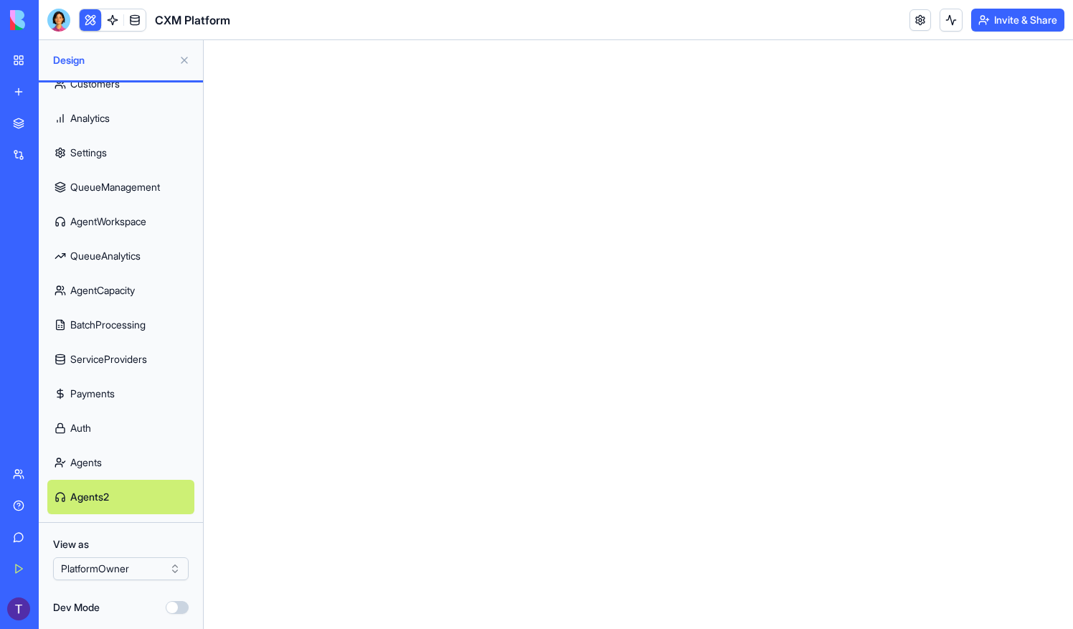
click at [103, 287] on link "AgentCapacity" at bounding box center [120, 290] width 147 height 34
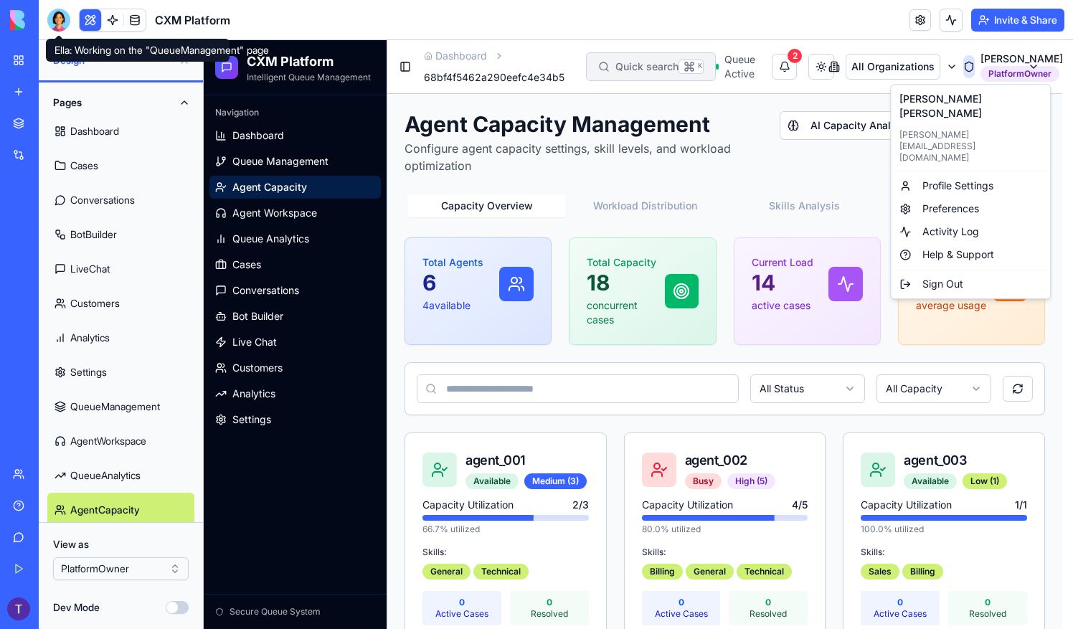
click at [56, 17] on div at bounding box center [58, 20] width 23 height 23
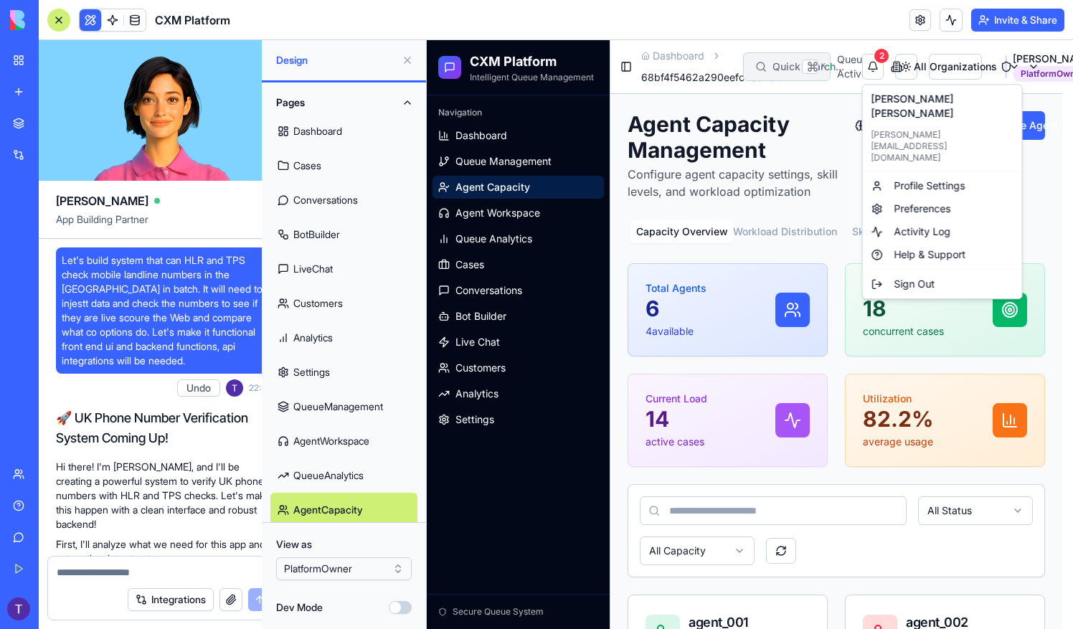
scroll to position [23224, 0]
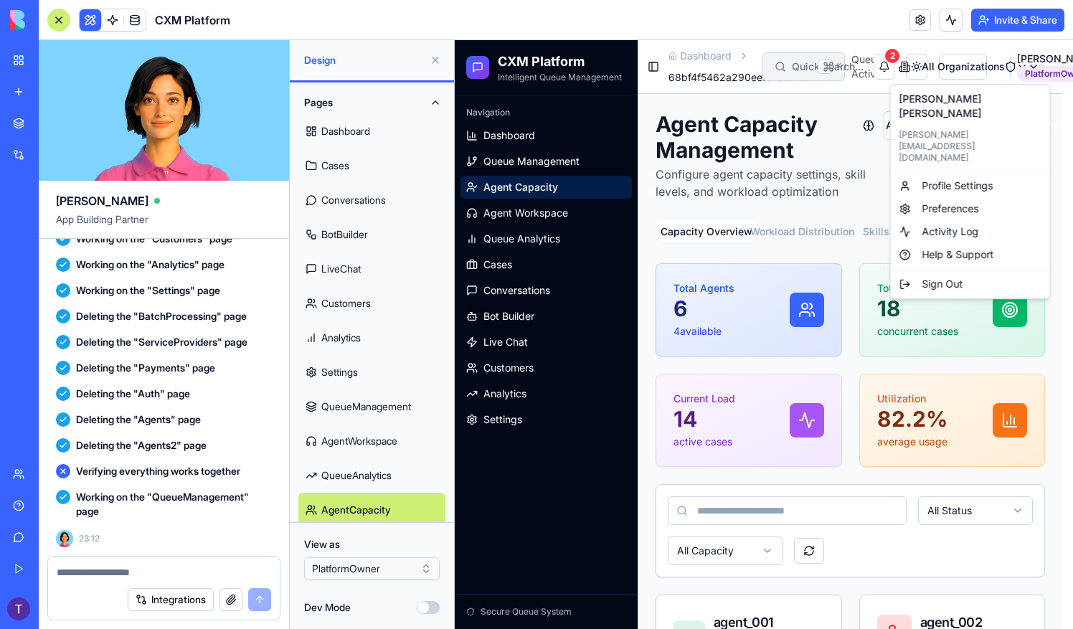
click at [133, 573] on textarea at bounding box center [164, 572] width 214 height 14
click at [483, 19] on header "CXM Platform Invite & Share" at bounding box center [556, 20] width 1034 height 40
click at [434, 60] on button at bounding box center [435, 60] width 23 height 23
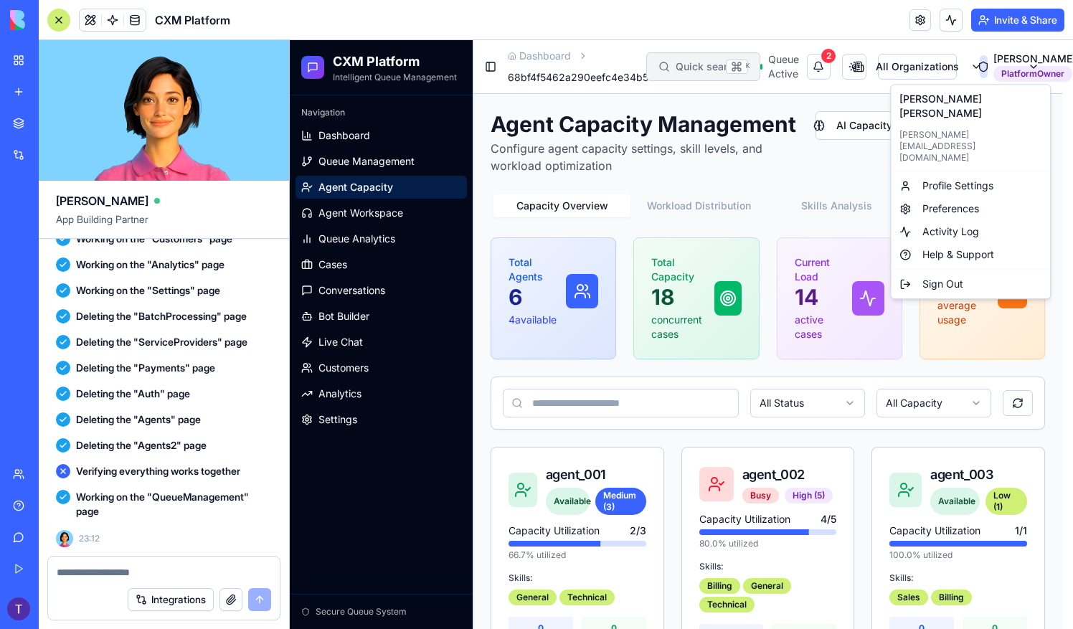
click at [61, 22] on div at bounding box center [58, 20] width 23 height 23
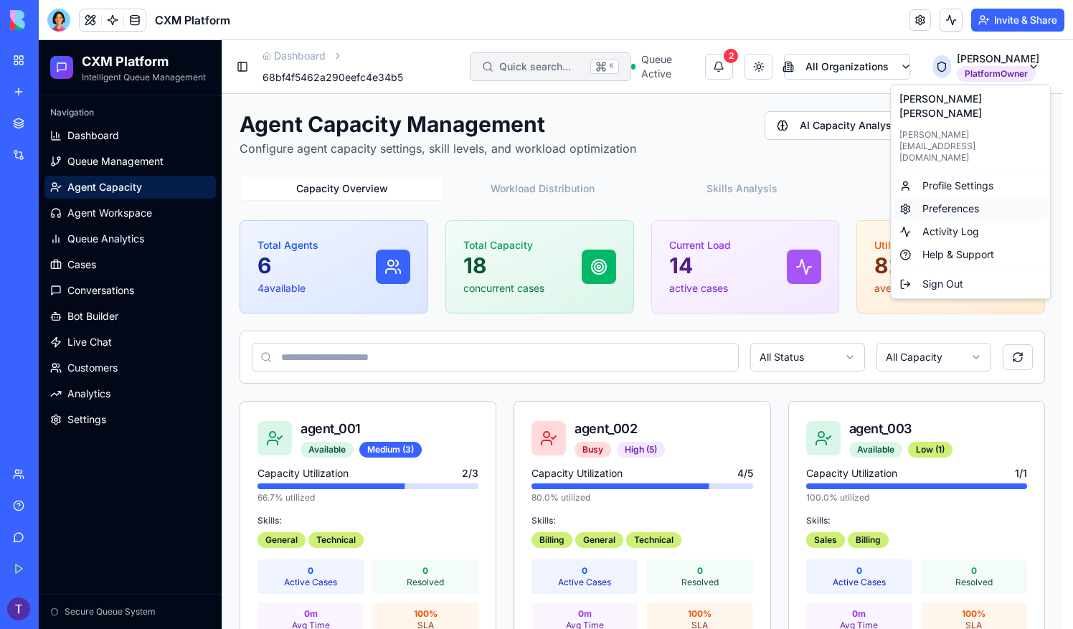
click at [955, 197] on div "Preferences" at bounding box center [971, 208] width 154 height 23
click at [1020, 60] on html "CXM Platform Intelligent Queue Management Navigation Dashboard Queue Management…" at bounding box center [556, 633] width 1034 height 1187
click at [956, 220] on div "Activity Log" at bounding box center [971, 231] width 154 height 23
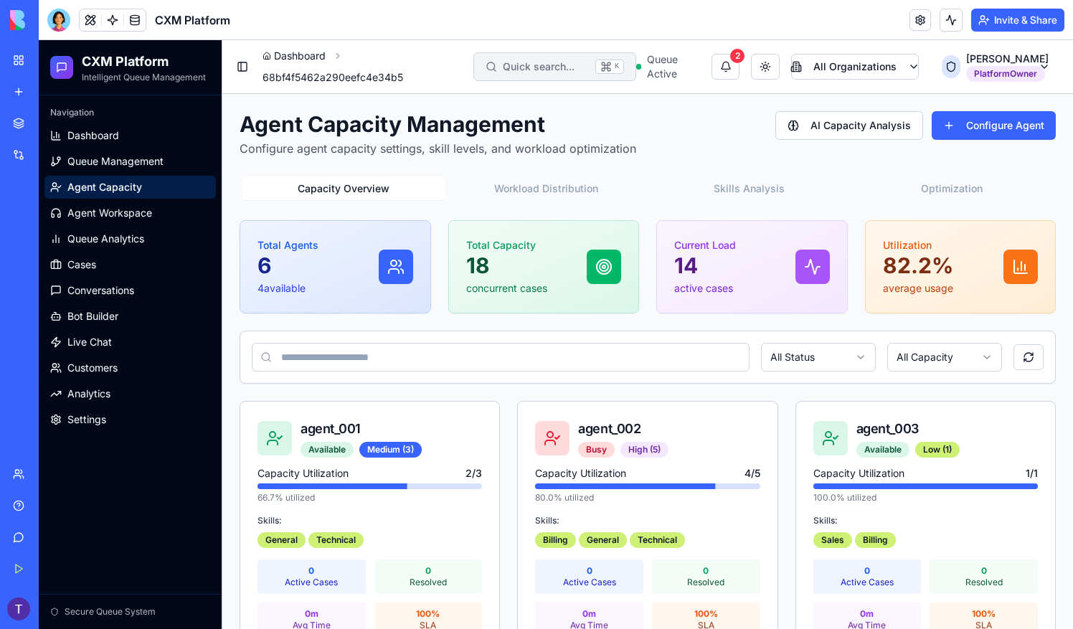
click at [318, 49] on link "Dashboard" at bounding box center [294, 56] width 63 height 14
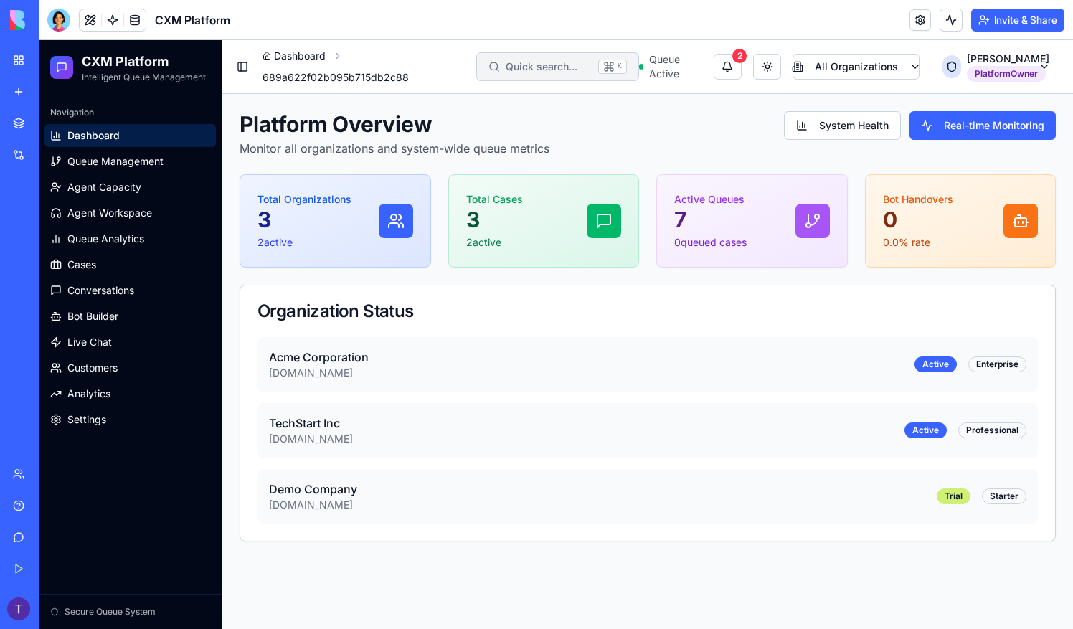
click at [322, 51] on link "Dashboard" at bounding box center [294, 56] width 63 height 14
click at [248, 73] on button "Toggle Sidebar" at bounding box center [242, 67] width 17 height 20
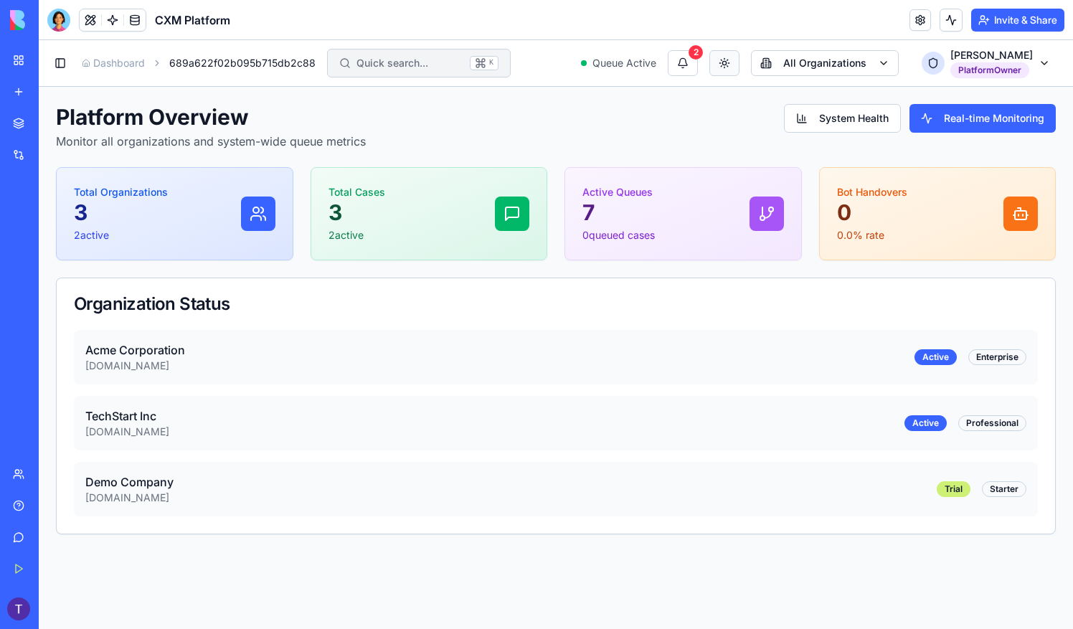
click at [733, 65] on html "CXM Platform Intelligent Queue Management Navigation Dashboard Queue Management…" at bounding box center [556, 334] width 1034 height 589
click at [689, 114] on div "Dark" at bounding box center [700, 116] width 85 height 23
click at [733, 61] on html "CXM Platform Intelligent Queue Management Navigation Dashboard Queue Management…" at bounding box center [556, 334] width 1034 height 589
click at [712, 133] on div "System" at bounding box center [700, 139] width 85 height 23
click at [732, 52] on html "CXM Platform Intelligent Queue Management Navigation Dashboard Queue Management…" at bounding box center [556, 334] width 1034 height 589
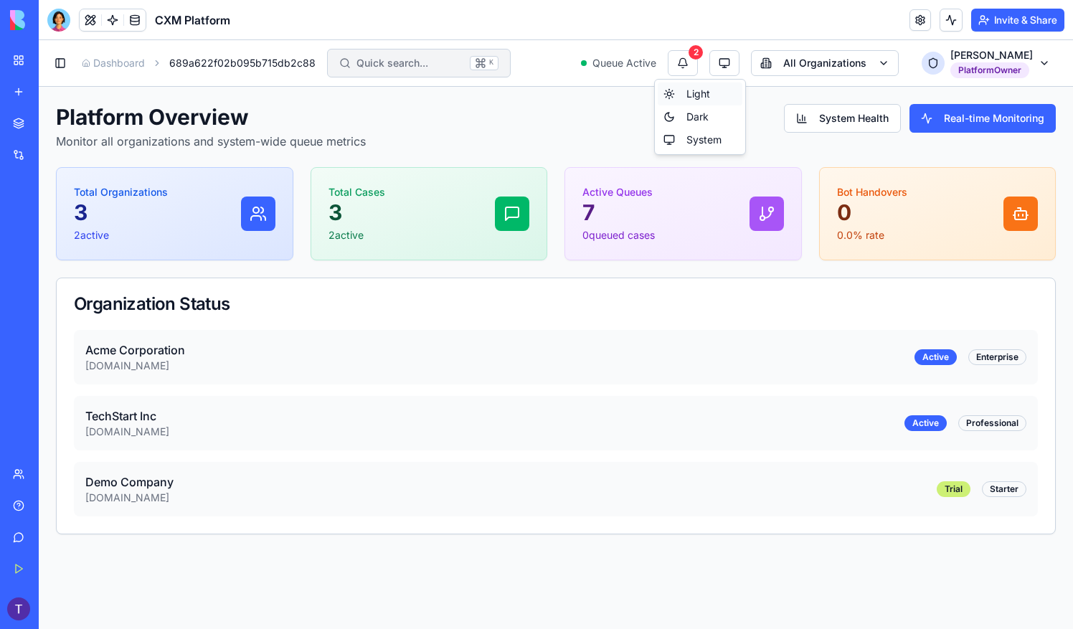
click at [727, 87] on div "Light" at bounding box center [700, 93] width 85 height 23
click at [691, 65] on button "2" at bounding box center [683, 63] width 30 height 26
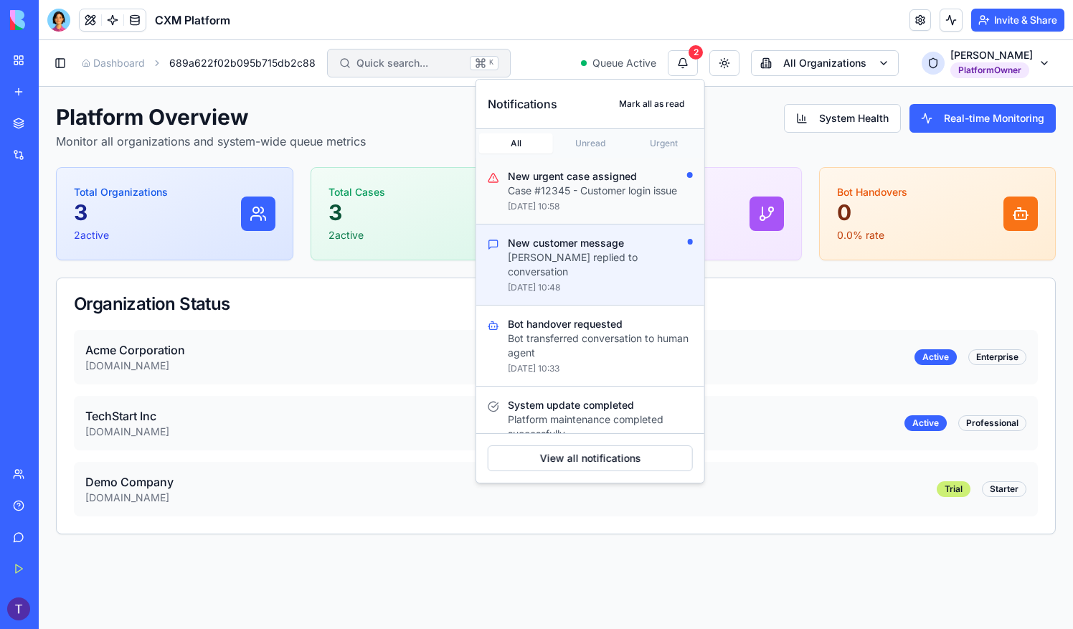
click at [603, 191] on p "Case #12345 - Customer login issue" at bounding box center [592, 191] width 169 height 14
click at [752, 109] on div "Platform Overview Monitor all organizations and system-wide queue metrics Syste…" at bounding box center [556, 127] width 1000 height 46
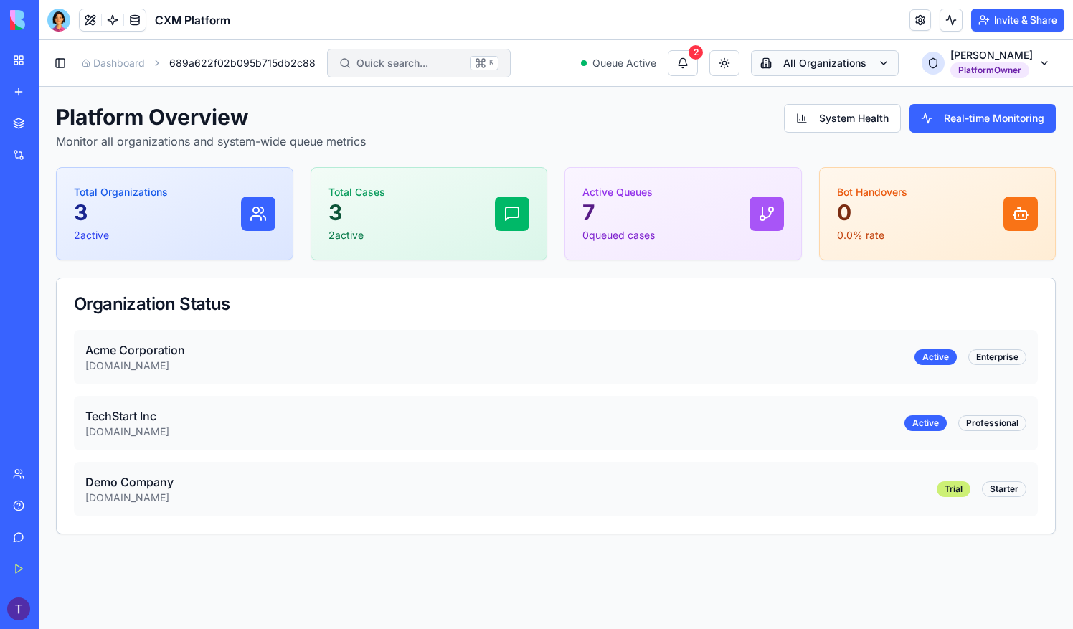
click at [819, 66] on html "CXM Platform Intelligent Queue Management Navigation Dashboard Queue Management…" at bounding box center [556, 334] width 1034 height 589
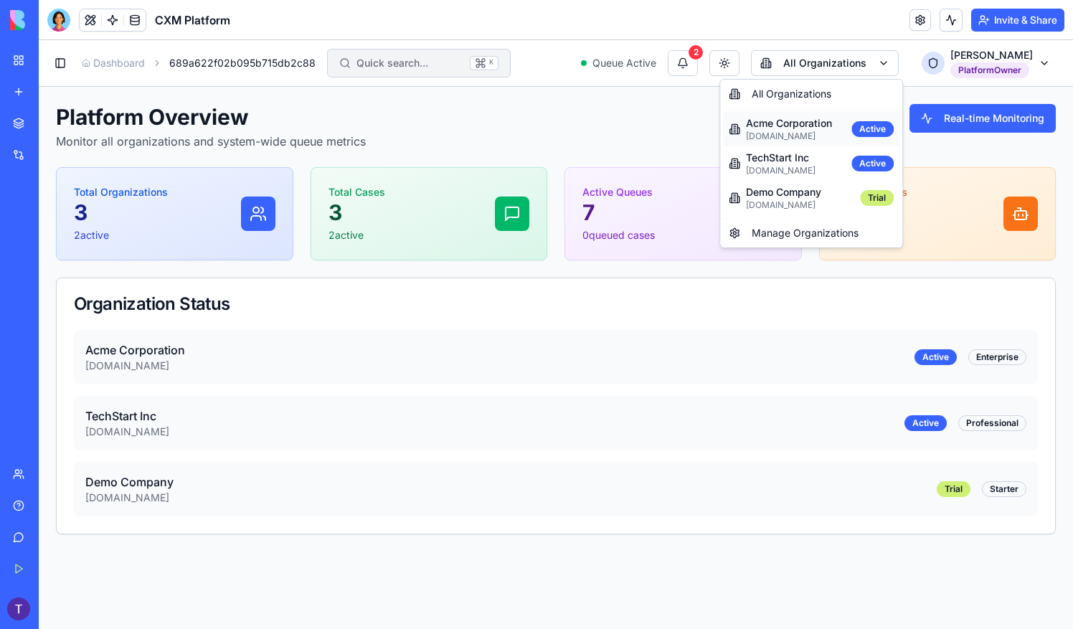
click at [786, 126] on p "Acme Corporation" at bounding box center [789, 123] width 86 height 14
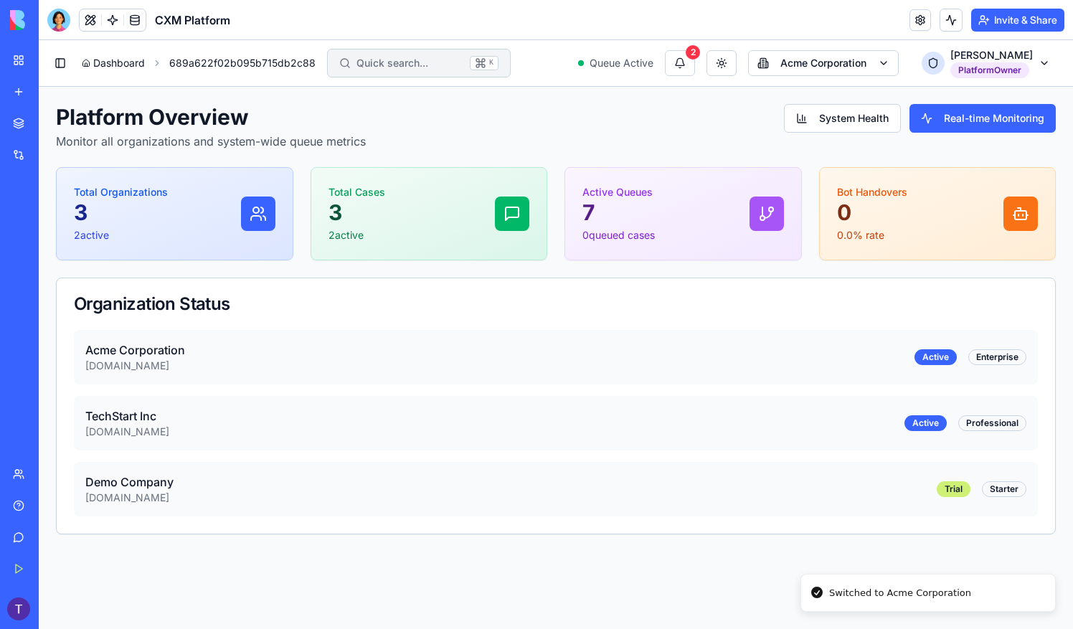
click at [107, 59] on link "Dashboard" at bounding box center [113, 63] width 63 height 14
click at [54, 13] on div at bounding box center [58, 20] width 23 height 23
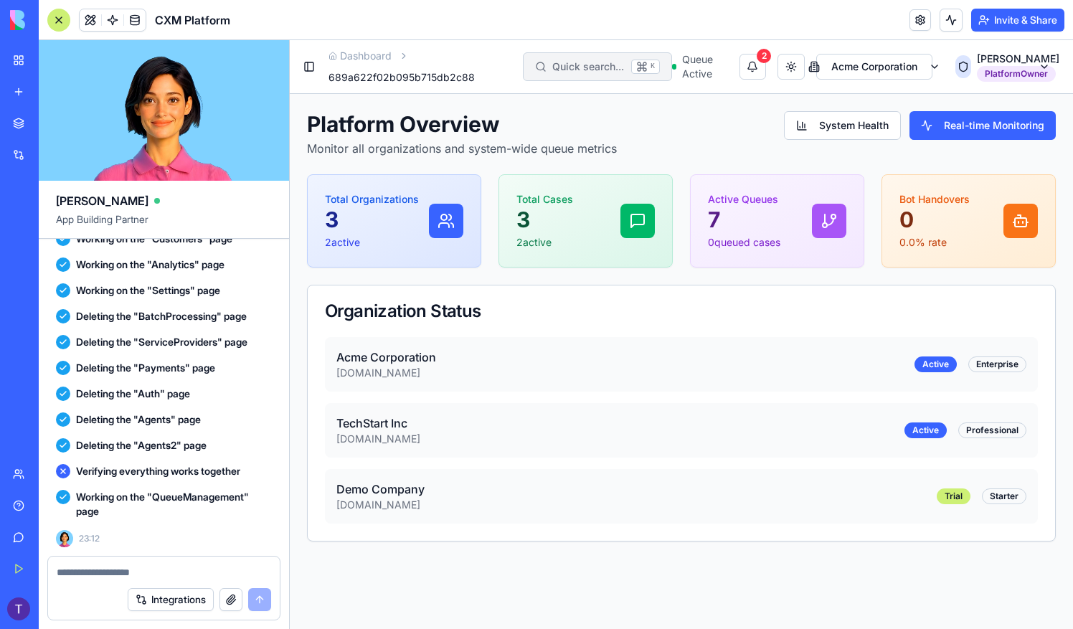
click at [126, 582] on div "Integrations" at bounding box center [164, 600] width 232 height 40
click at [122, 567] on textarea at bounding box center [164, 572] width 214 height 14
type textarea "**********"
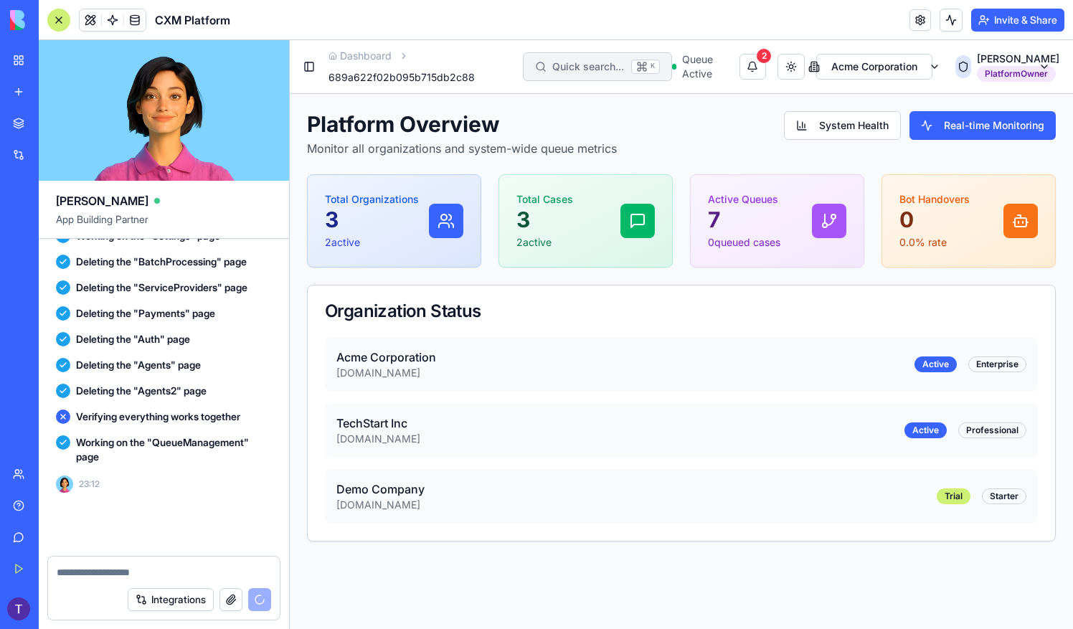
scroll to position [23278, 0]
